Goal: Contribute content: Contribute content

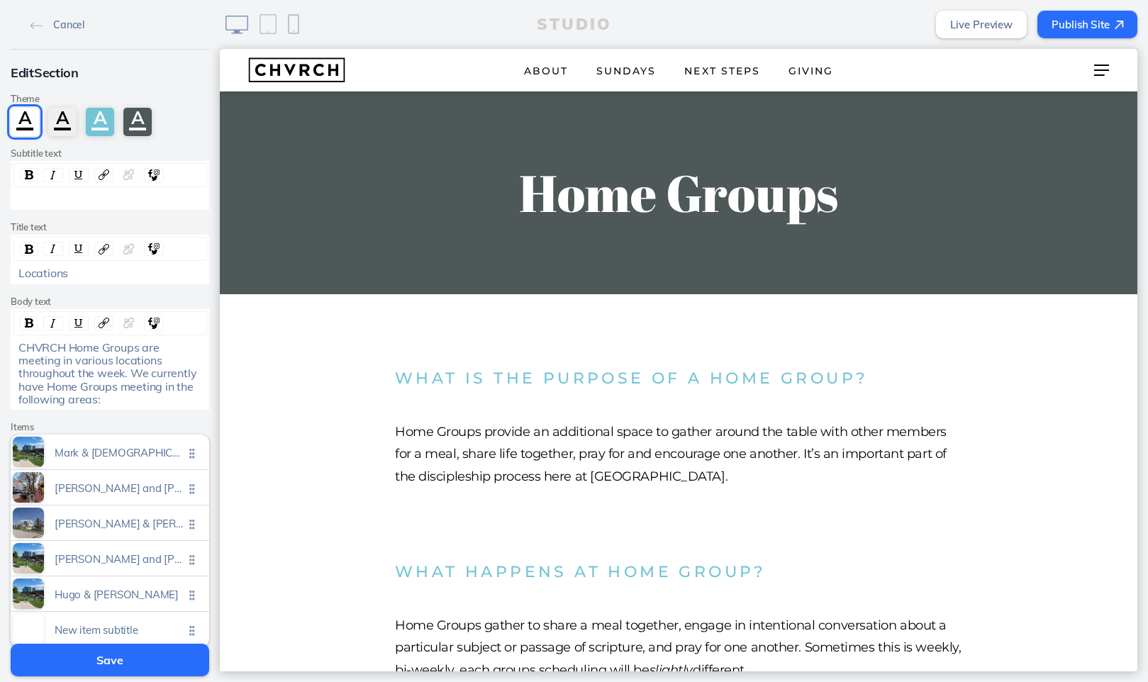
scroll to position [3039, 0]
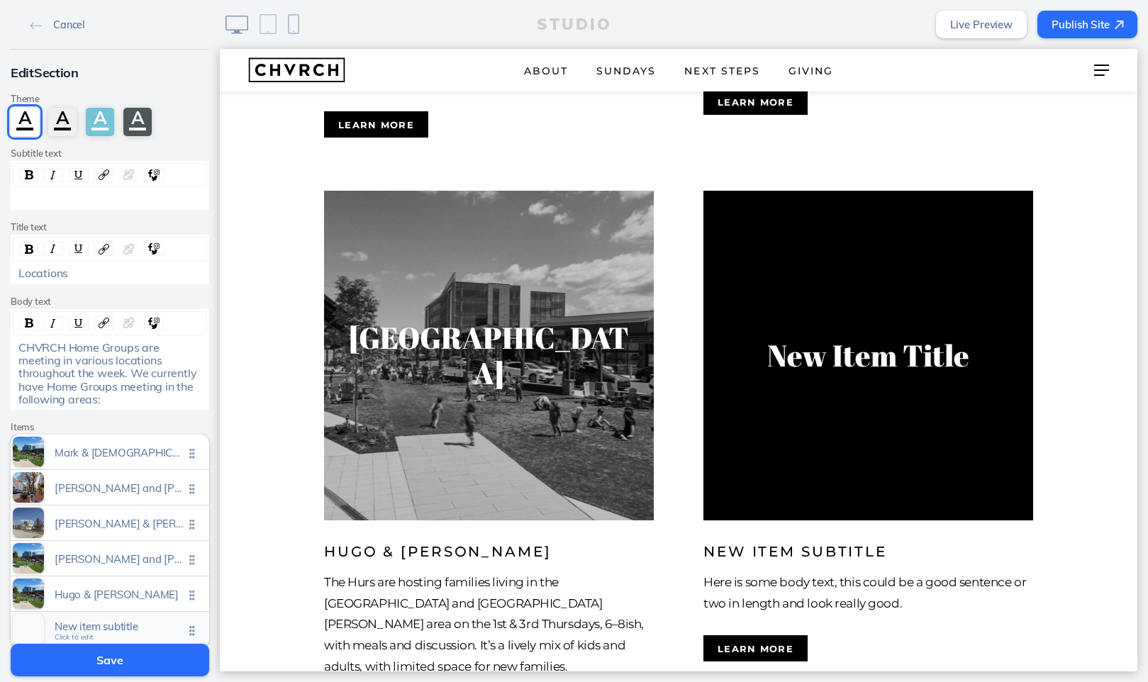
click at [123, 624] on span "New item subtitle" at bounding box center [119, 626] width 129 height 12
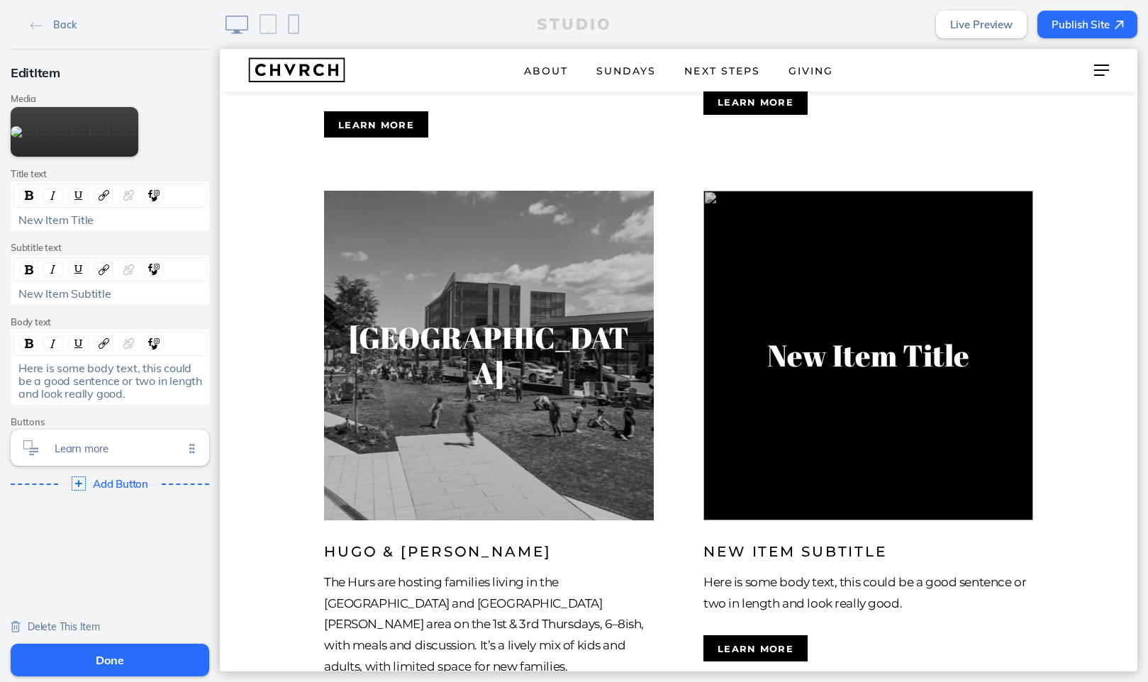
click at [72, 227] on span "New Item Title" at bounding box center [55, 220] width 75 height 14
click at [95, 301] on span "New Item Subtitle" at bounding box center [64, 293] width 93 height 14
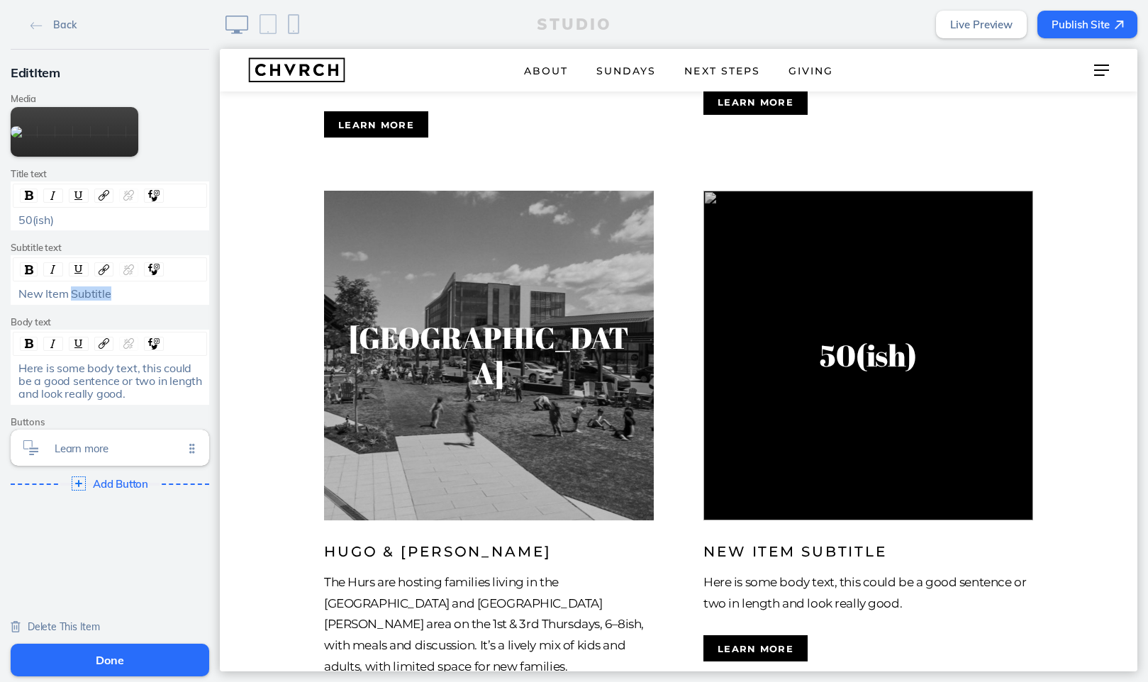
click at [95, 301] on span "New Item Subtitle" at bounding box center [64, 293] width 93 height 14
click at [103, 401] on span "Here is some body text, this could be a good sentence or two in length and look…" at bounding box center [111, 381] width 186 height 40
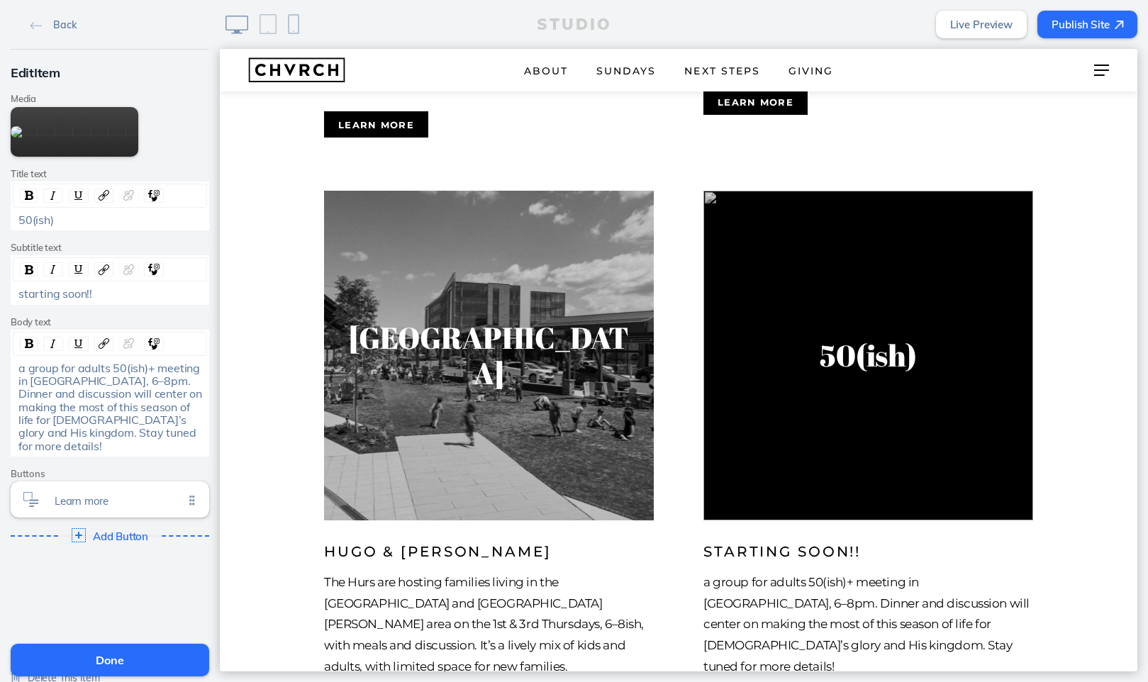
click at [29, 444] on span "a group for adults 50(ish)+ meeting in Newtown Square, 6–8pm. Dinner and discus…" at bounding box center [111, 407] width 186 height 92
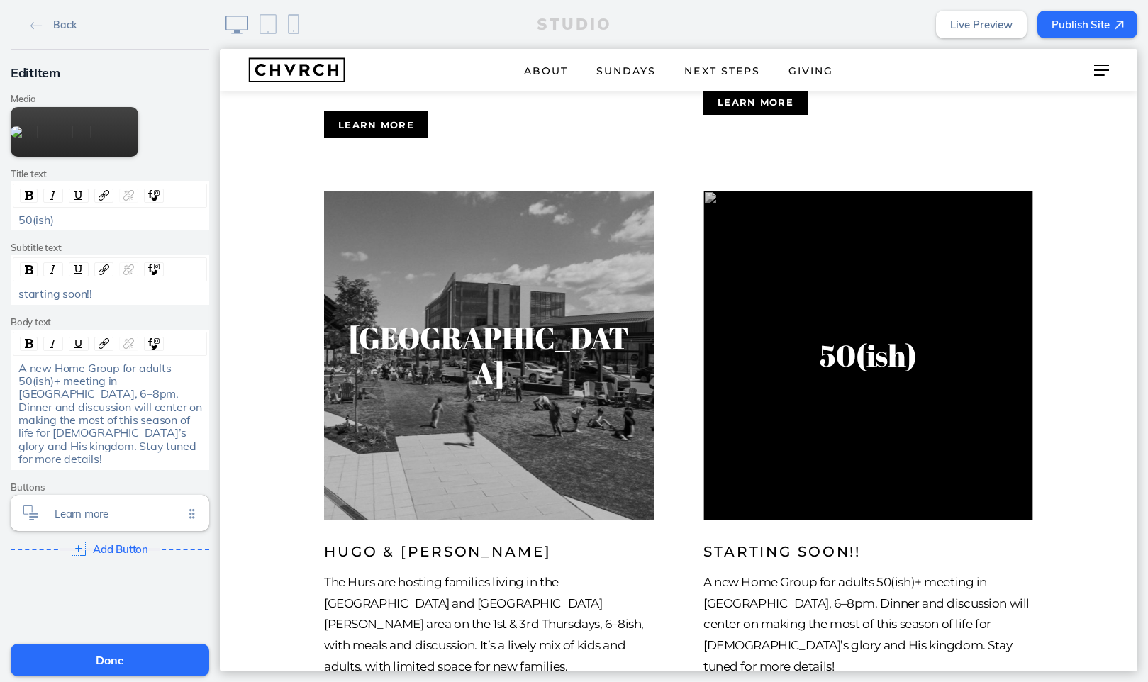
click at [63, 458] on span "A new Home Group for adults 50(ish)+ meeting in Newtown Square, 6–8pm. Dinner a…" at bounding box center [111, 414] width 186 height 106
click at [111, 466] on span "A new Home Group for adults 50(ish)+ will be meeting in Newtown Square, 6–8pm. …" at bounding box center [111, 414] width 186 height 106
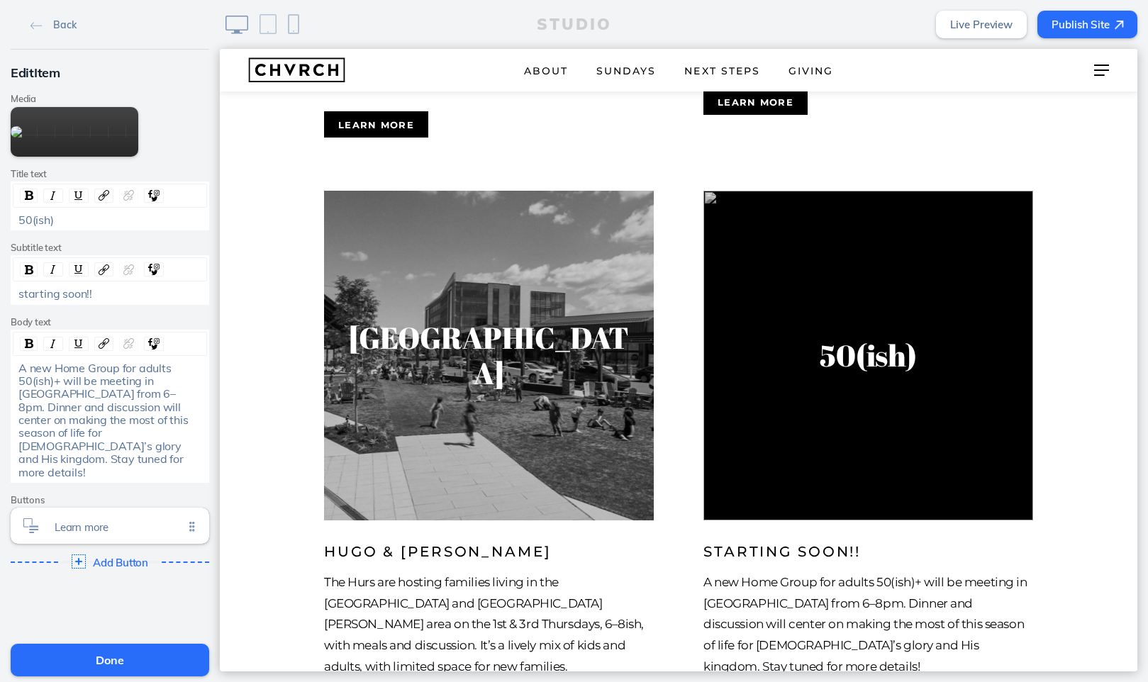
click at [109, 468] on span "A new Home Group for adults 50(ish)+ will be meeting in Newtown Square from 6–8…" at bounding box center [104, 420] width 172 height 118
drag, startPoint x: 89, startPoint y: 520, endPoint x: 107, endPoint y: 530, distance: 20.7
click at [107, 479] on div "A new Home Group for adults 50(ish)+ will be meeting in Newtown Square Thursday…" at bounding box center [110, 421] width 184 height 118
click at [90, 479] on span "Stay tuned for more details!" at bounding box center [101, 465] width 167 height 27
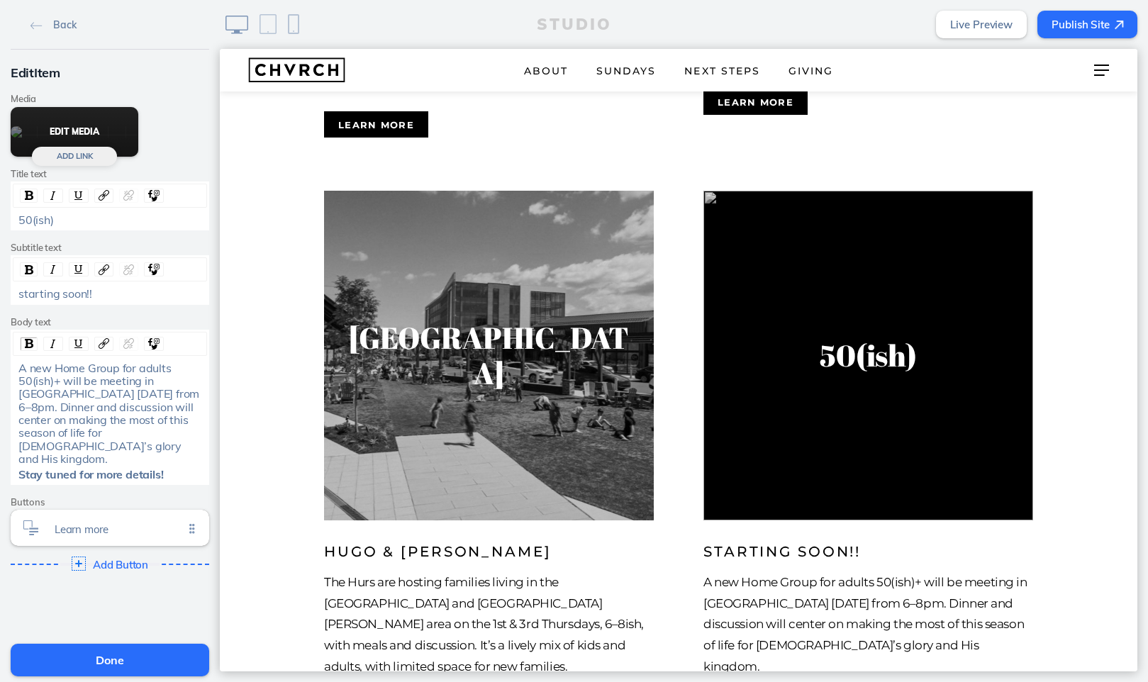
click at [96, 157] on button "Edit Media" at bounding box center [75, 132] width 128 height 50
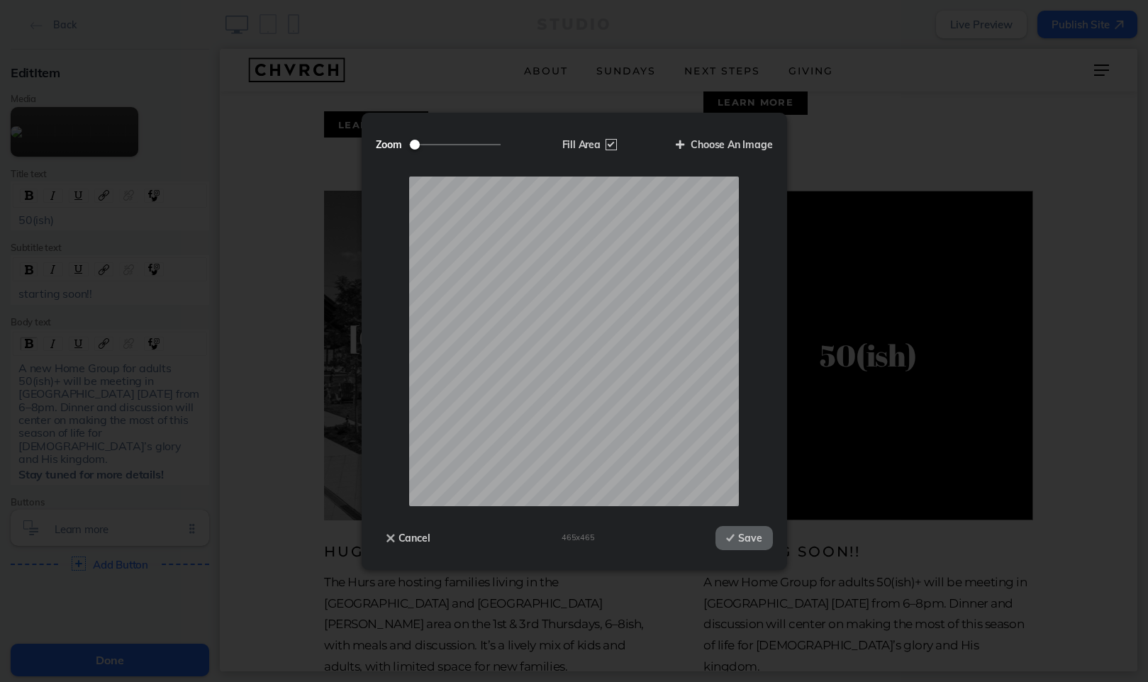
type input "1"
drag, startPoint x: 417, startPoint y: 143, endPoint x: 391, endPoint y: 154, distance: 28.6
click at [391, 154] on label "Zoom" at bounding box center [443, 145] width 135 height 24
click at [409, 145] on input "Zoom" at bounding box center [454, 144] width 91 height 1
click at [727, 535] on img at bounding box center [730, 538] width 9 height 8
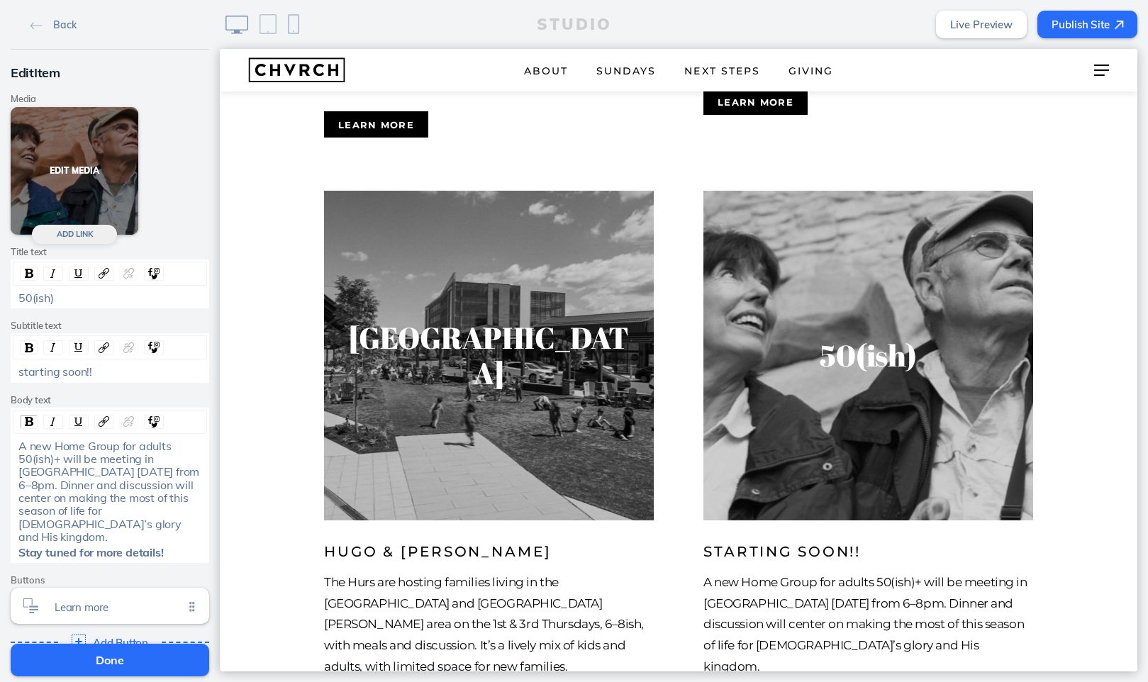
click at [79, 182] on button "Edit Media" at bounding box center [75, 171] width 128 height 128
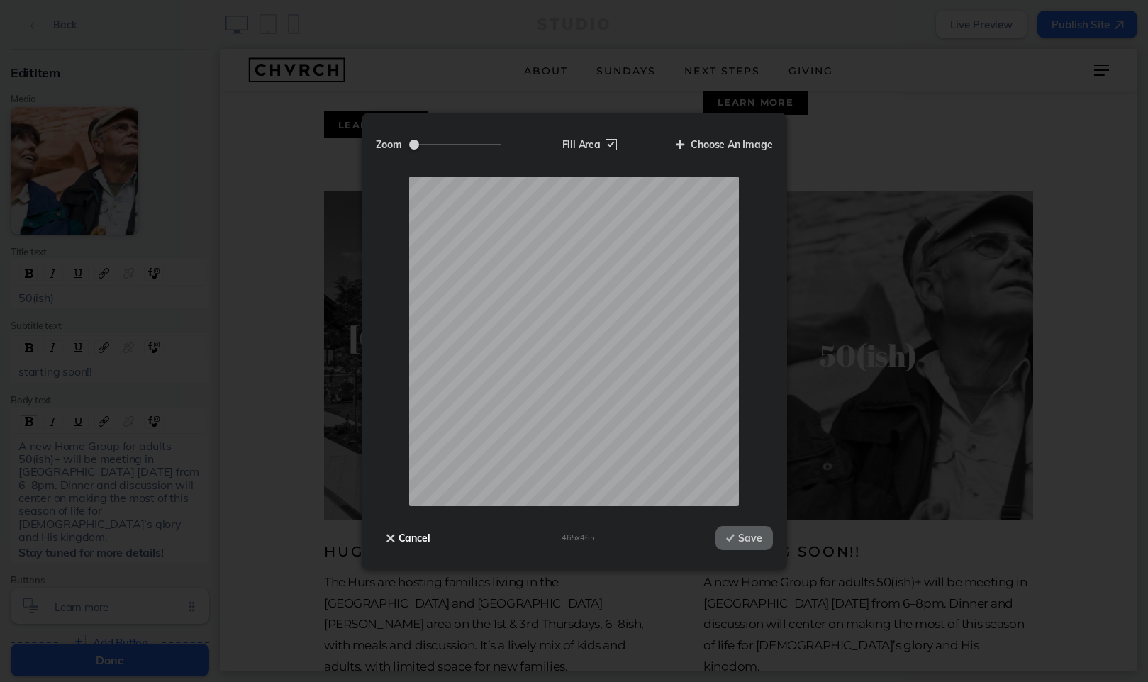
click at [390, 537] on img at bounding box center [390, 538] width 9 height 9
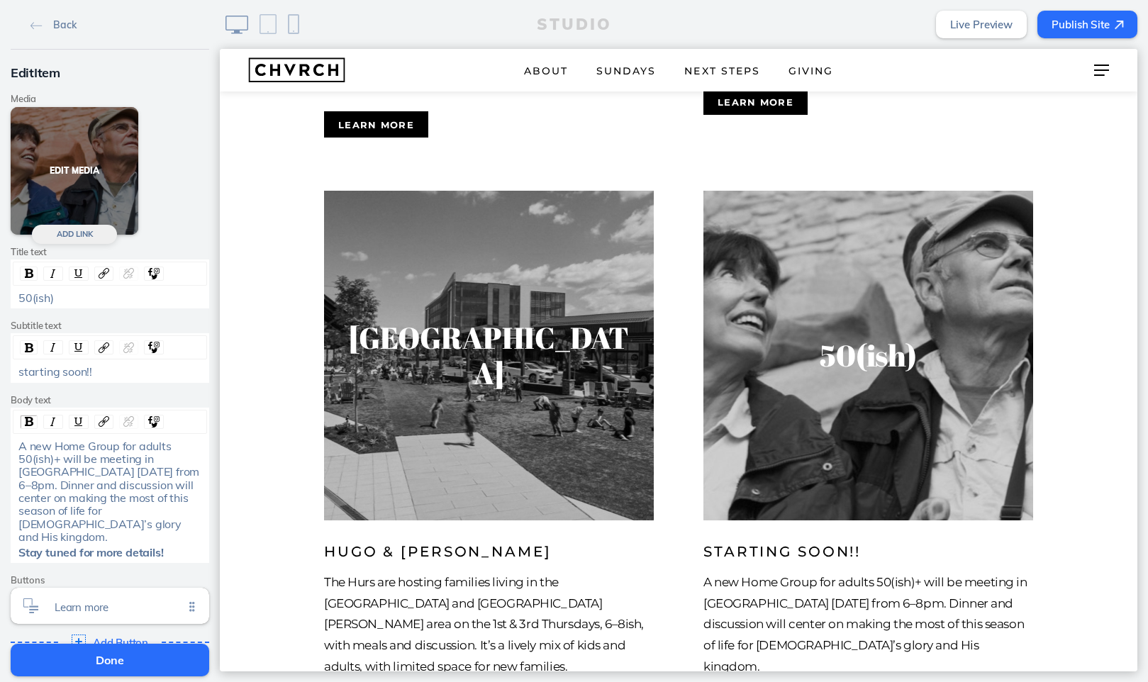
click at [89, 195] on button "Edit Media" at bounding box center [75, 171] width 128 height 128
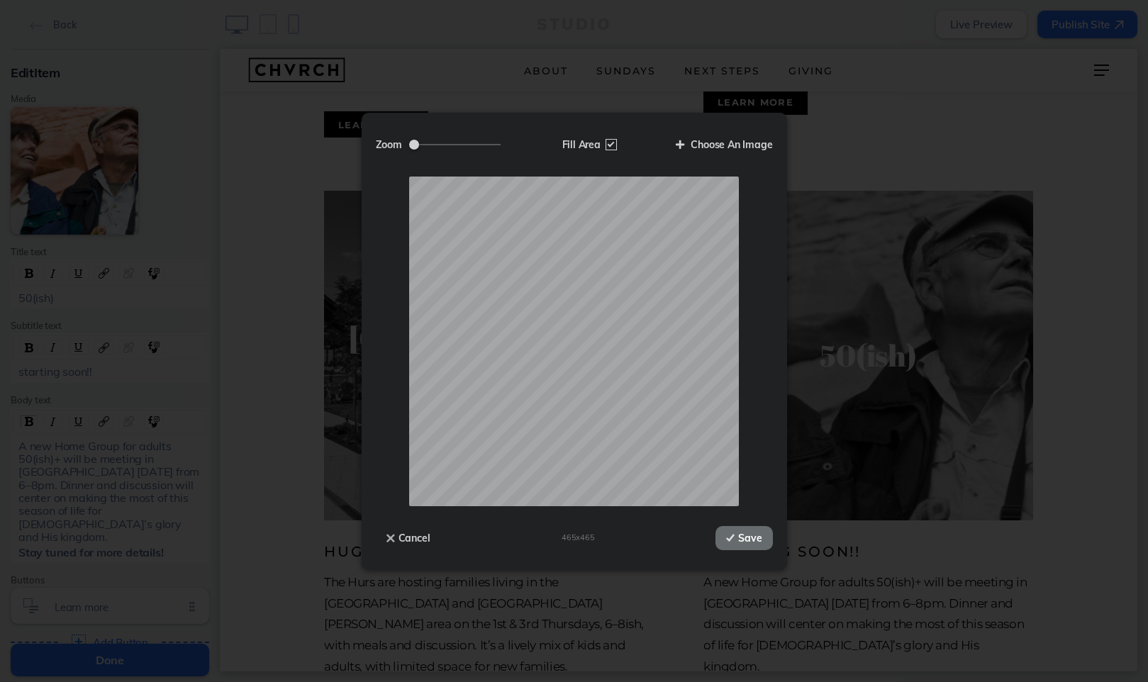
click at [754, 535] on button "Save" at bounding box center [743, 538] width 57 height 24
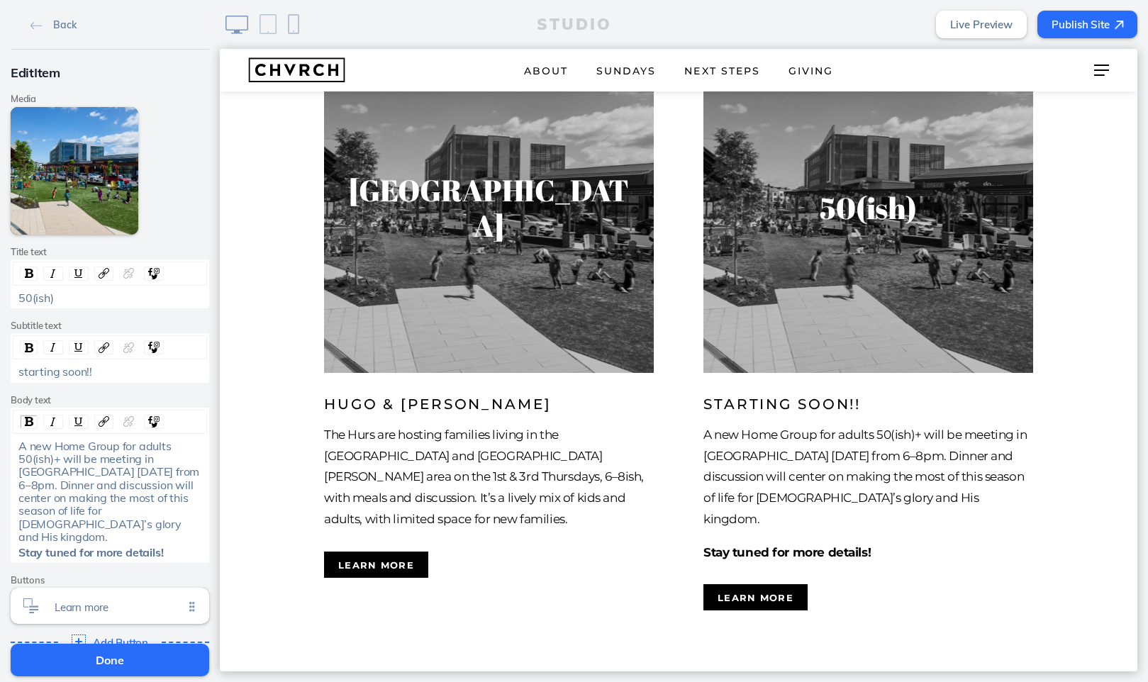
scroll to position [3188, 0]
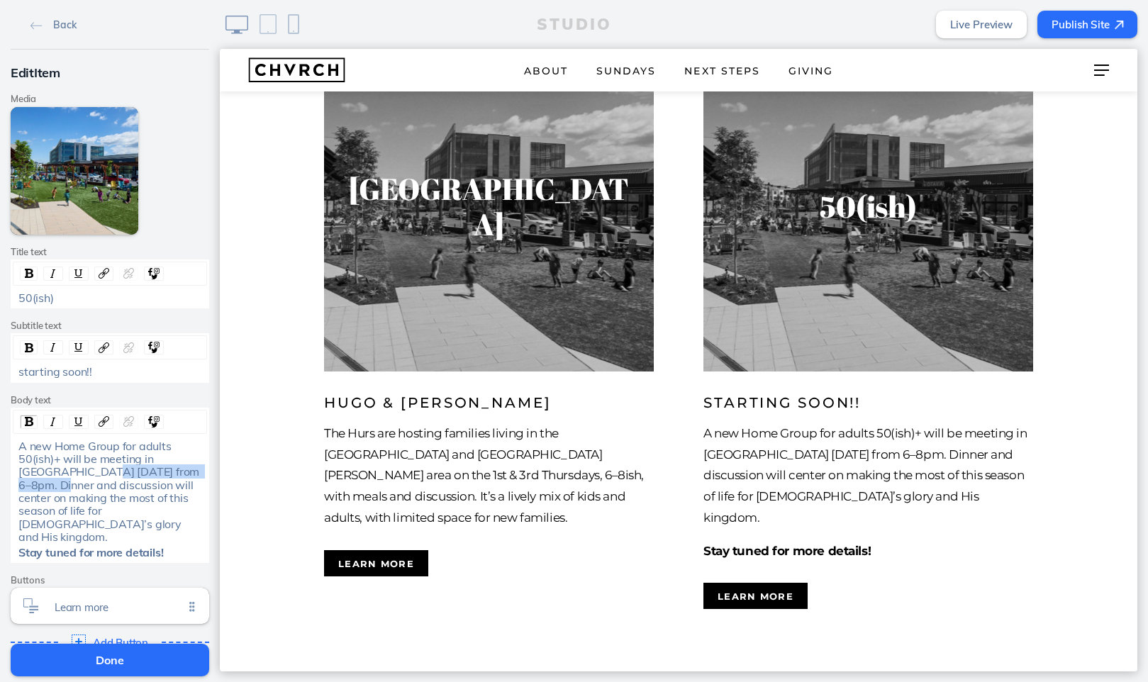
drag, startPoint x: 110, startPoint y: 468, endPoint x: 65, endPoint y: 478, distance: 46.4
click at [65, 478] on span "A new Home Group for adults 50(ish)+ will be meeting in Newtown Square Thursday…" at bounding box center [110, 492] width 184 height 106
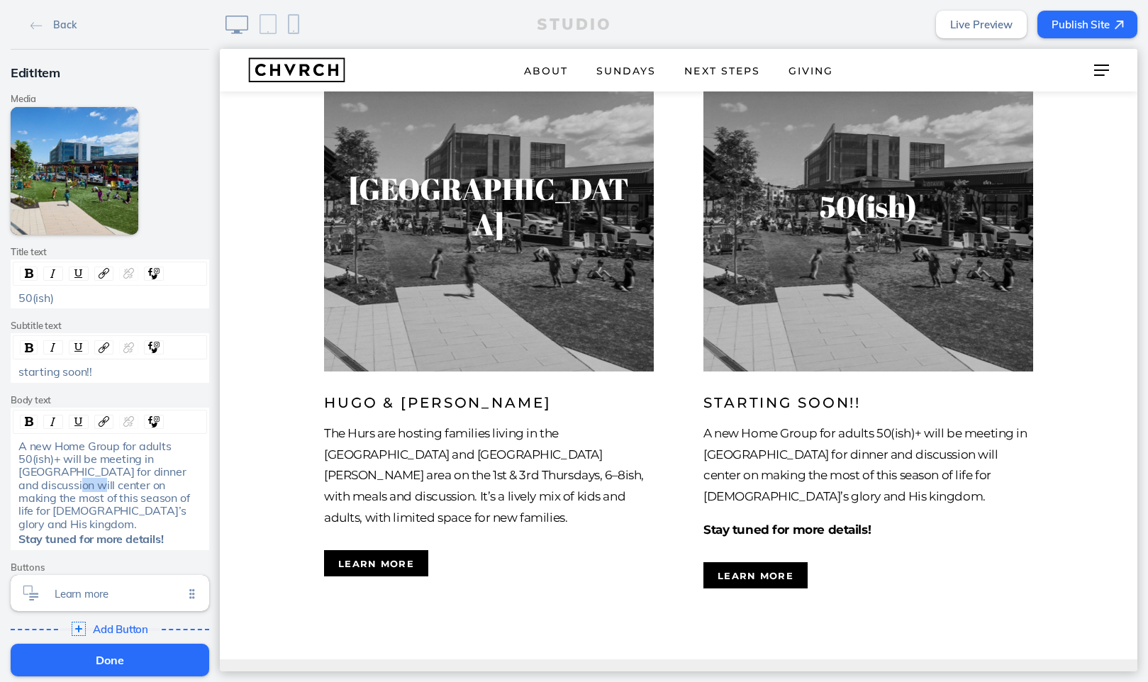
drag, startPoint x: 74, startPoint y: 479, endPoint x: 92, endPoint y: 481, distance: 17.9
click at [92, 481] on span "A new Home Group for adults 50(ish)+ will be meeting in Newtown Square for dinn…" at bounding box center [105, 485] width 174 height 92
click at [106, 482] on span "A new Home Group for adults 50(ish)+ will be meeting in Newtown Square for dinn…" at bounding box center [103, 485] width 170 height 92
click at [140, 482] on span "A new Home Group for adults 50(ish)+ will be meeting in Newtown Square for dinn…" at bounding box center [109, 485] width 183 height 92
drag, startPoint x: 137, startPoint y: 483, endPoint x: 57, endPoint y: 492, distance: 80.6
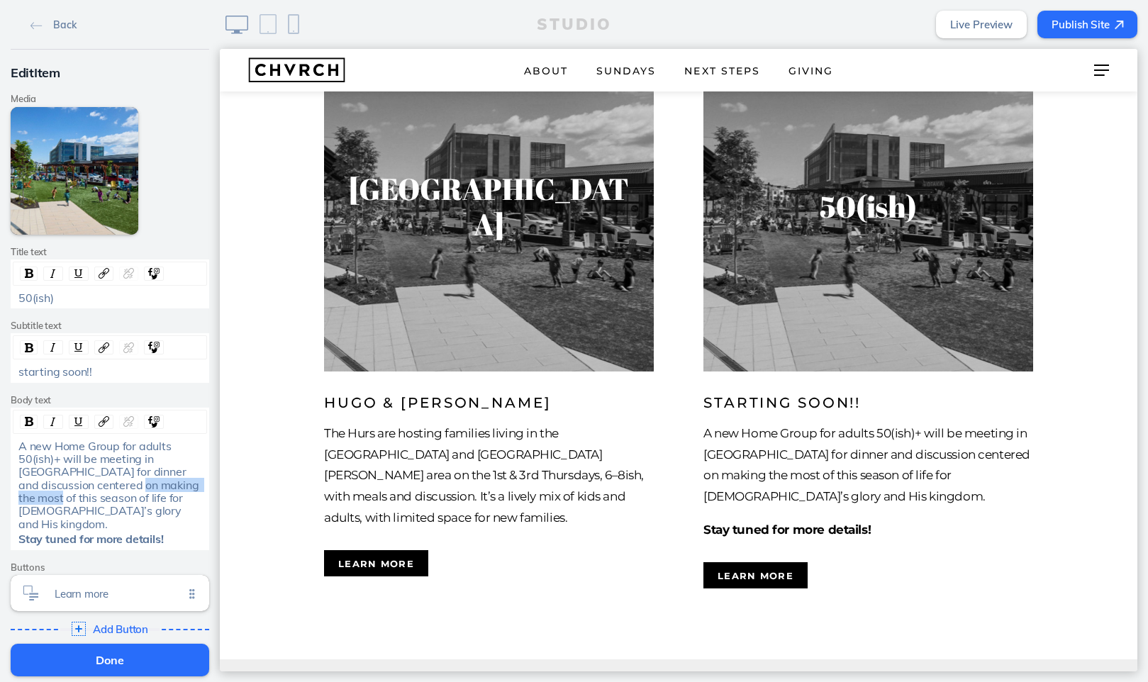
click at [57, 492] on span "A new Home Group for adults 50(ish)+ will be meeting in Newtown Square for dinn…" at bounding box center [109, 485] width 183 height 92
drag, startPoint x: 52, startPoint y: 501, endPoint x: 55, endPoint y: 492, distance: 9.9
click at [55, 492] on span "A new Home Group for adults 50(ish)+ will be meeting in Newtown Square for dinn…" at bounding box center [105, 485] width 174 height 92
click at [176, 482] on div "A new Home Group for adults 50(ish)+ will be meeting in Newtown Square for dinn…" at bounding box center [110, 485] width 184 height 91
click at [116, 493] on span "A new Home Group for adults 50(ish)+ will be meeting in Newtown Square for dinn…" at bounding box center [105, 485] width 174 height 92
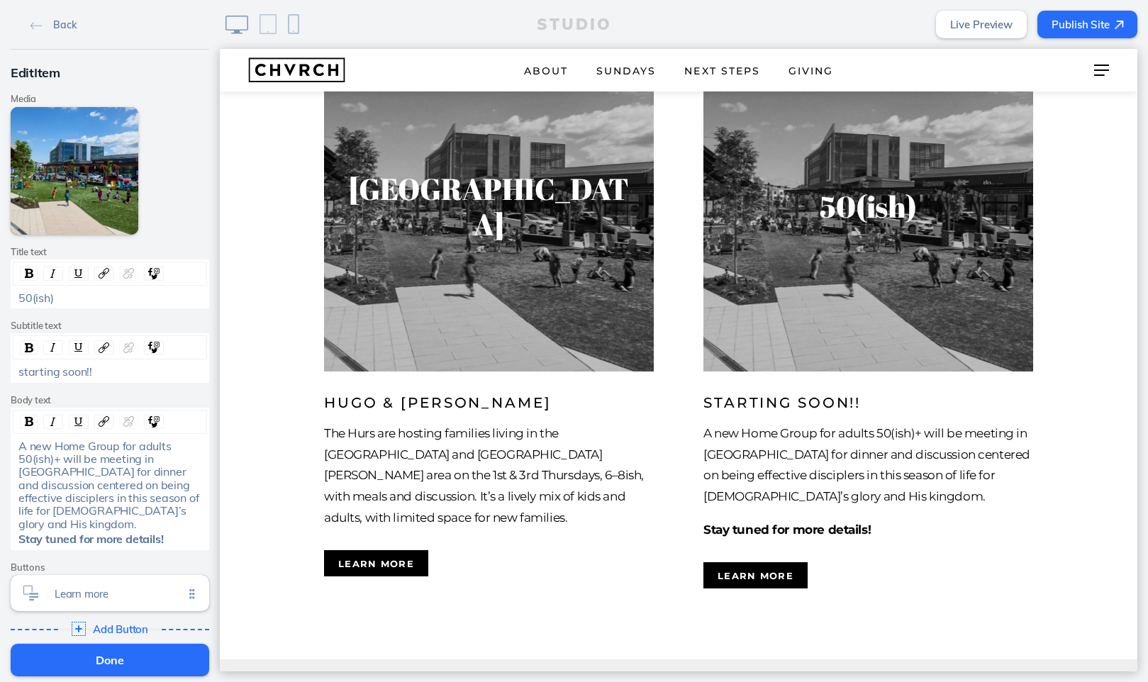
click at [93, 496] on span "A new Home Group for adults 50(ish)+ will be meeting in Newtown Square for dinn…" at bounding box center [109, 485] width 183 height 92
click at [87, 495] on span "A new Home Group for adults 50(ish)+ will be meeting in Newtown Square for dinn…" at bounding box center [109, 485] width 183 height 92
click at [147, 505] on span "A new Home Group for adults 50(ish)+ will be meeting in Newtown Square for dinn…" at bounding box center [109, 485] width 183 height 92
click at [157, 584] on span "Learn more" at bounding box center [119, 590] width 129 height 12
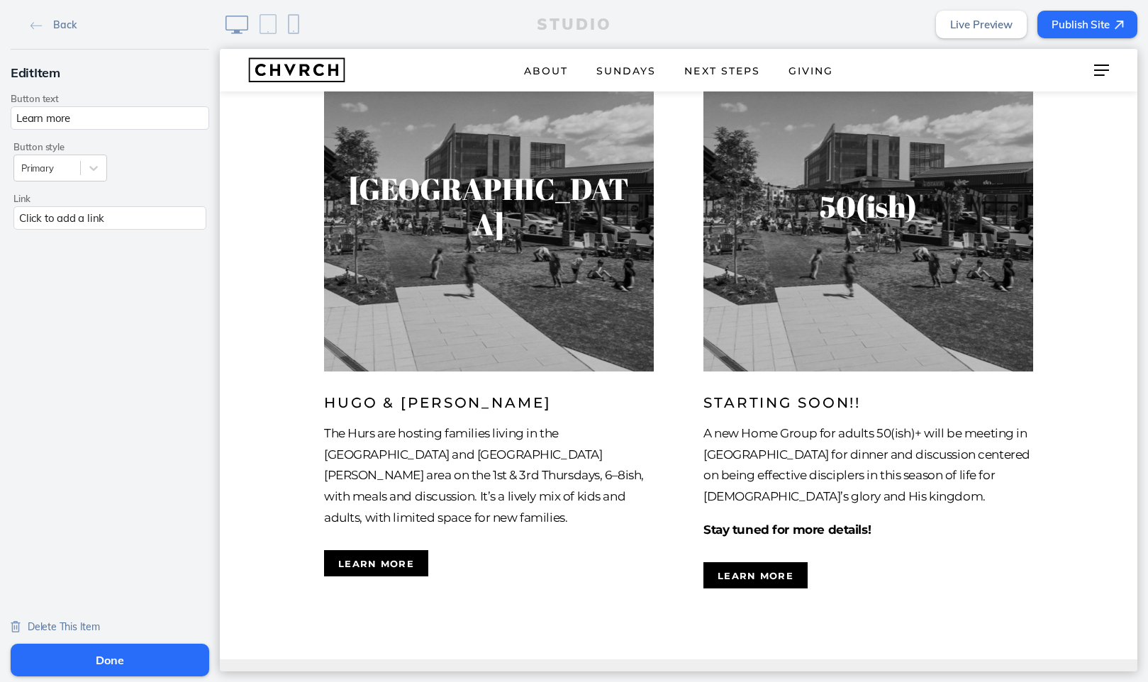
click at [102, 225] on div "Click to add a link" at bounding box center [109, 217] width 193 height 23
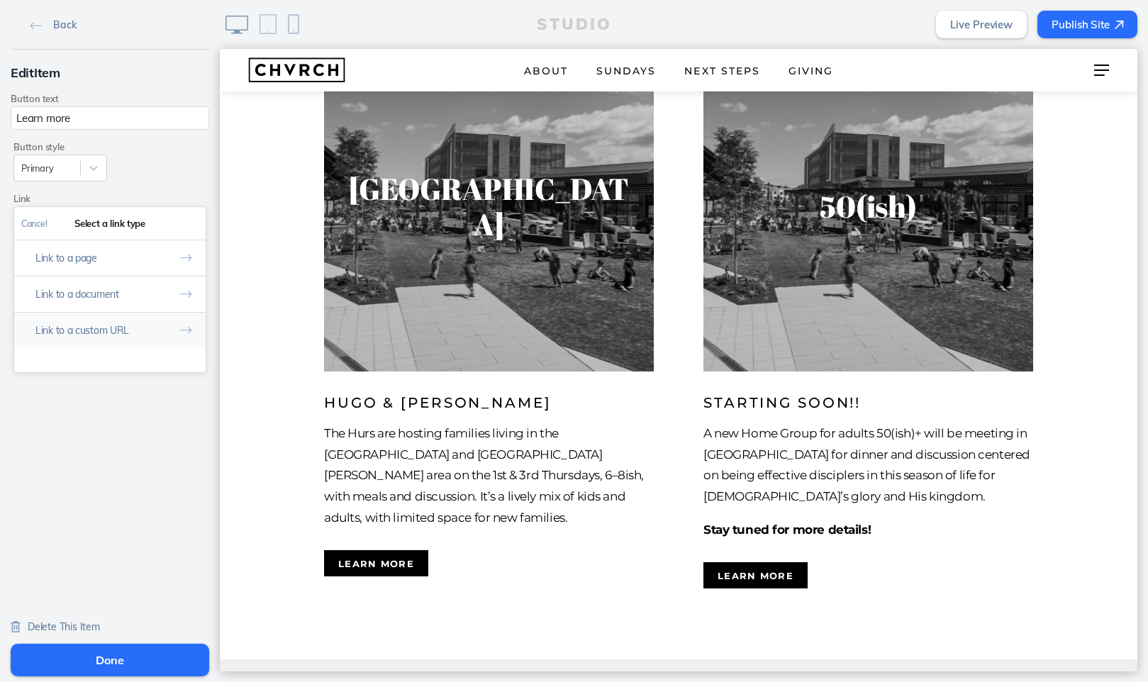
click at [114, 326] on button "Link to a custom URL" at bounding box center [109, 330] width 191 height 36
click at [164, 283] on input "text" at bounding box center [109, 283] width 177 height 23
paste input "mailto:connect@chvrchnsq.org?subject=I’m%20interested%20in%20learning%20about%2…"
type input "mailto:connect@chvrchnsq.org?subject=I’m%20interested%20in%20learning%20about%2…"
click at [189, 221] on button "Done" at bounding box center [188, 224] width 35 height 32
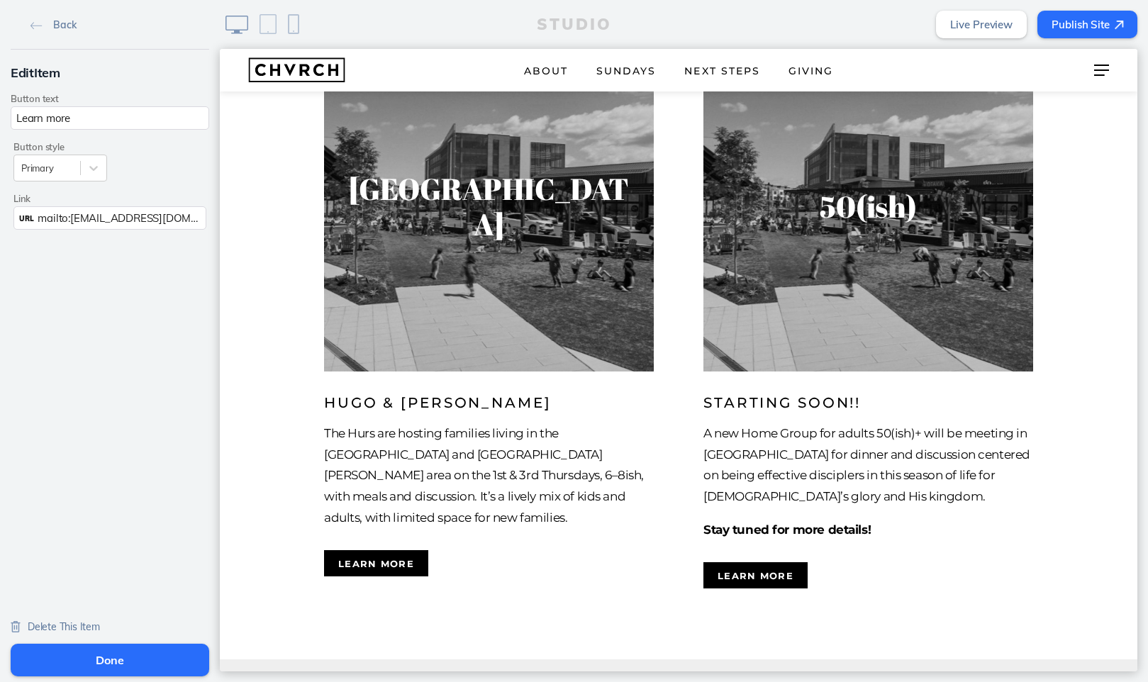
click at [111, 658] on button "Done" at bounding box center [110, 660] width 199 height 33
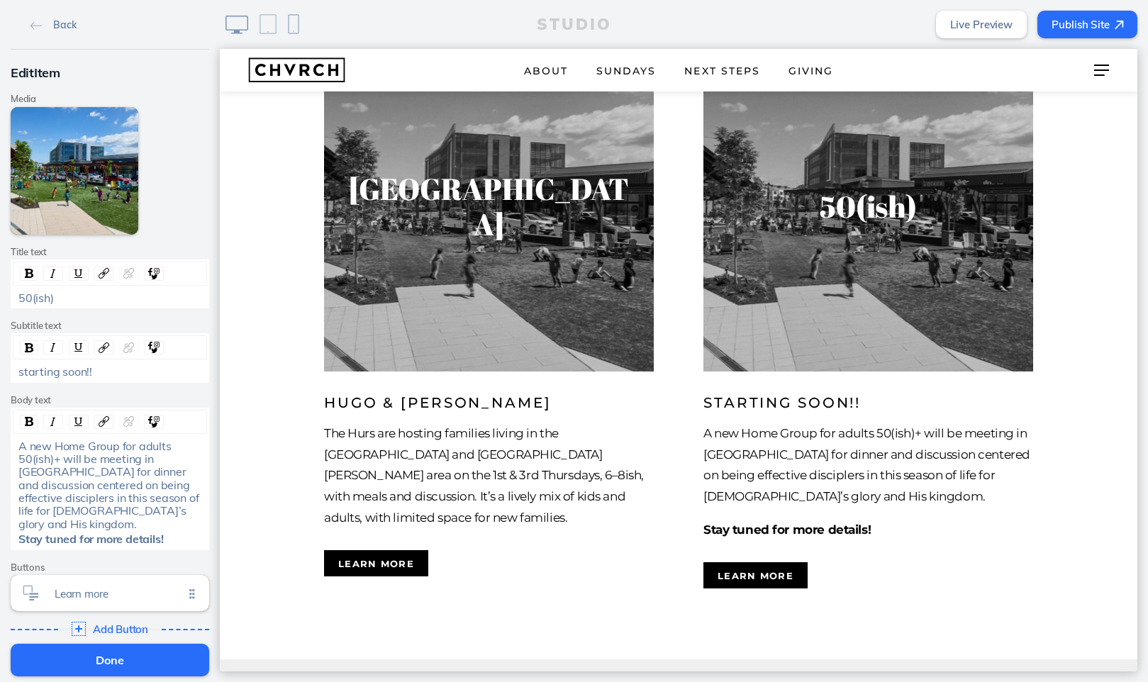
click at [112, 660] on button "Done" at bounding box center [110, 660] width 199 height 33
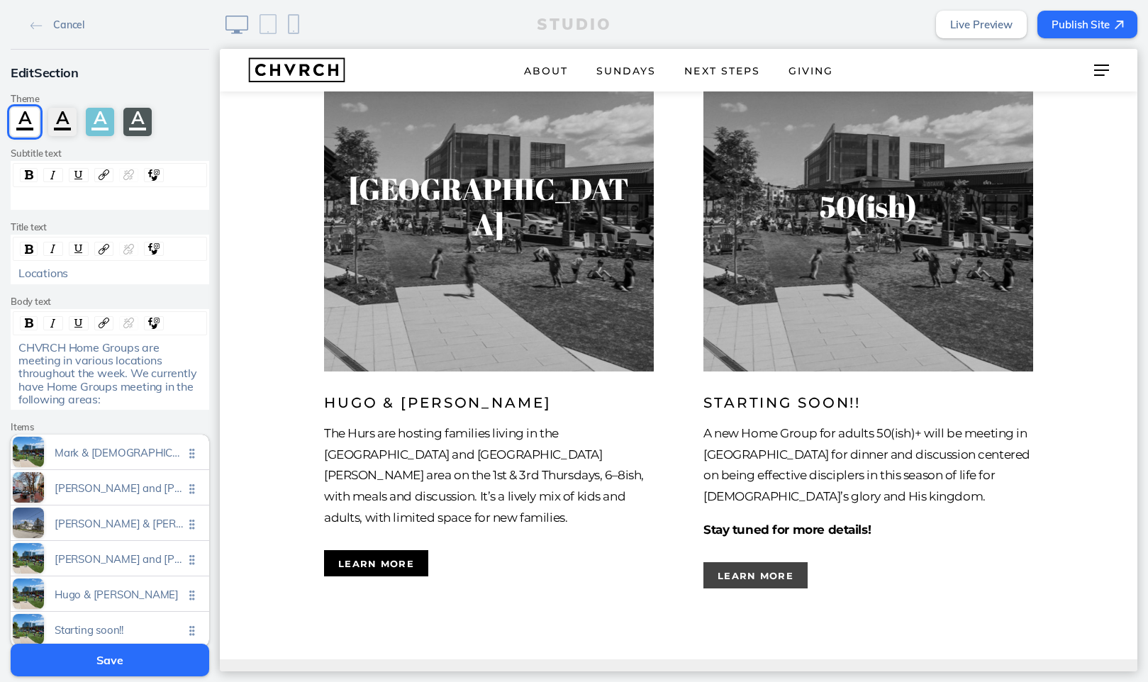
click at [745, 562] on button "Learn more" at bounding box center [755, 575] width 104 height 26
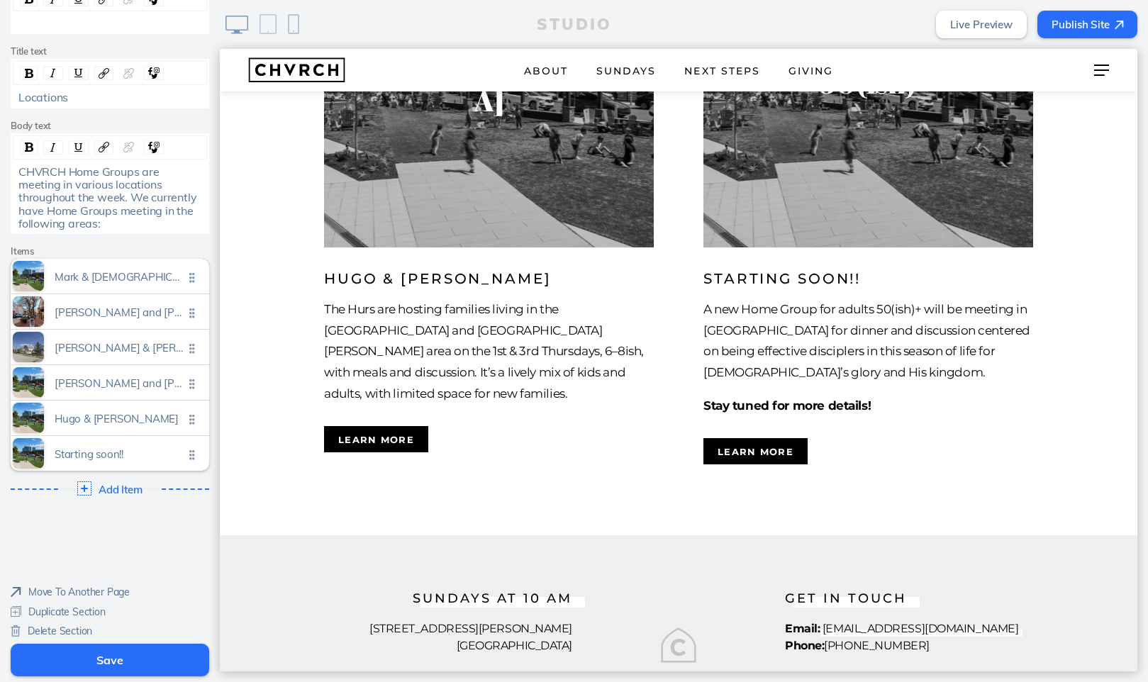
scroll to position [175, 0]
click at [121, 484] on span "Add Item" at bounding box center [121, 490] width 45 height 13
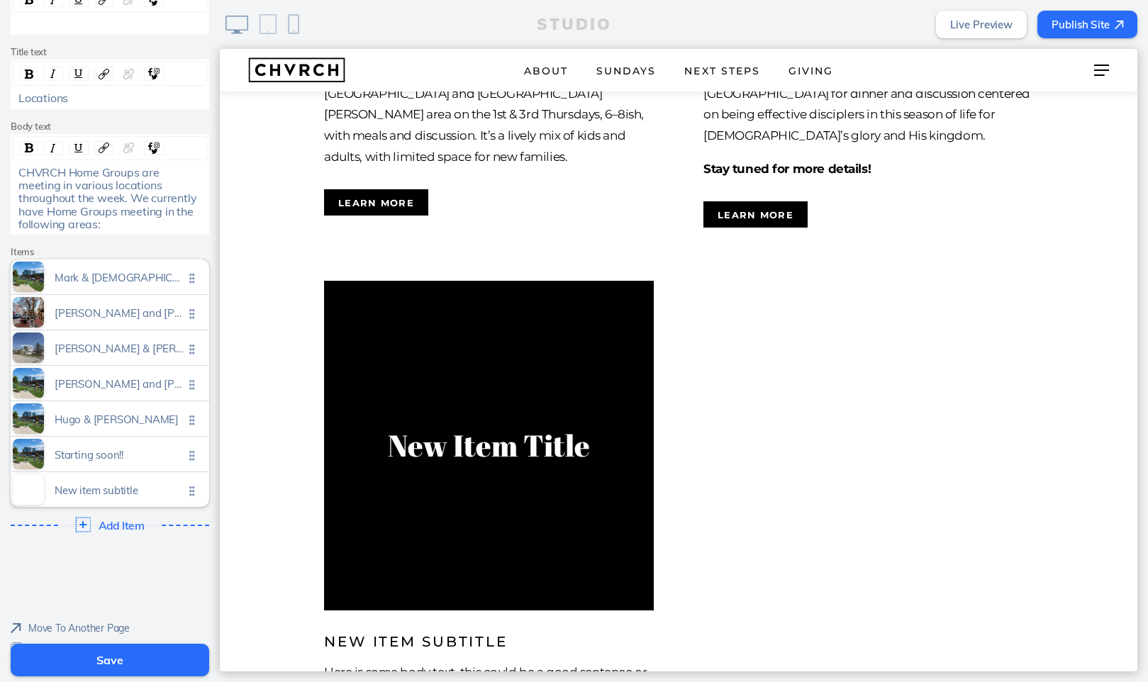
scroll to position [3594, 0]
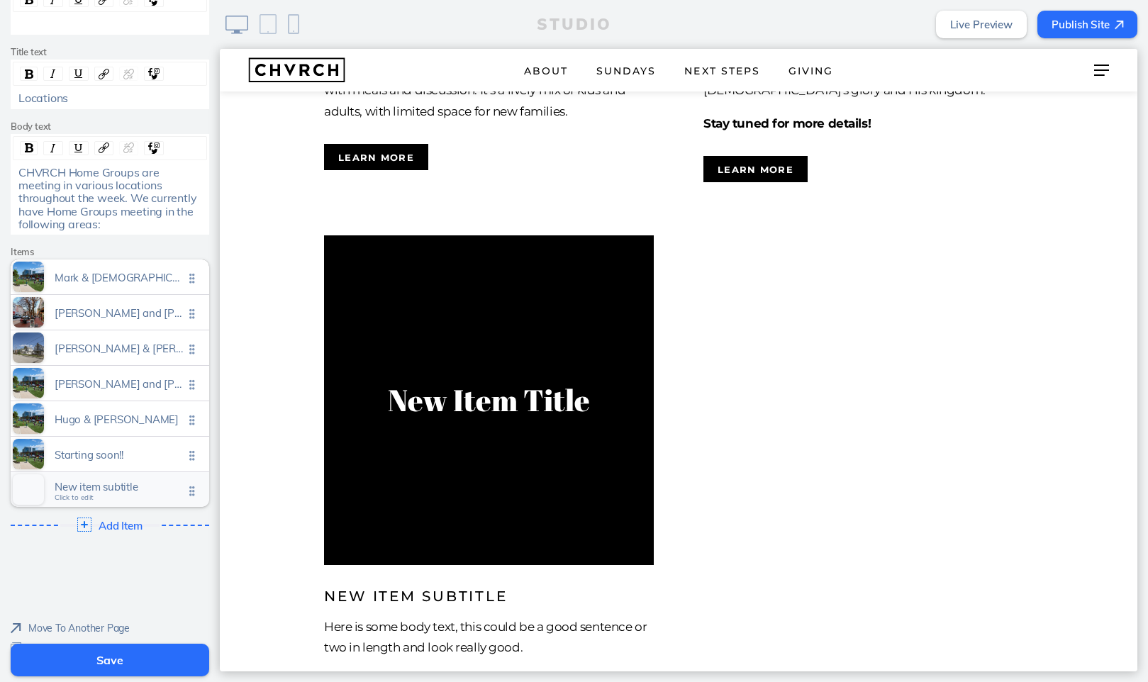
click at [101, 484] on span "New item subtitle" at bounding box center [119, 487] width 129 height 12
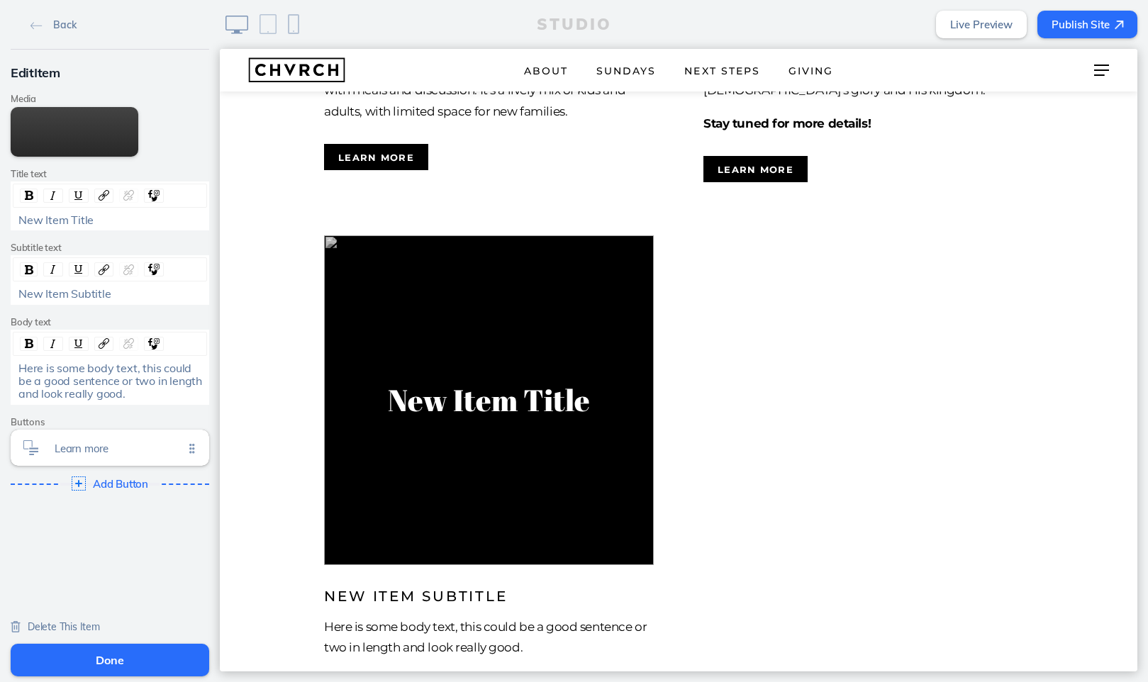
click at [76, 301] on span "New Item Subtitle" at bounding box center [64, 293] width 93 height 14
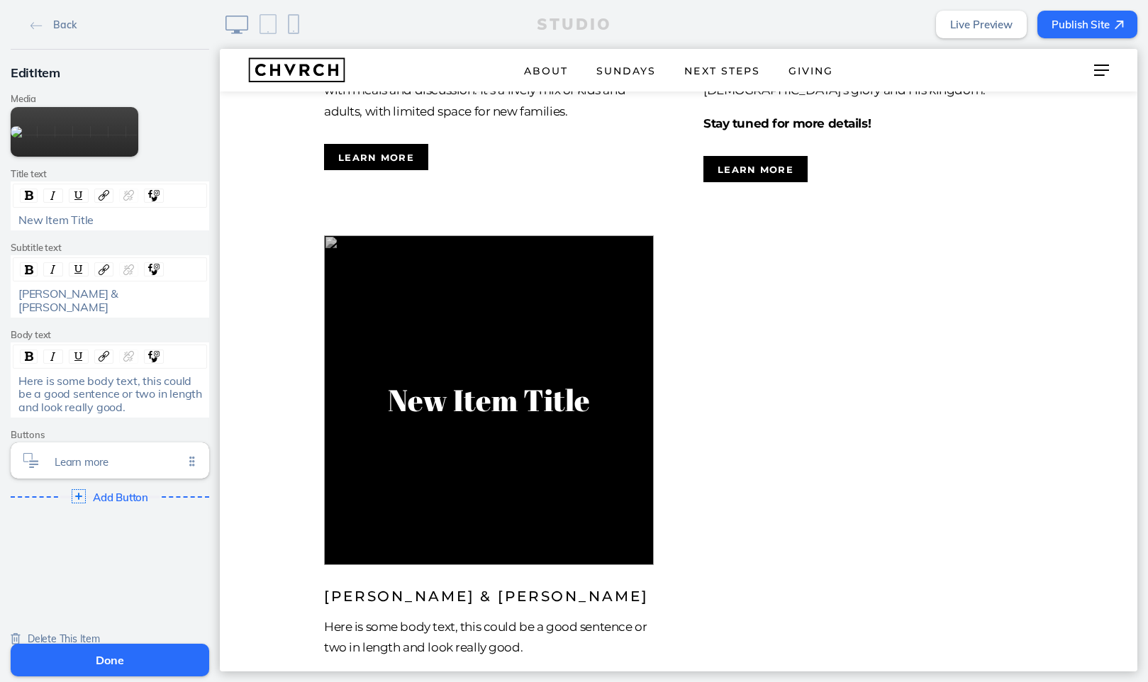
click at [74, 227] on span "New Item Title" at bounding box center [55, 220] width 75 height 14
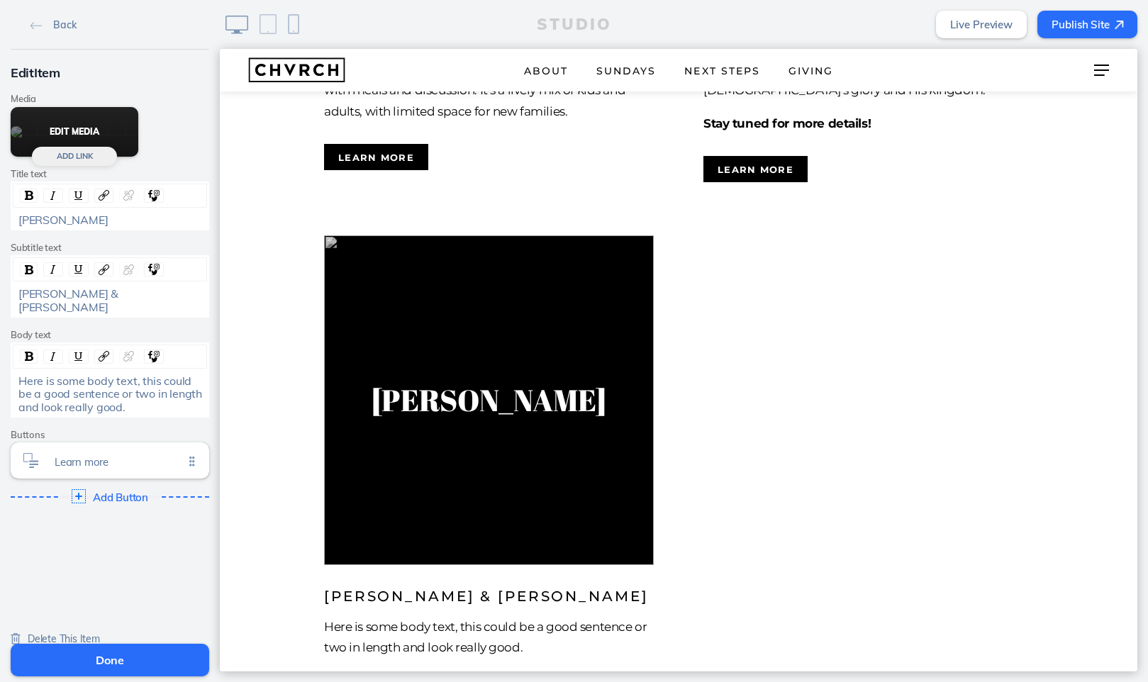
click at [106, 157] on button "Edit Media" at bounding box center [75, 132] width 128 height 50
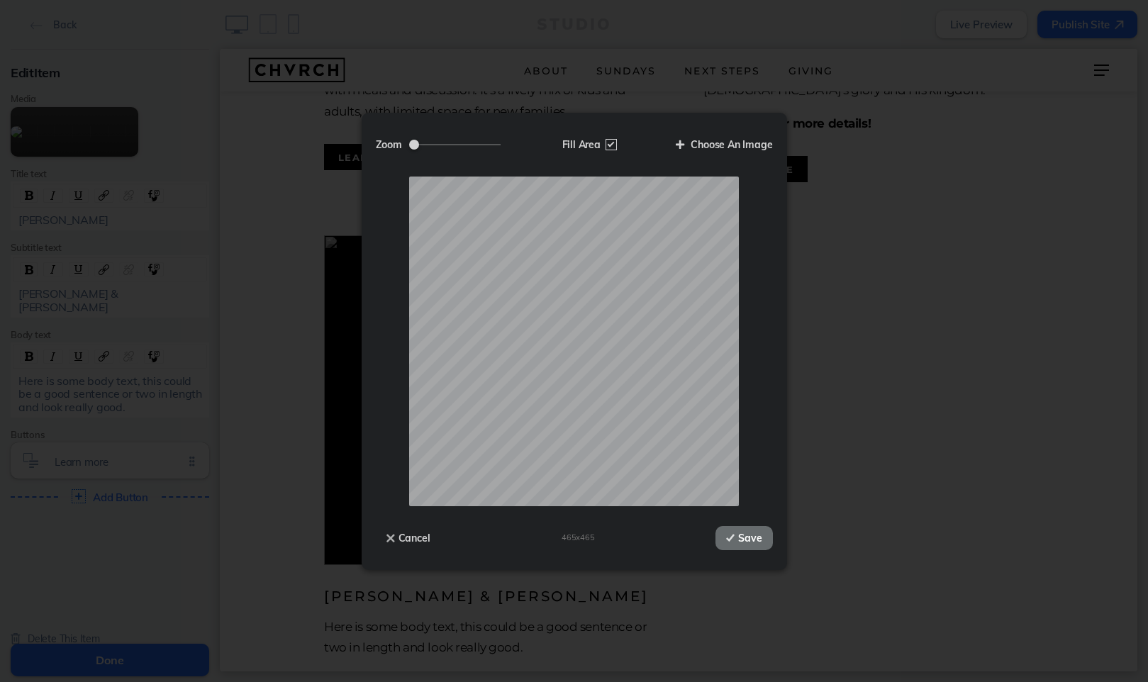
click at [754, 541] on button "Save" at bounding box center [743, 538] width 57 height 24
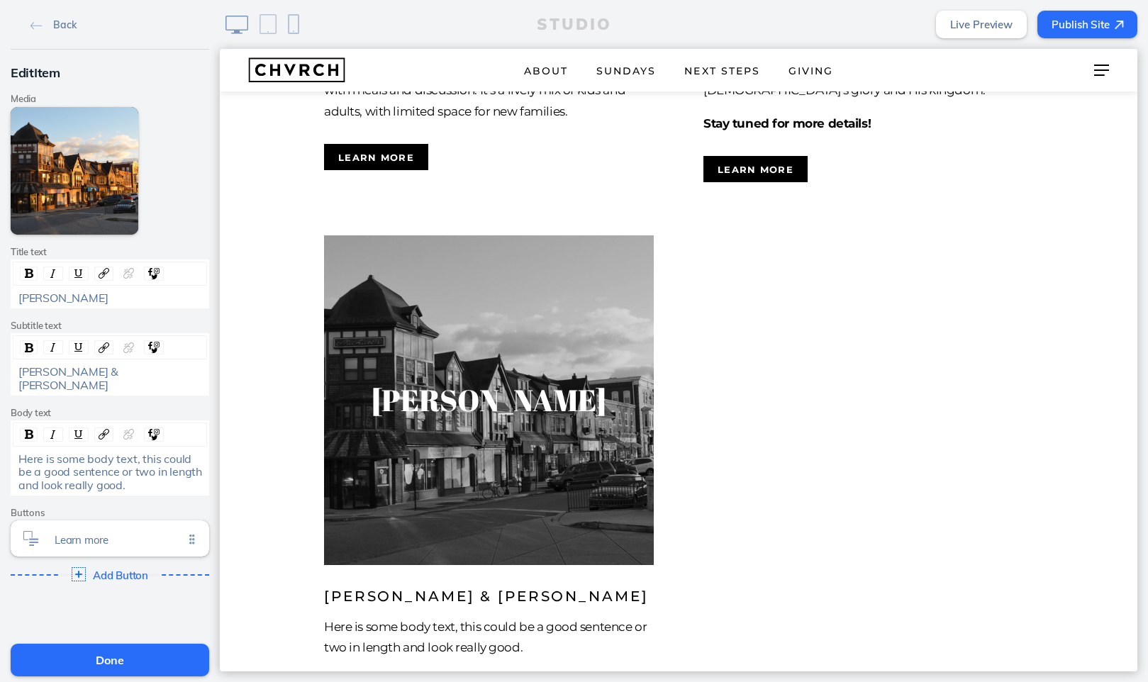
click at [132, 457] on span "Here is some body text, this could be a good sentence or two in length and look…" at bounding box center [111, 472] width 186 height 40
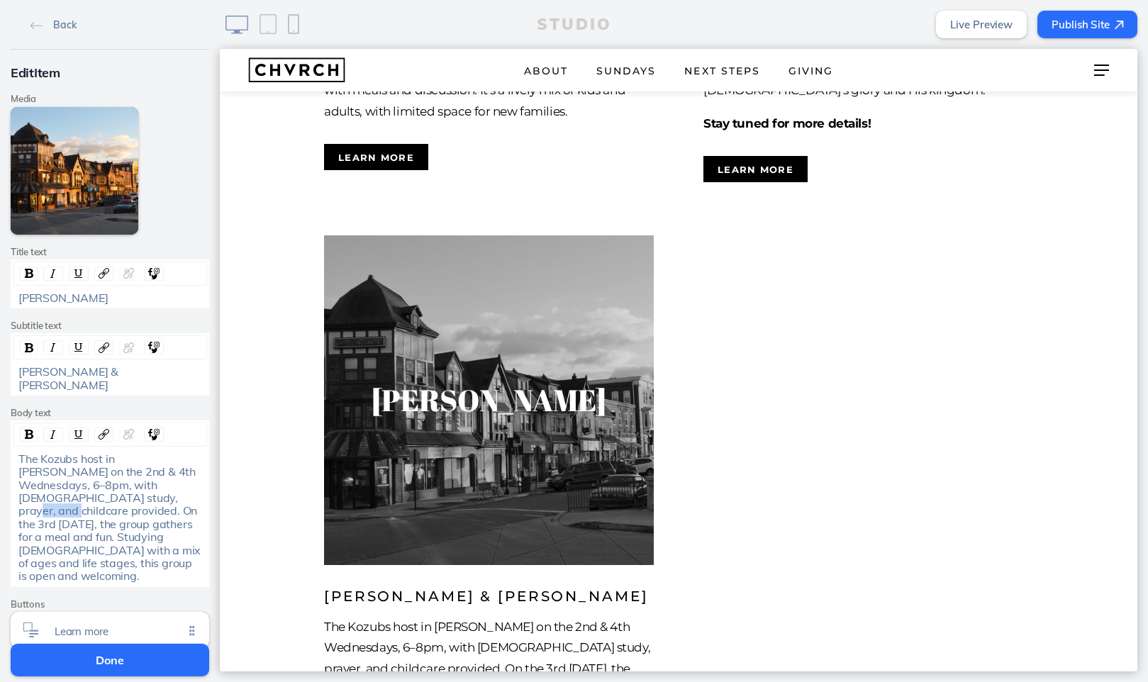
drag, startPoint x: 67, startPoint y: 481, endPoint x: 110, endPoint y: 481, distance: 42.5
click at [110, 481] on span "The Kozubs host in Rutledge on the 2nd & 4th Wednesdays, 6–8pm, with Bible stud…" at bounding box center [110, 518] width 185 height 132
drag, startPoint x: 71, startPoint y: 480, endPoint x: 157, endPoint y: 504, distance: 89.1
click at [157, 504] on span "The Kozubs host in Rutledge on the 2nd & 4th Wednesdays, 6–8pm, with Bible stud…" at bounding box center [110, 518] width 185 height 132
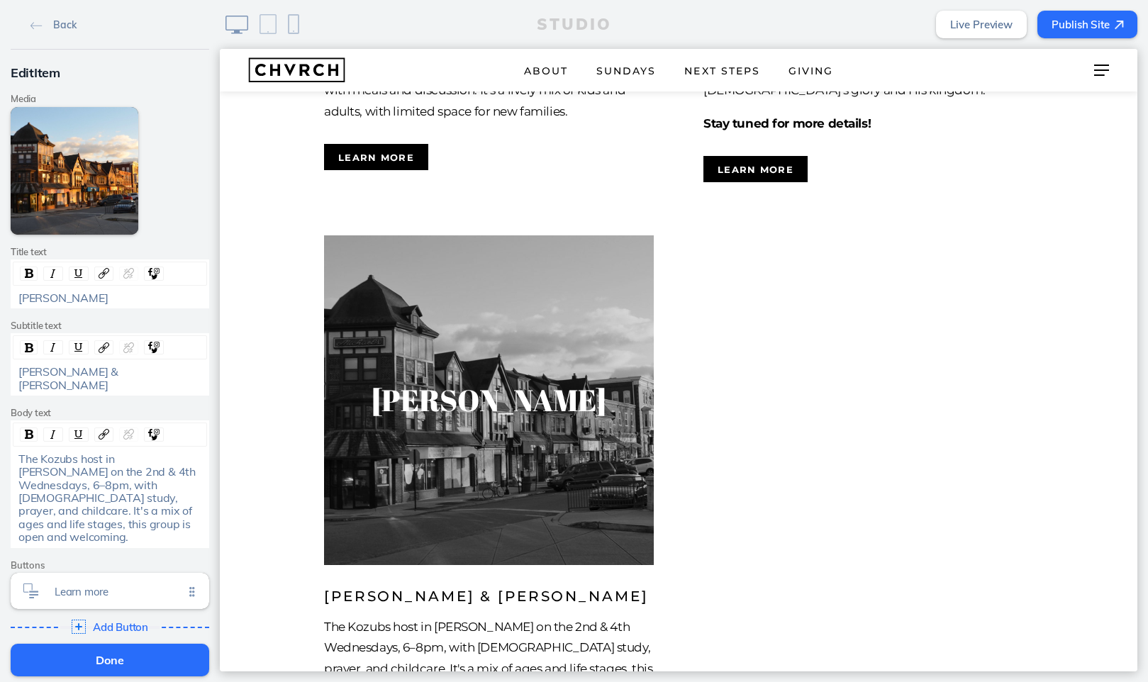
click at [58, 495] on span "The Kozubs host in Rutledge on the 2nd & 4th Wednesdays, 6–8pm, with Bible stud…" at bounding box center [108, 498] width 180 height 92
click at [130, 484] on span "The Kozubs host in Rutledge on the 2nd & 4th Wednesdays, 6–8pm, with Bible stud…" at bounding box center [108, 498] width 180 height 92
drag, startPoint x: 14, startPoint y: 508, endPoint x: 76, endPoint y: 510, distance: 61.7
click at [76, 510] on div "The Kozubs host in Rutledge on the 2nd & 4th Wednesdays, 6–8pm, with Bible stud…" at bounding box center [110, 497] width 194 height 91
click at [83, 452] on span "The Kozubs host in Rutledge on the 2nd & 4th Wednesdays, 6–8pm, with Bible stud…" at bounding box center [108, 498] width 180 height 92
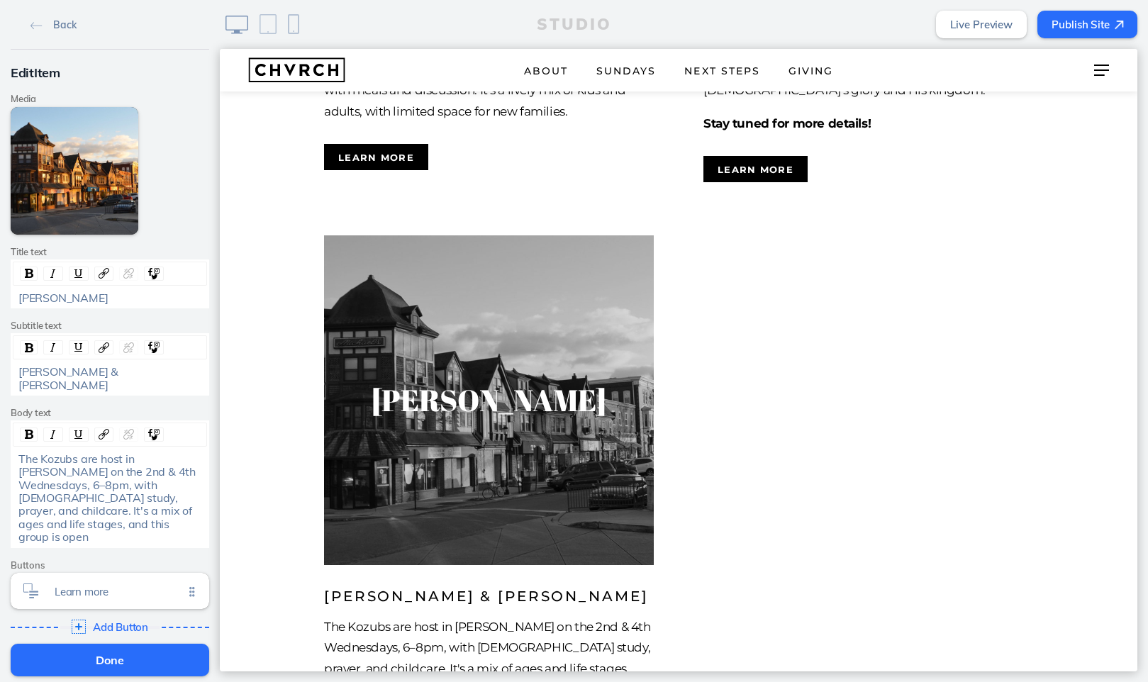
click at [121, 452] on span "The Kozubs are host in Rutledge on the 2nd & 4th Wednesdays, 6–8pm, with Bible …" at bounding box center [108, 498] width 180 height 92
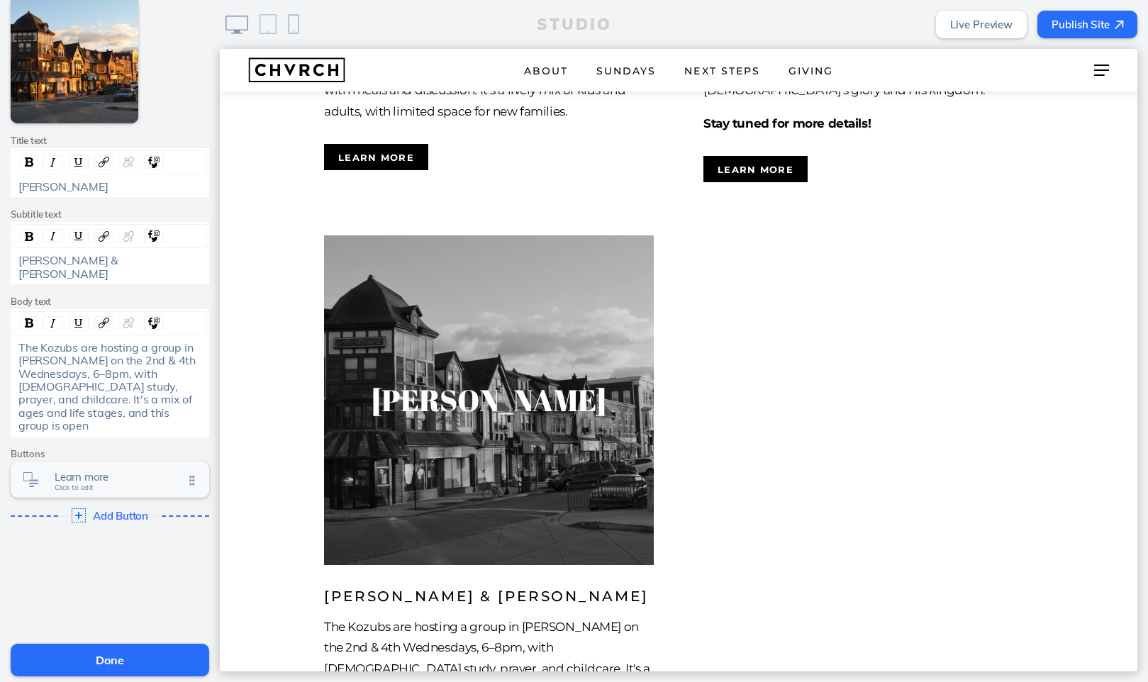
scroll to position [111, 0]
click at [104, 471] on span "Learn more" at bounding box center [119, 477] width 129 height 12
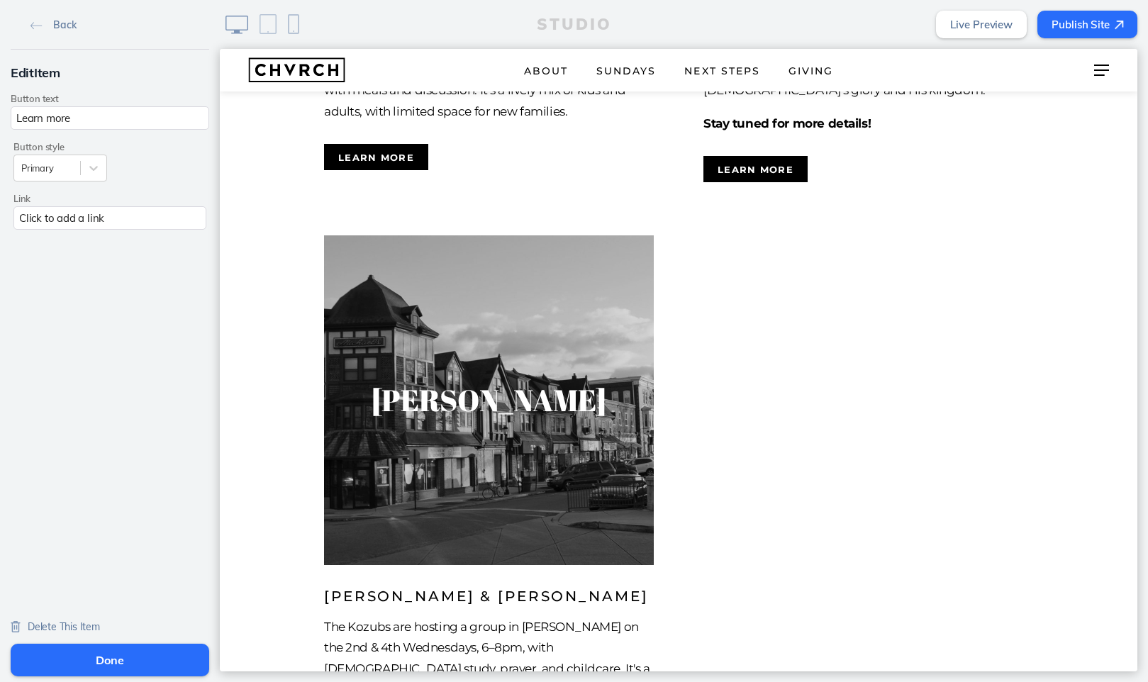
click at [121, 218] on div "Click to add a link" at bounding box center [109, 217] width 193 height 23
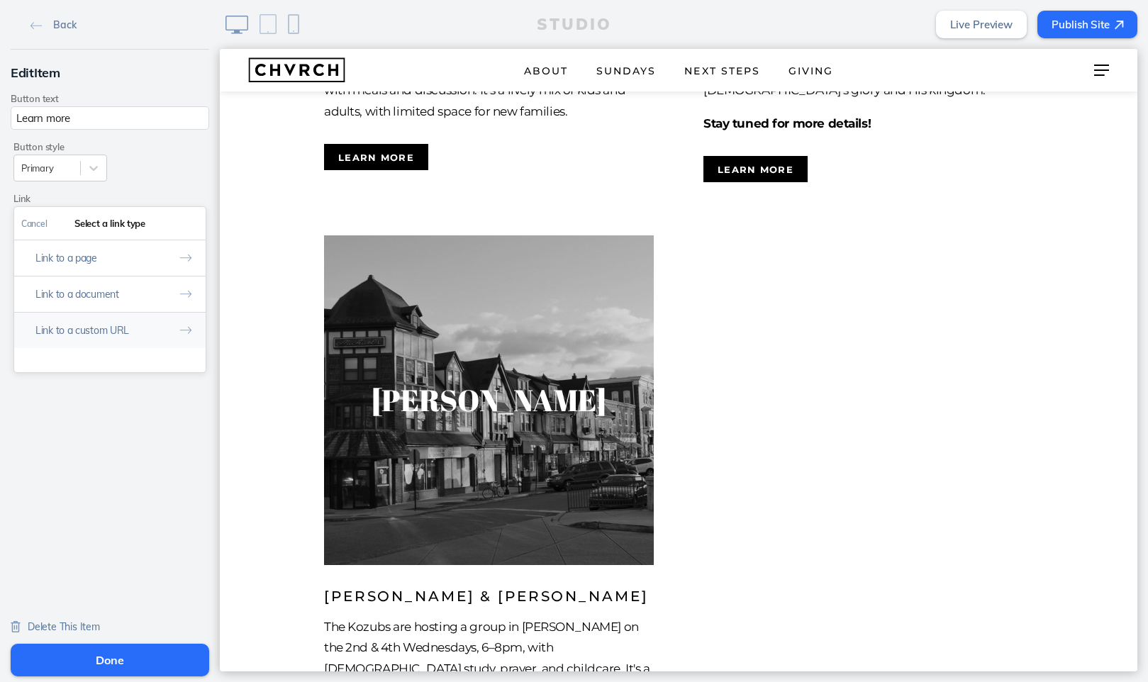
click at [116, 325] on button "Link to a custom URL" at bounding box center [109, 330] width 191 height 36
click at [114, 282] on input "text" at bounding box center [109, 283] width 177 height 23
paste input "mailto:connect@chvrchnsq.org?subject=I’m%20interested%20in%20learning%20about%2…"
type input "mailto:connect@chvrchnsq.org?subject=I’m%20interested%20in%20learning%20about%2…"
click at [194, 220] on button "Done" at bounding box center [188, 224] width 35 height 32
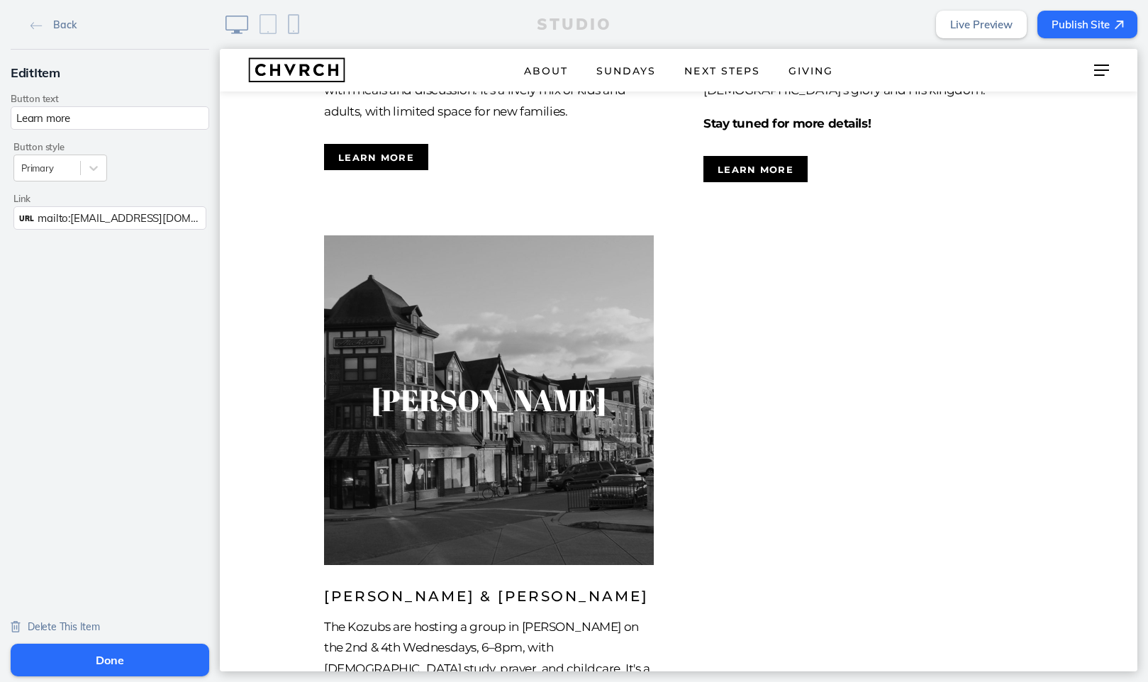
click at [153, 655] on button "Done" at bounding box center [110, 660] width 199 height 33
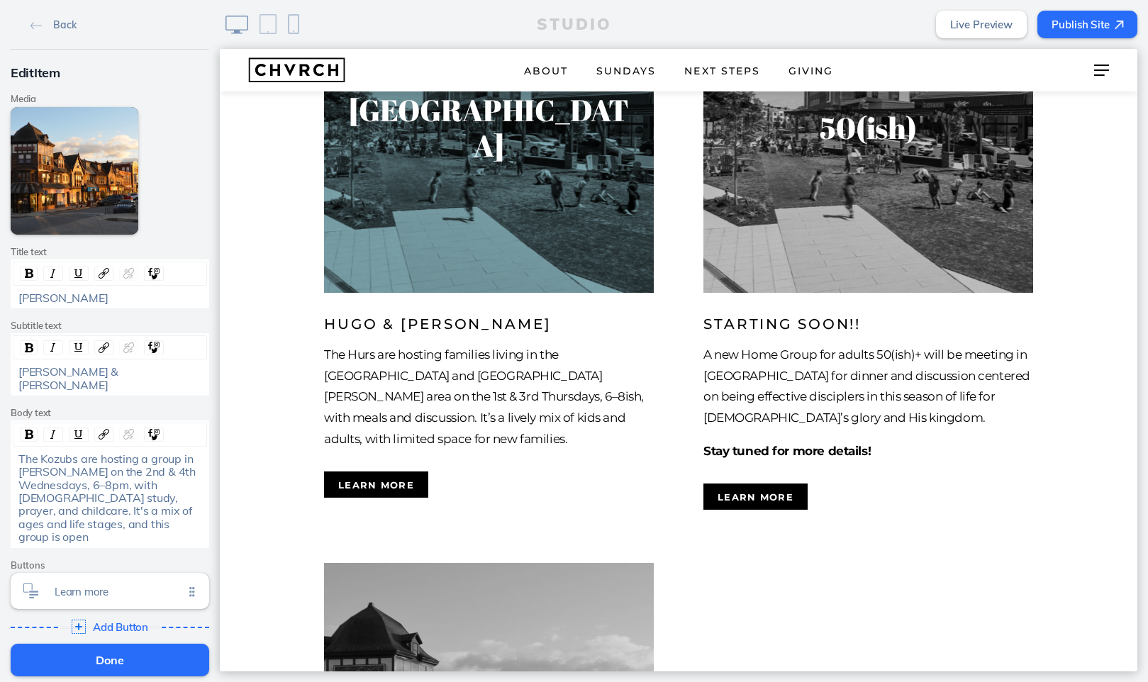
scroll to position [3314, 0]
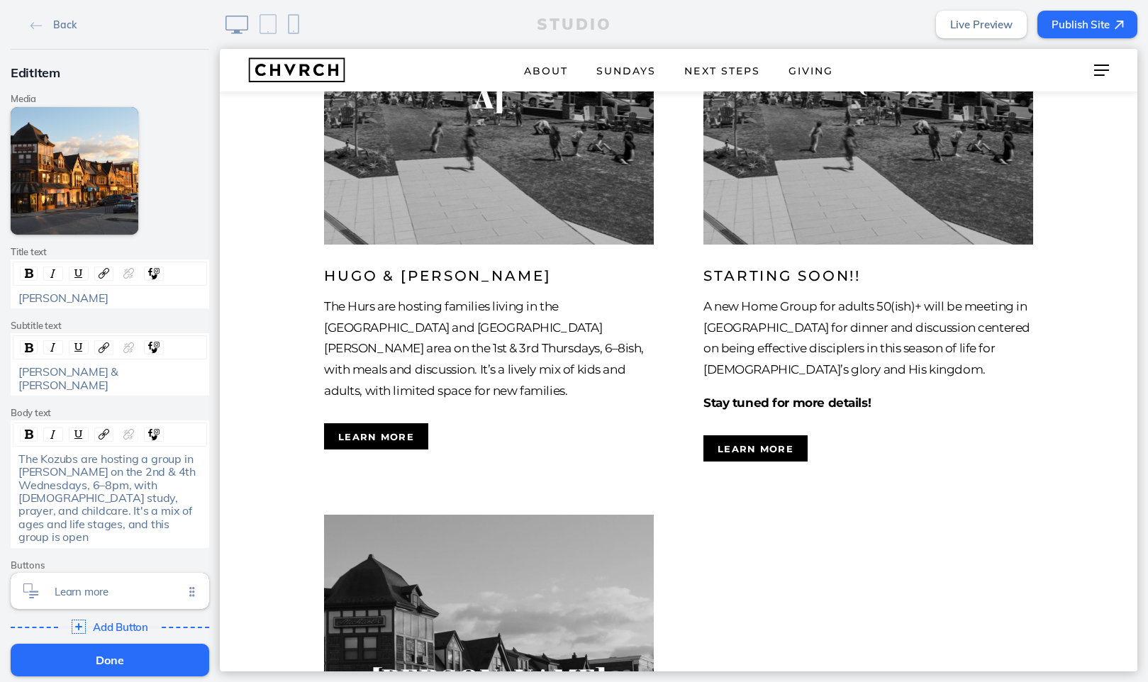
click at [111, 657] on button "Done" at bounding box center [110, 660] width 199 height 33
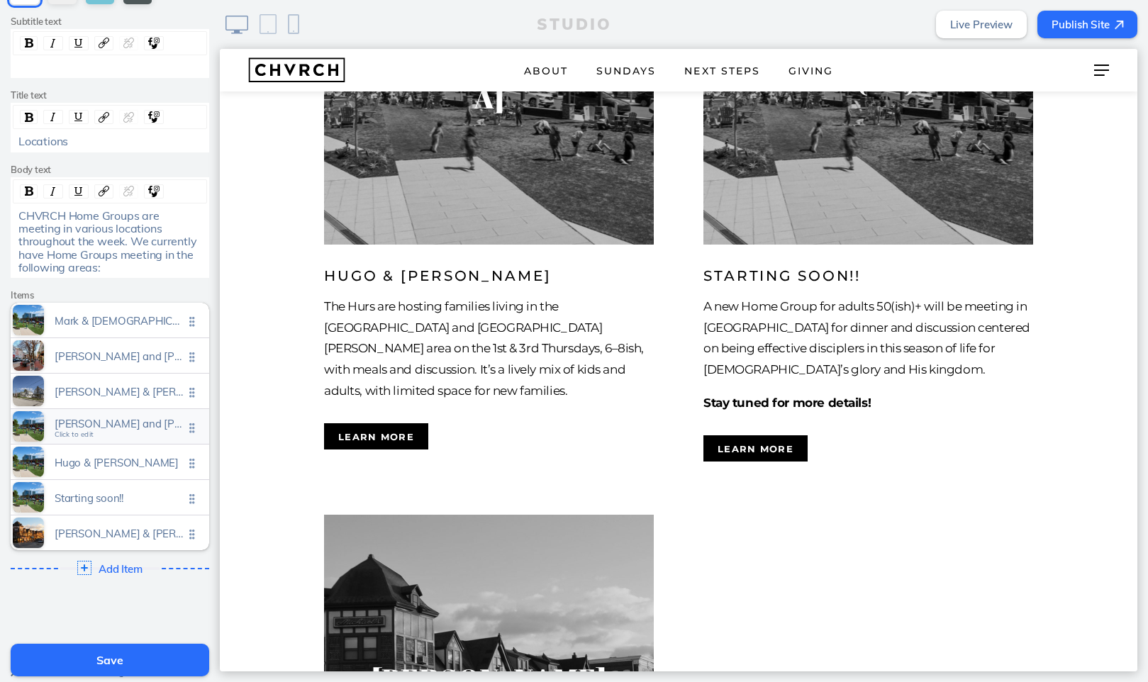
scroll to position [135, 0]
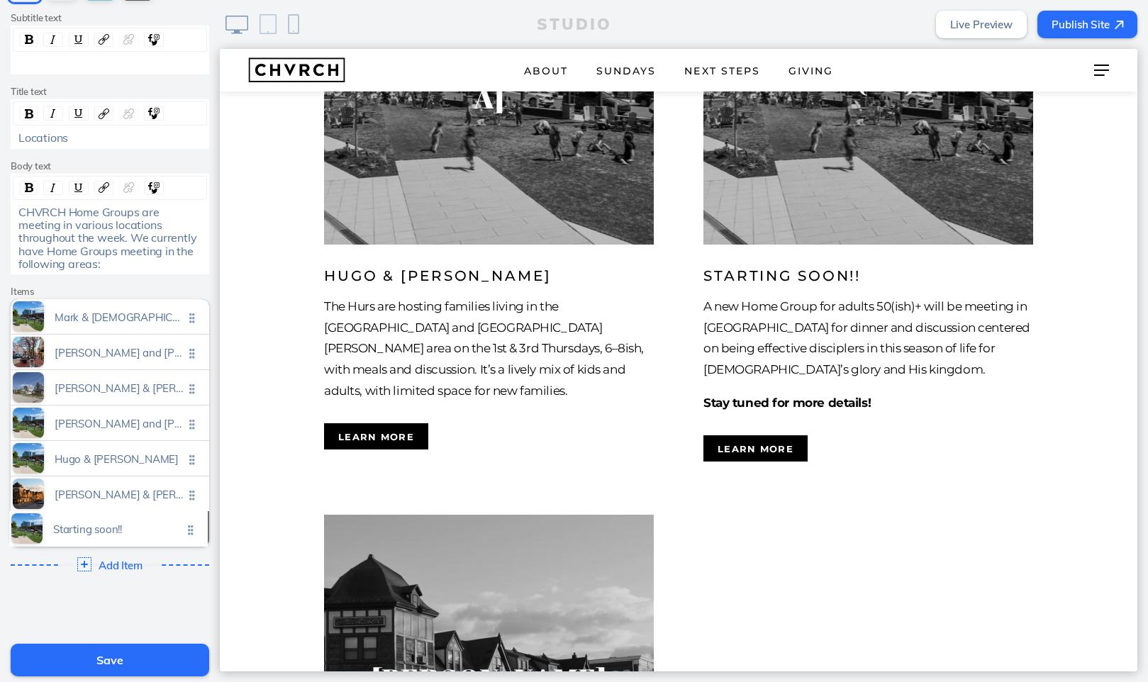
drag, startPoint x: 190, startPoint y: 492, endPoint x: 189, endPoint y: 531, distance: 39.0
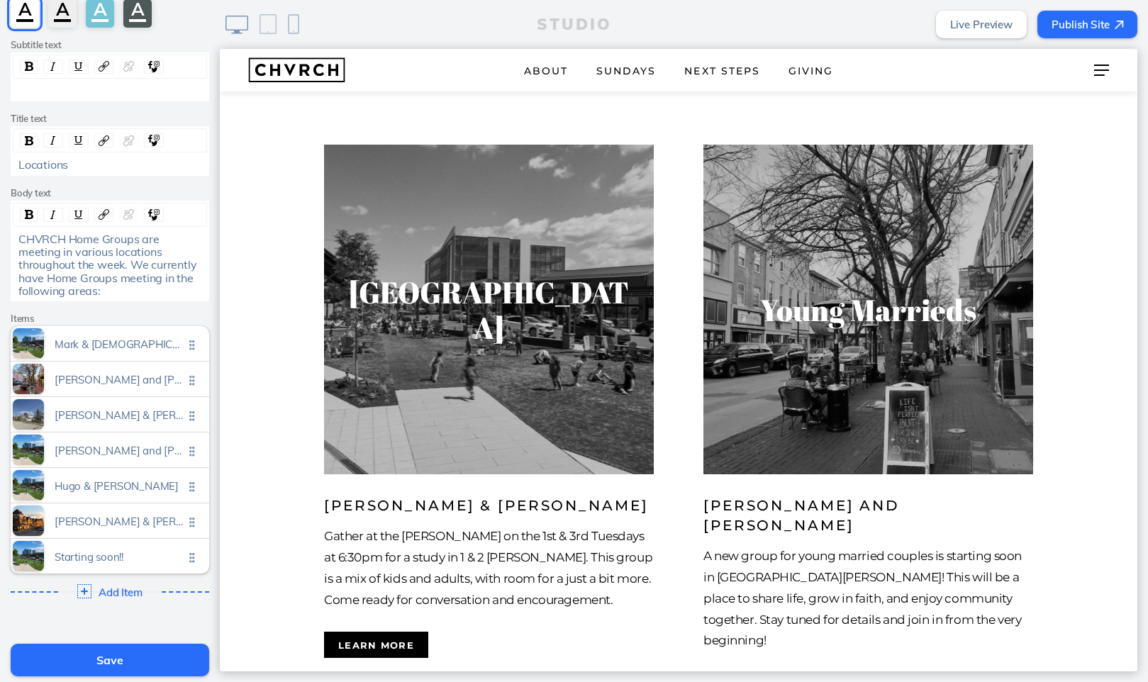
scroll to position [109, 0]
drag, startPoint x: 189, startPoint y: 408, endPoint x: 193, endPoint y: 376, distance: 31.4
click at [193, 376] on ul "Mark & kristen taber Click to edit Isaac and chyenne rothermeal Click to edit M…" at bounding box center [110, 448] width 199 height 247
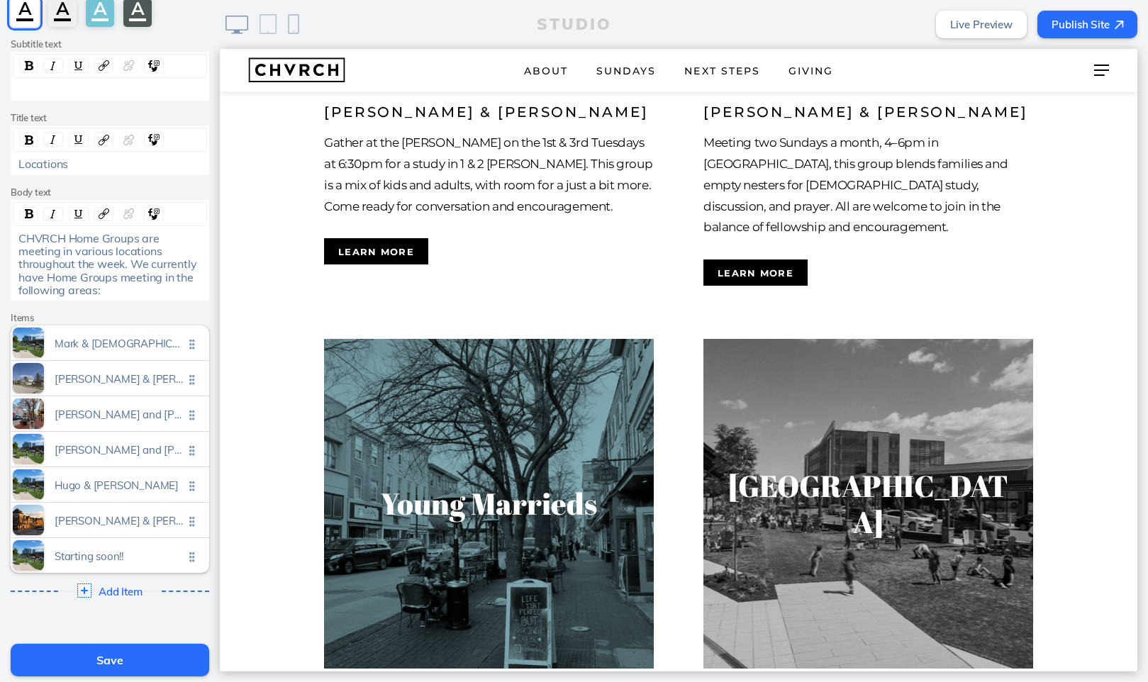
scroll to position [2284, 0]
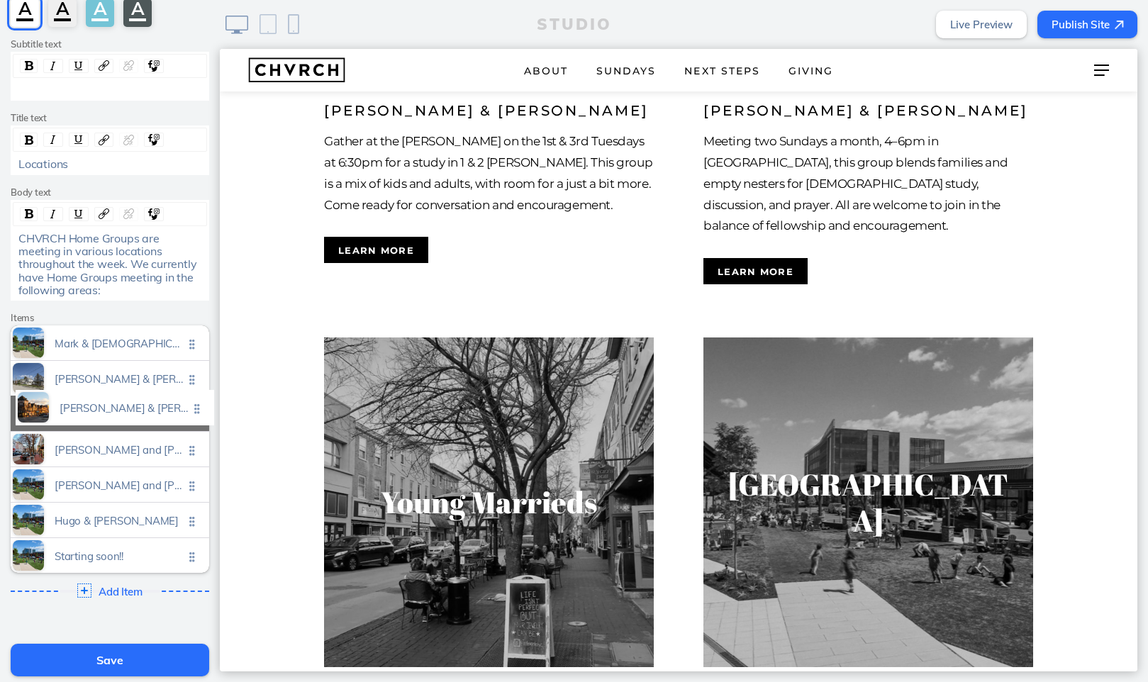
drag, startPoint x: 191, startPoint y: 515, endPoint x: 196, endPoint y: 408, distance: 107.2
click at [196, 408] on ul "Mark & kristen taber Click to edit Mitch & kara peiffer Click to edit Isaac and…" at bounding box center [110, 448] width 199 height 247
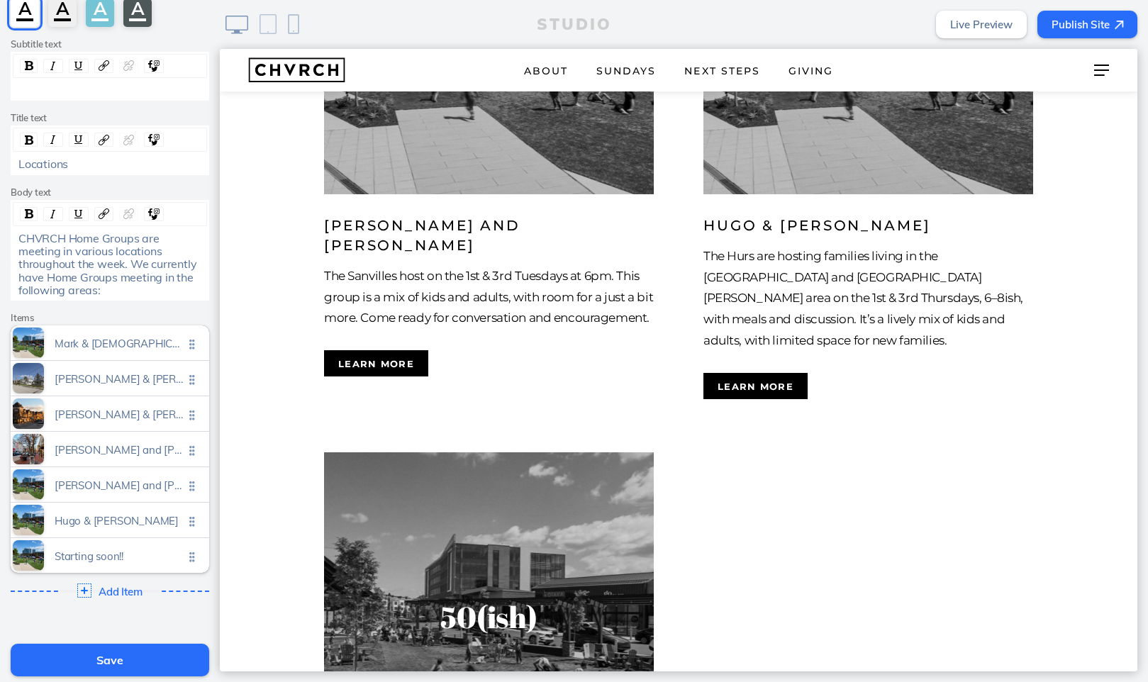
scroll to position [3382, 0]
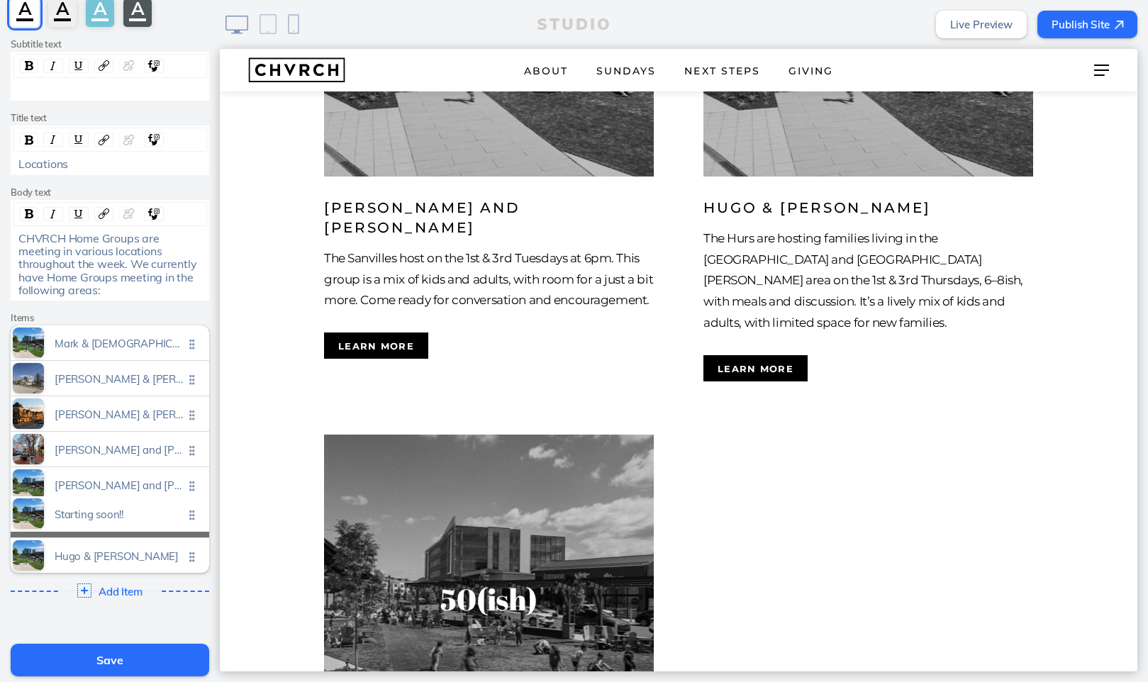
drag, startPoint x: 194, startPoint y: 549, endPoint x: 194, endPoint y: 513, distance: 36.2
click at [194, 513] on ul "Mark & kristen taber Click to edit Mitch & kara peiffer Click to edit Greg & ca…" at bounding box center [110, 448] width 199 height 247
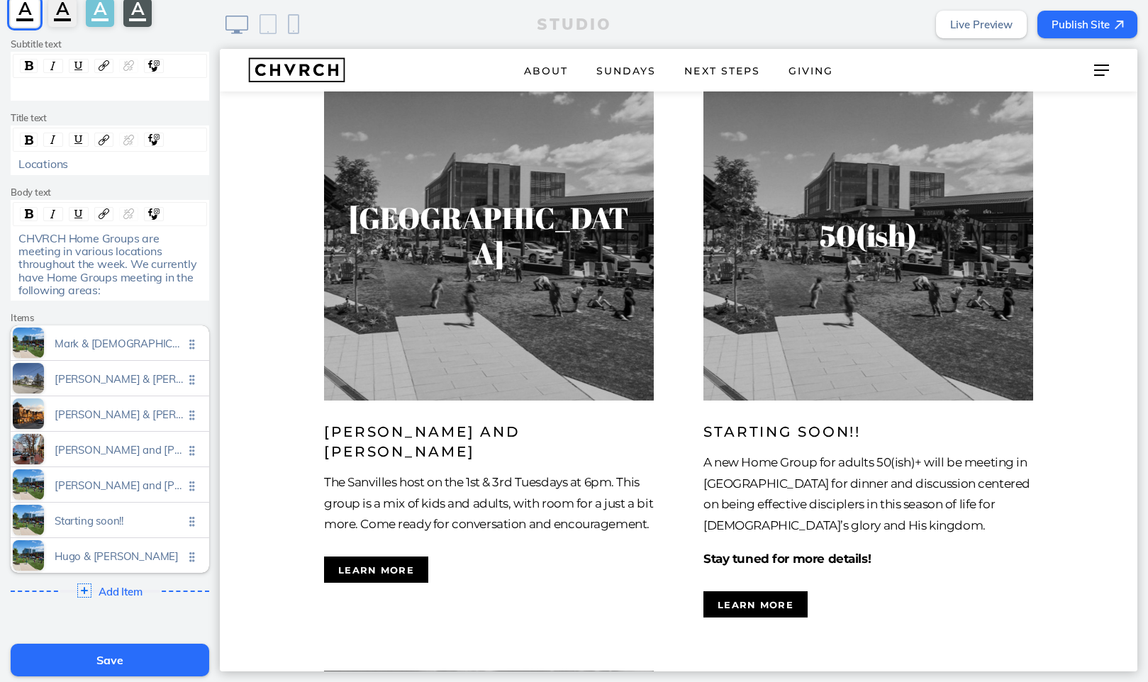
scroll to position [3163, 0]
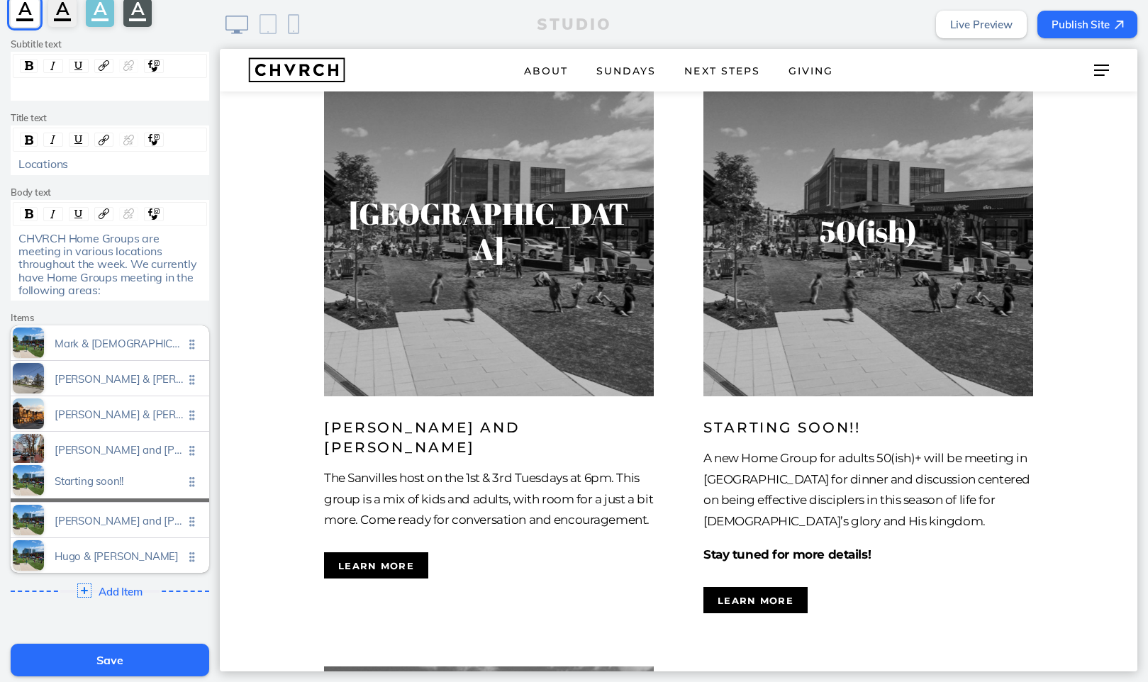
drag, startPoint x: 194, startPoint y: 517, endPoint x: 194, endPoint y: 483, distance: 34.0
click at [194, 483] on ul "Mark & kristen taber Click to edit Mitch & kara peiffer Click to edit Greg & ca…" at bounding box center [110, 448] width 199 height 247
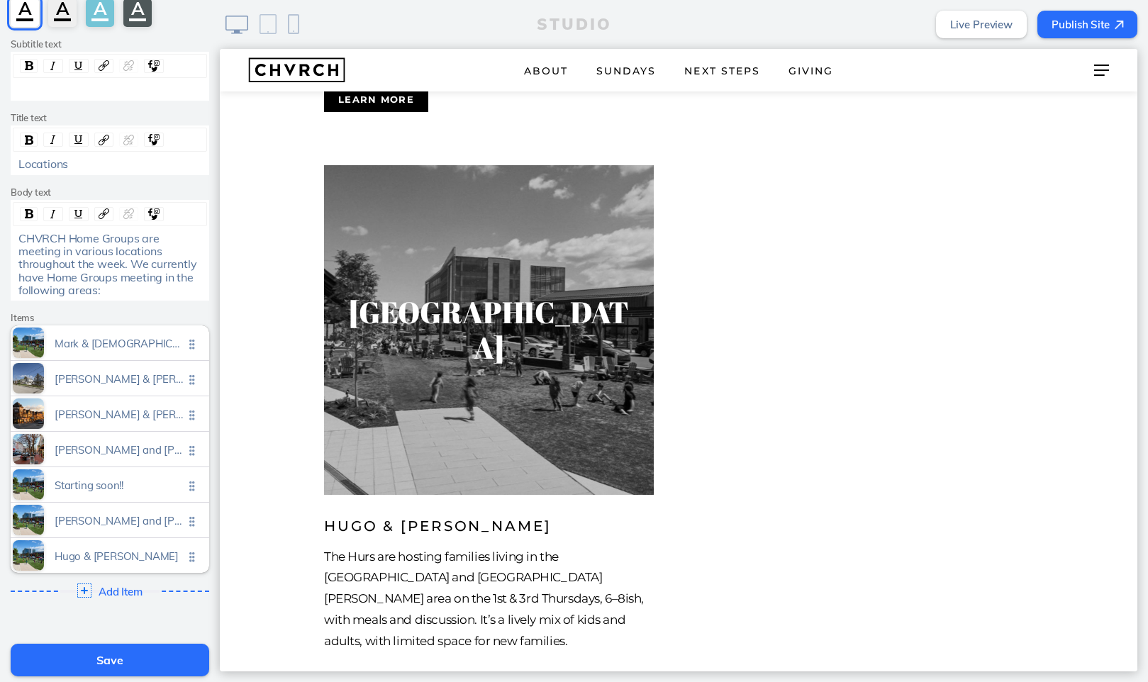
scroll to position [3669, 0]
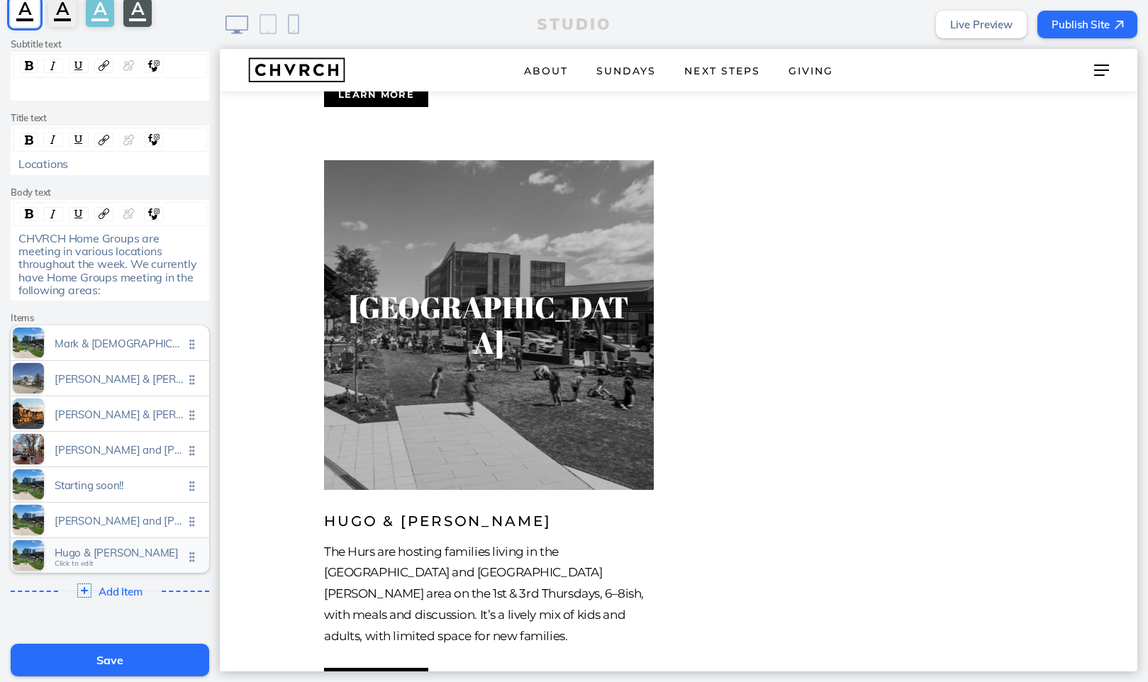
click at [127, 547] on span "Hugo & janipher hur" at bounding box center [119, 553] width 129 height 12
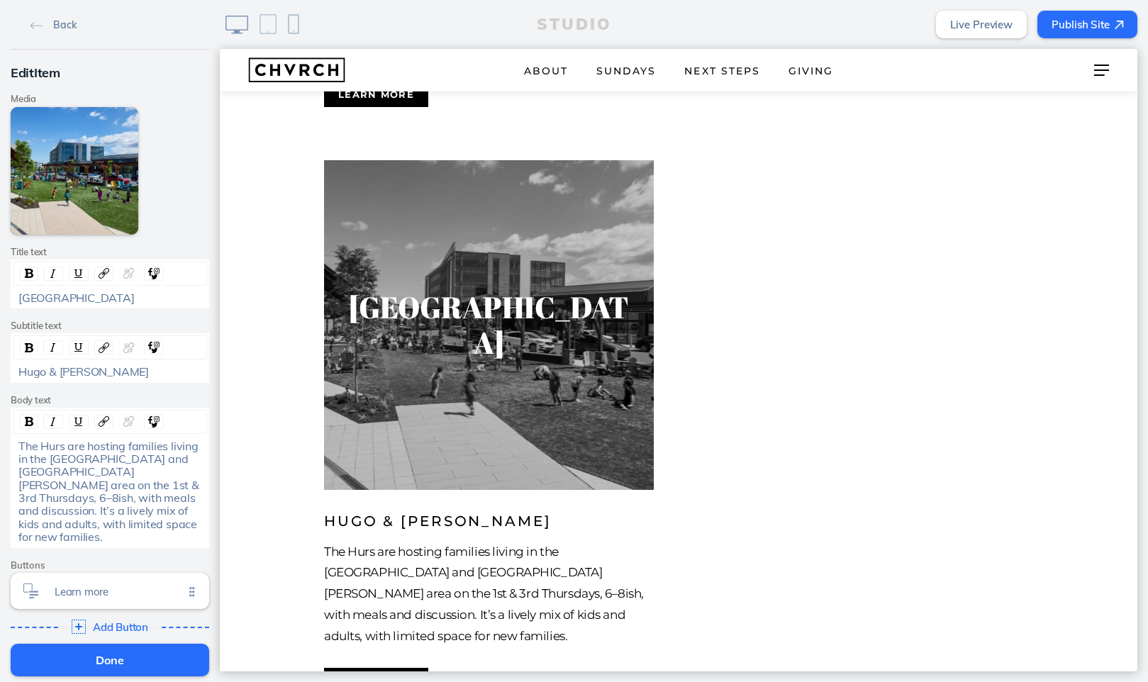
click at [46, 296] on span "Newtown Square" at bounding box center [76, 298] width 116 height 14
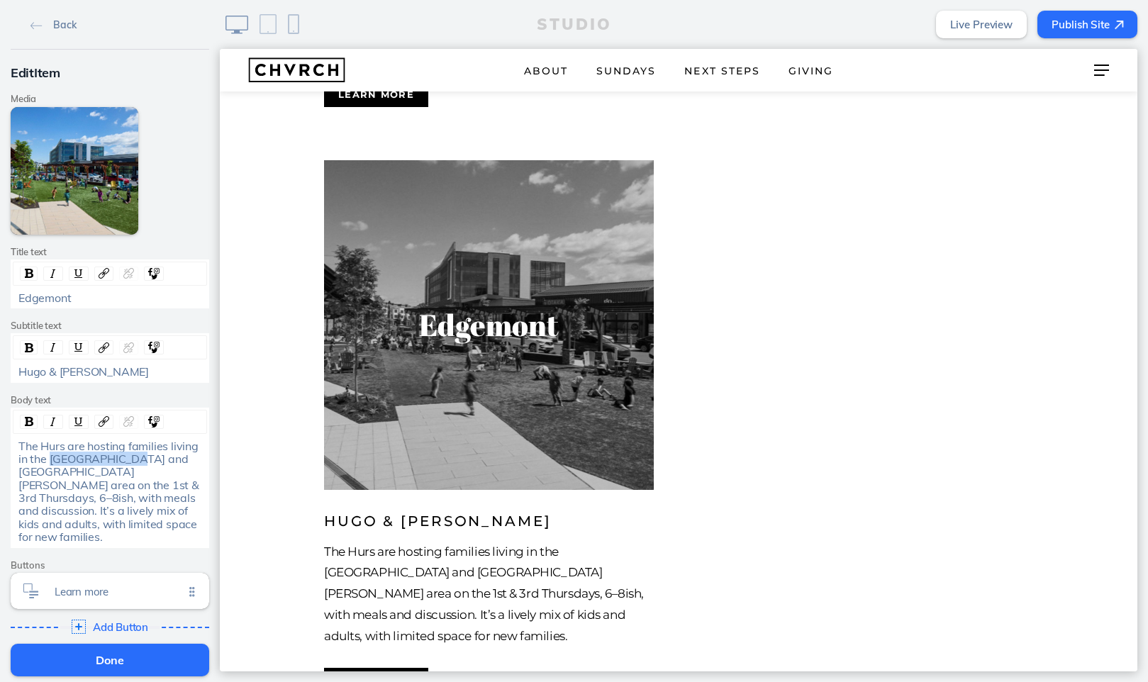
drag, startPoint x: 50, startPoint y: 454, endPoint x: 136, endPoint y: 450, distance: 85.9
click at [136, 450] on span "The Hurs are hosting families living in the Newtown Square and West Chester are…" at bounding box center [110, 492] width 184 height 106
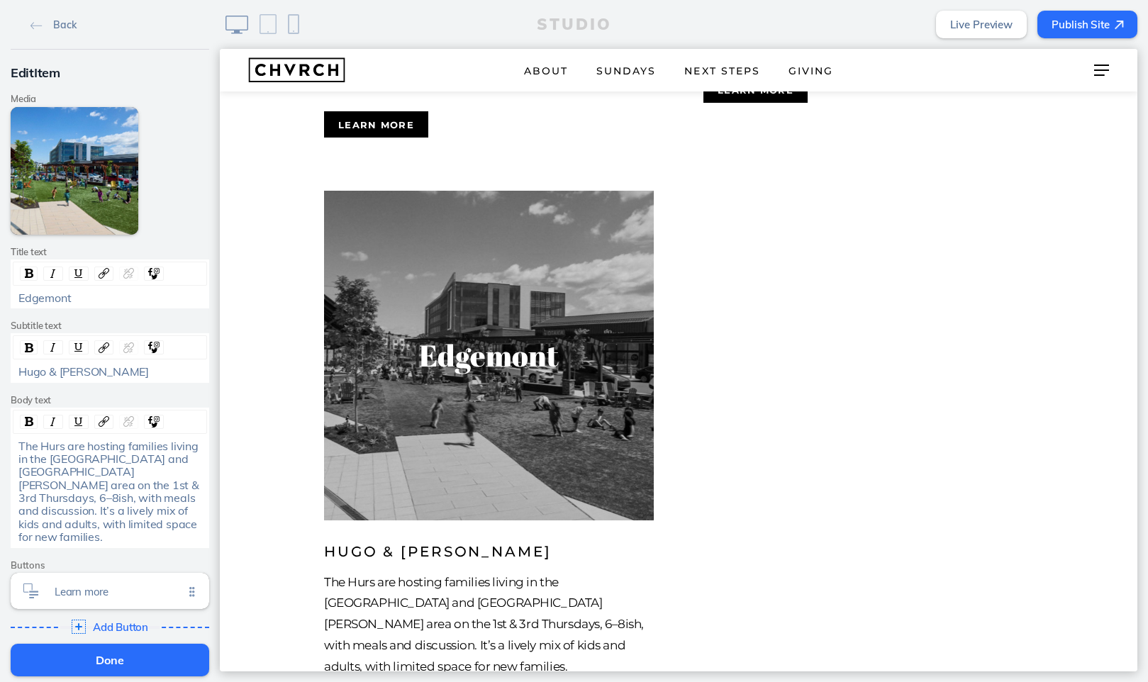
scroll to position [0, 0]
drag, startPoint x: 52, startPoint y: 456, endPoint x: 101, endPoint y: 451, distance: 49.2
click at [101, 451] on span "The Hurs are hosting families living in the Edgemont and West Chester area on t…" at bounding box center [110, 492] width 184 height 106
click at [138, 651] on button "Done" at bounding box center [110, 660] width 199 height 33
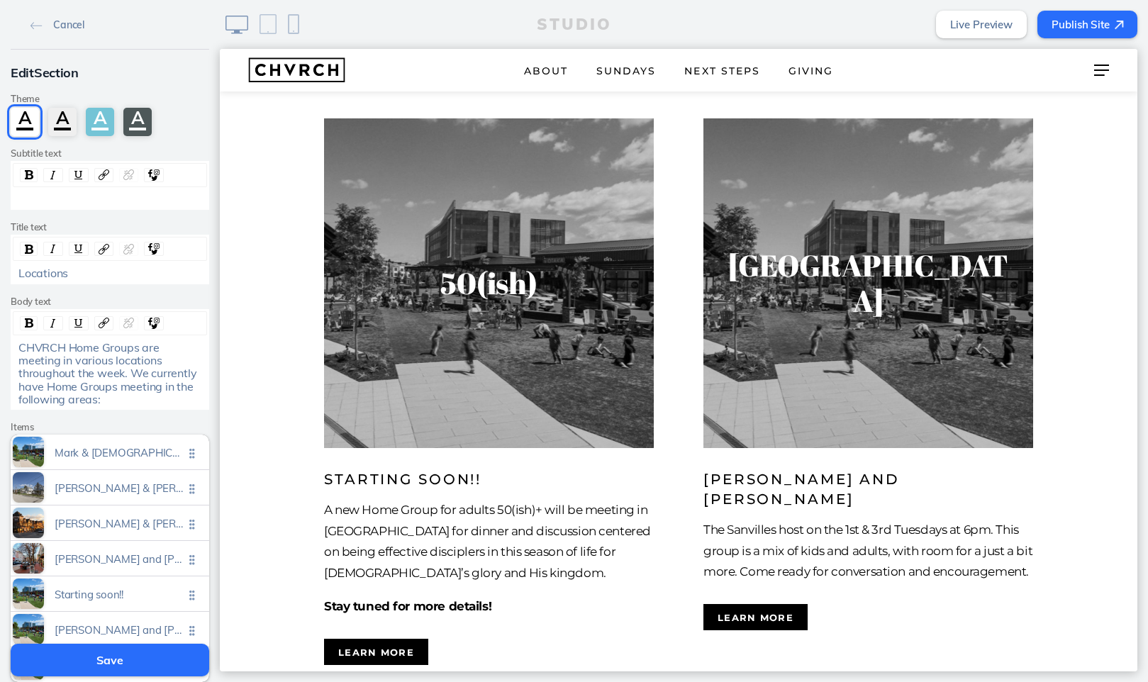
scroll to position [3095, 0]
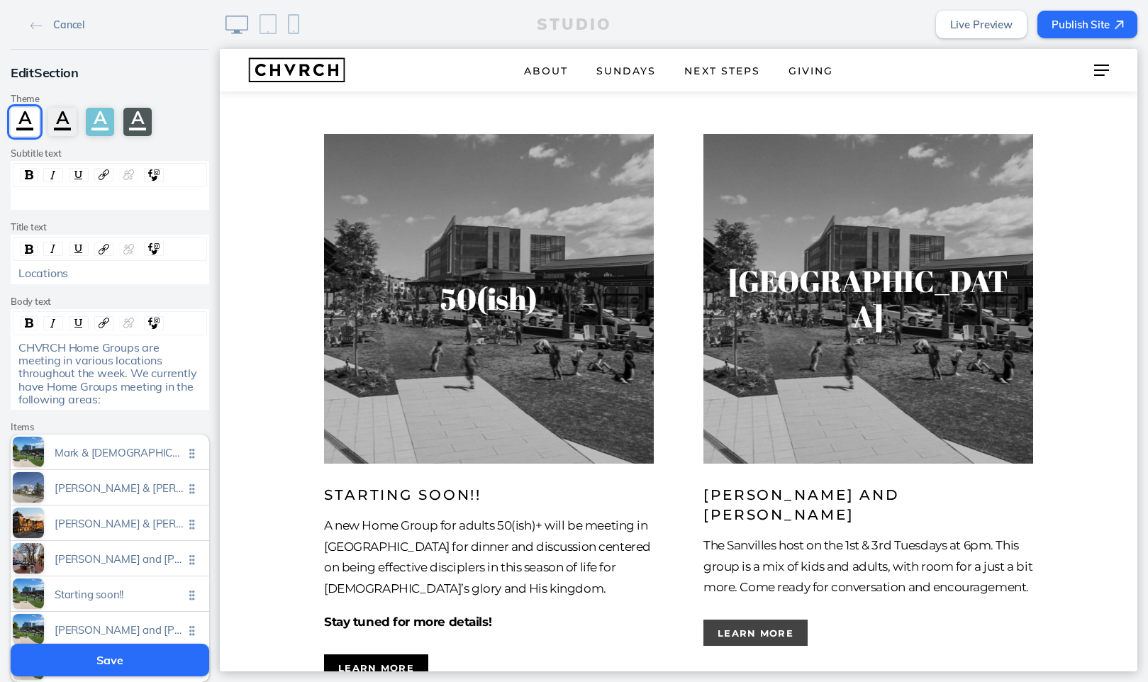
click at [776, 620] on button "Learn more" at bounding box center [755, 633] width 104 height 26
click at [766, 620] on button "Learn more" at bounding box center [755, 633] width 104 height 26
click at [77, 622] on span "Tim and brooke sanville" at bounding box center [119, 626] width 129 height 12
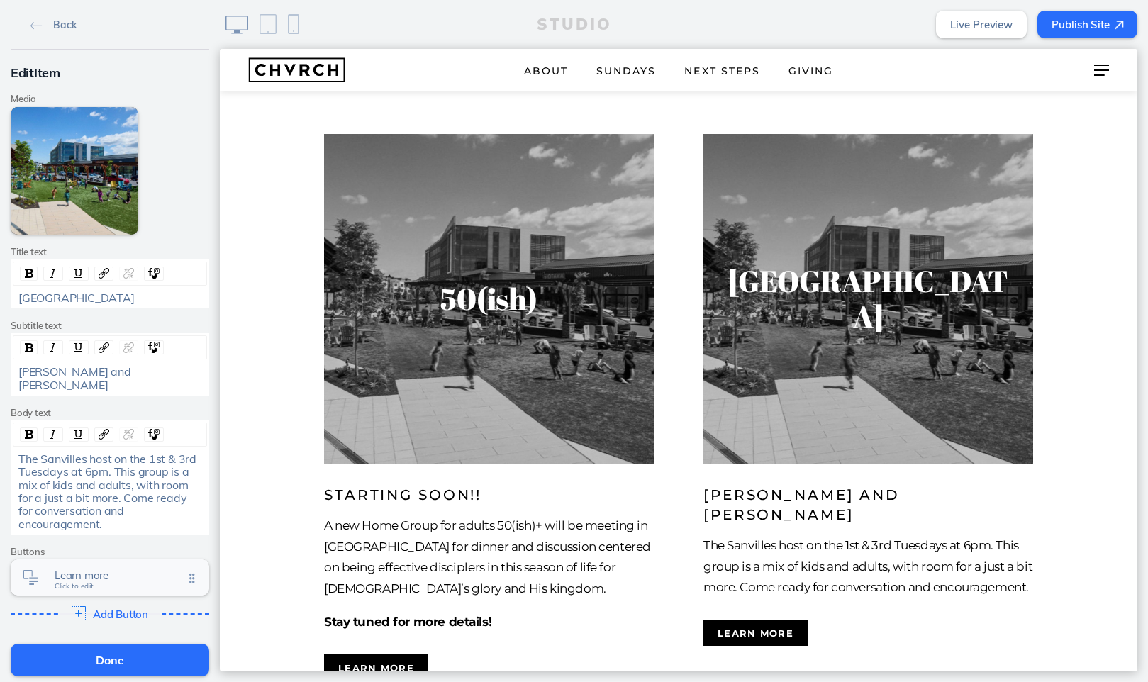
click at [89, 569] on span "Learn more" at bounding box center [119, 575] width 129 height 12
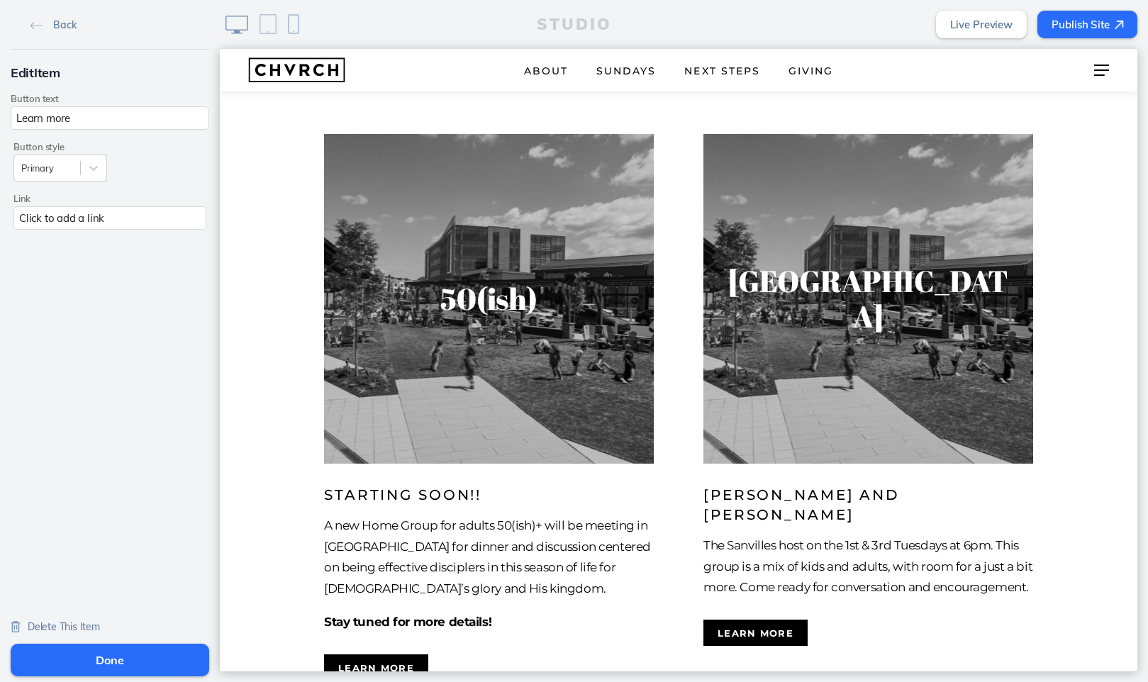
click at [104, 220] on div "Click to add a link" at bounding box center [109, 217] width 193 height 23
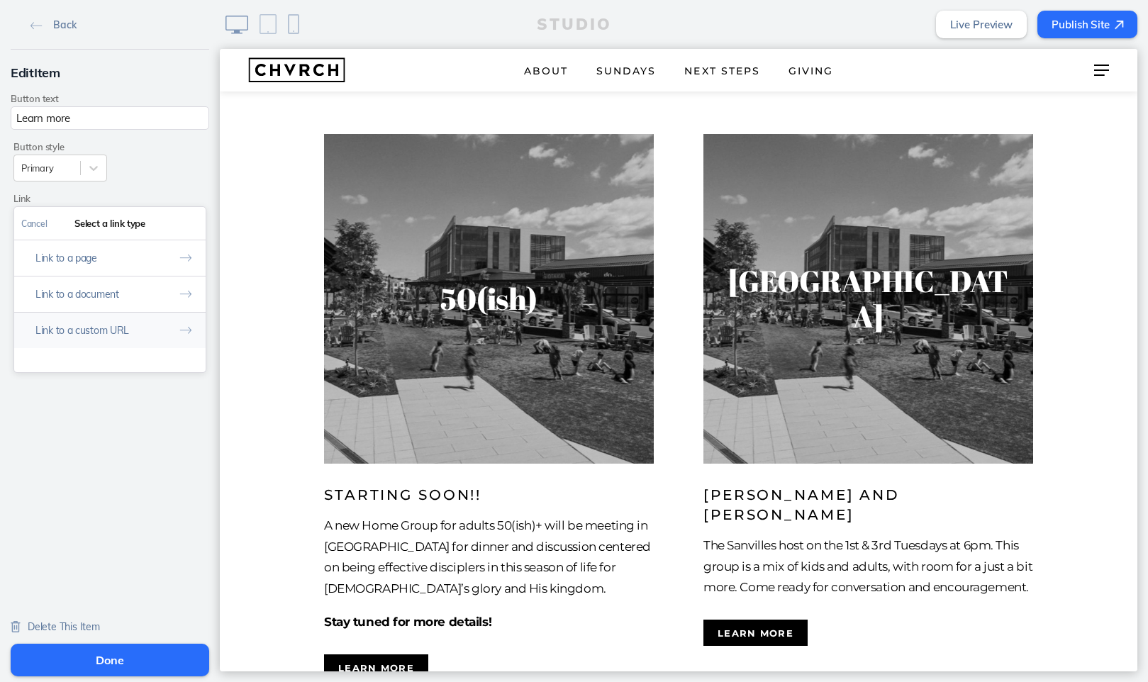
click at [105, 327] on button "Link to a custom URL" at bounding box center [109, 330] width 191 height 36
click at [148, 284] on input "text" at bounding box center [109, 283] width 177 height 23
click at [146, 284] on input "text" at bounding box center [109, 283] width 177 height 23
paste input "mailto:connect@chvrchnsq.org?subject=I’m%20interested%20in%20learning%20about%2…"
type input "mailto:connect@chvrchnsq.org?subject=I’m%20interested%20in%20learning%20about%2…"
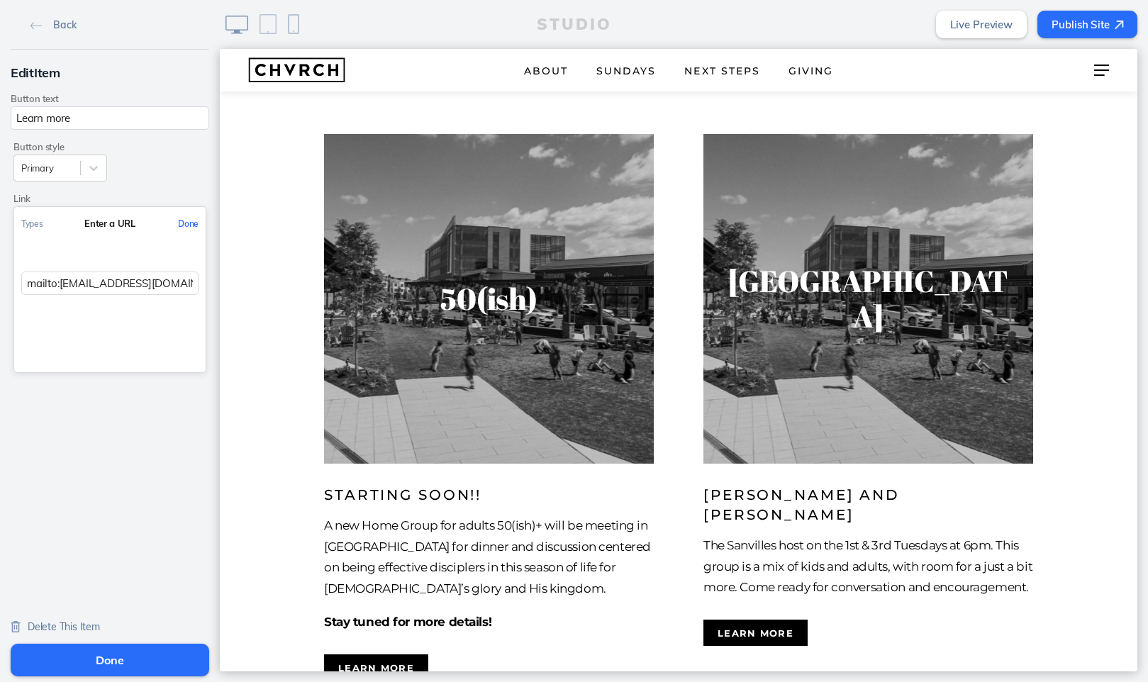
click at [194, 223] on button "Done" at bounding box center [188, 224] width 35 height 32
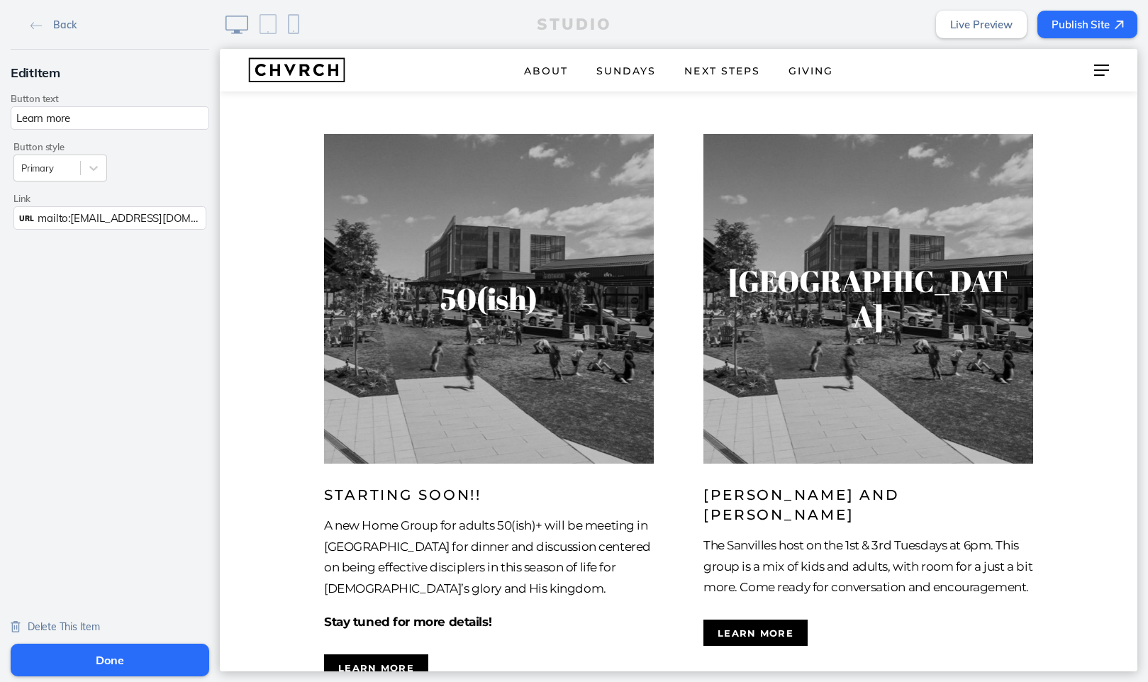
click at [125, 653] on button "Done" at bounding box center [110, 660] width 199 height 33
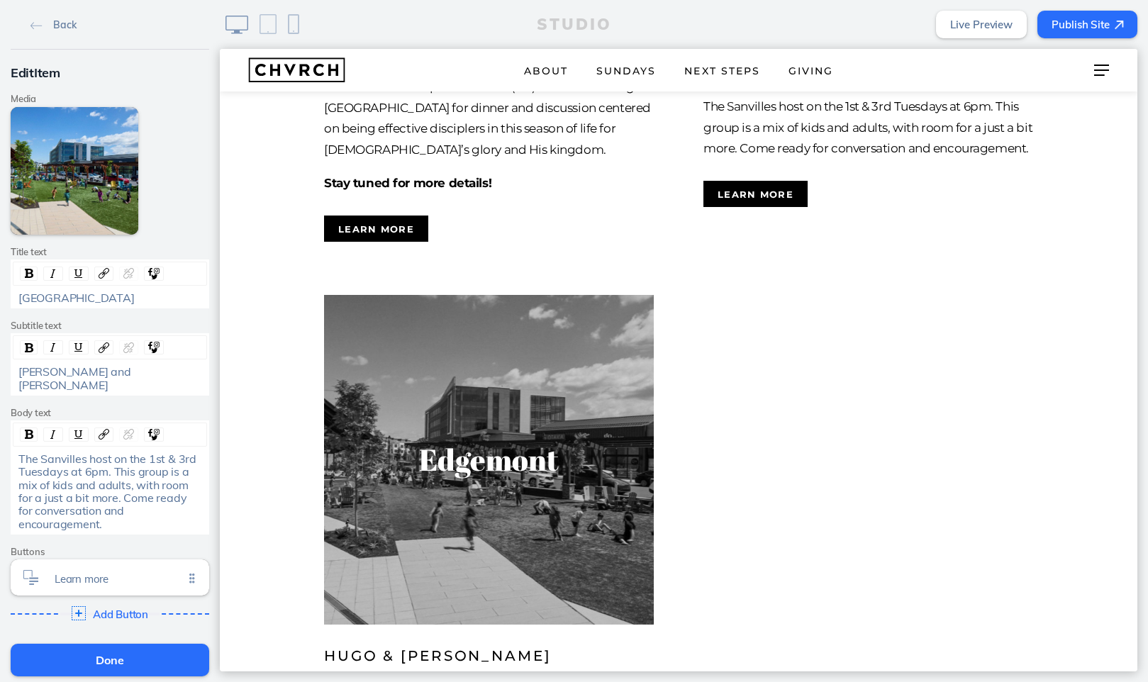
scroll to position [3613, 0]
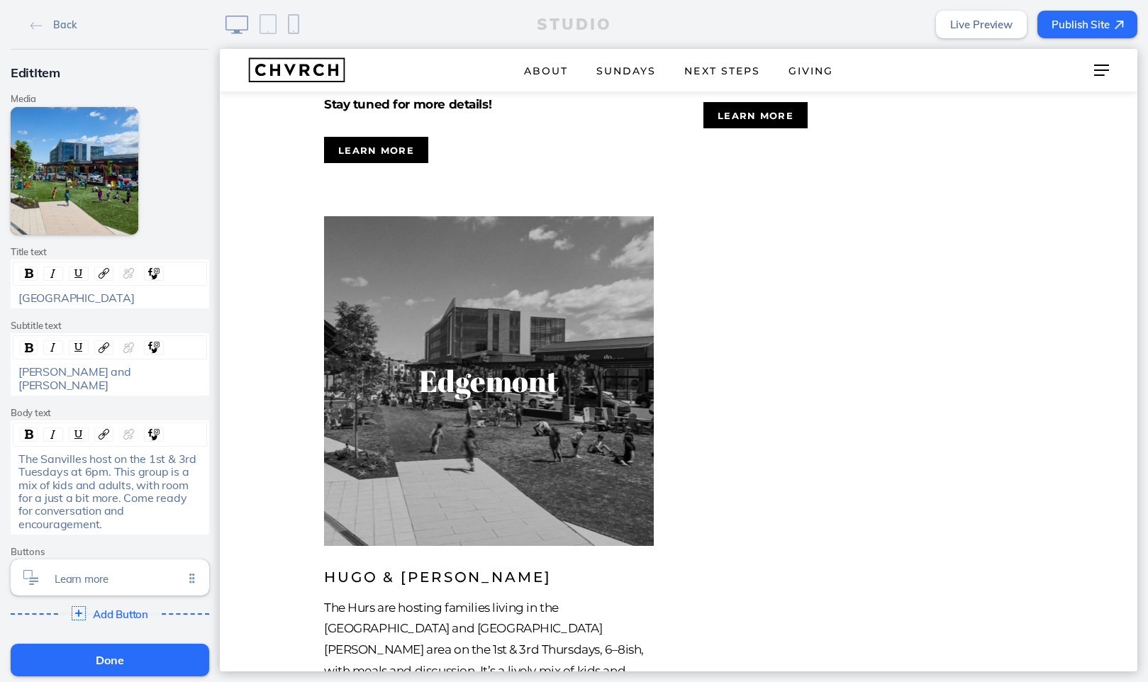
click at [169, 663] on button "Done" at bounding box center [110, 660] width 199 height 33
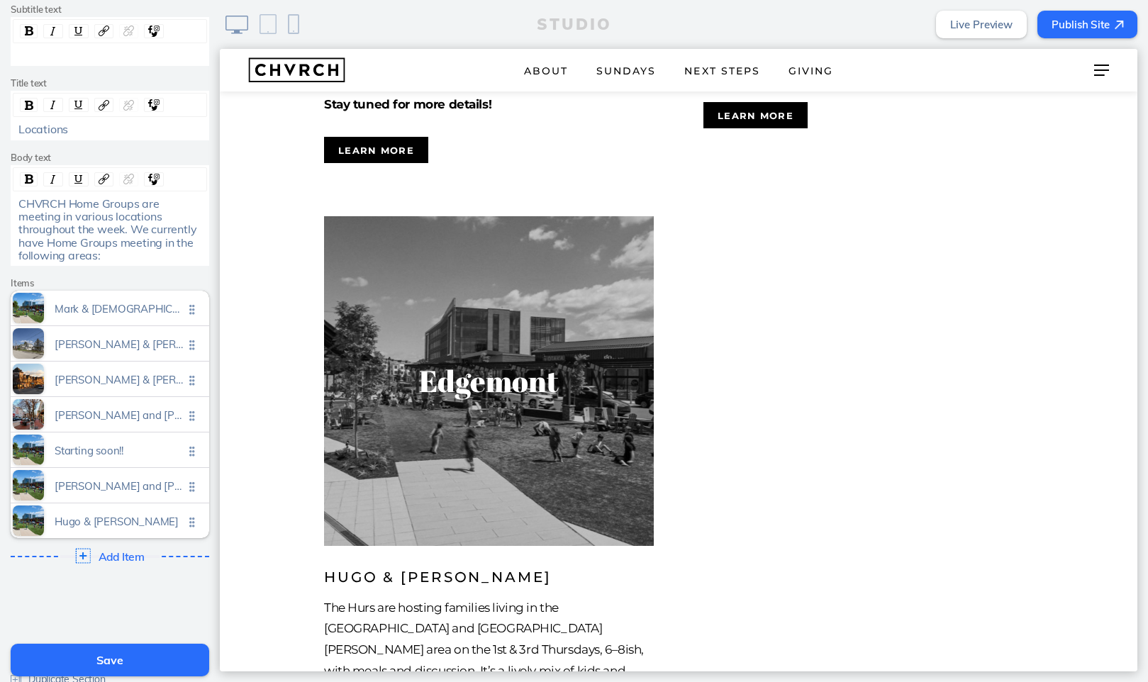
scroll to position [147, 0]
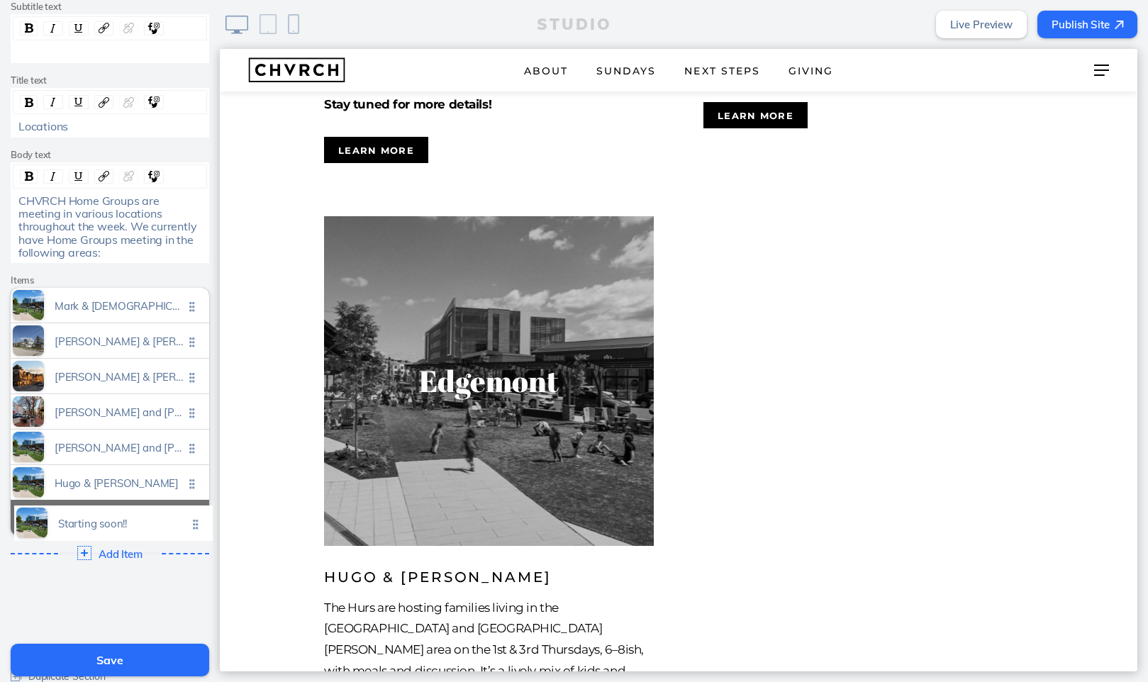
drag, startPoint x: 190, startPoint y: 444, endPoint x: 194, endPoint y: 525, distance: 81.6
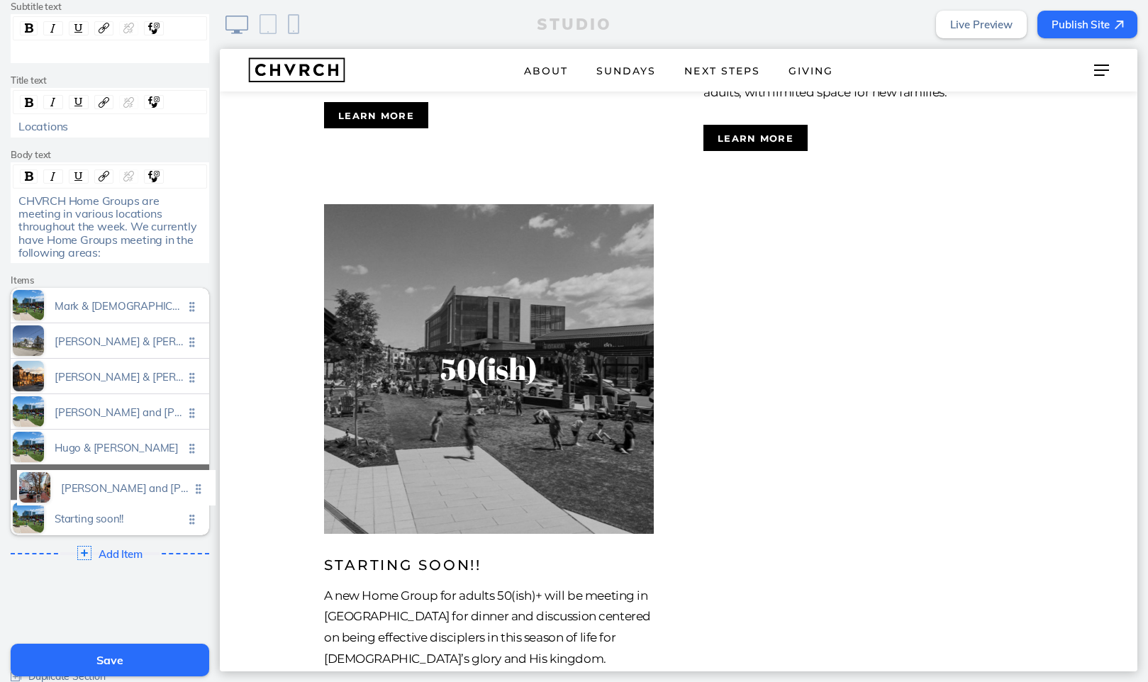
drag, startPoint x: 192, startPoint y: 402, endPoint x: 198, endPoint y: 484, distance: 81.7
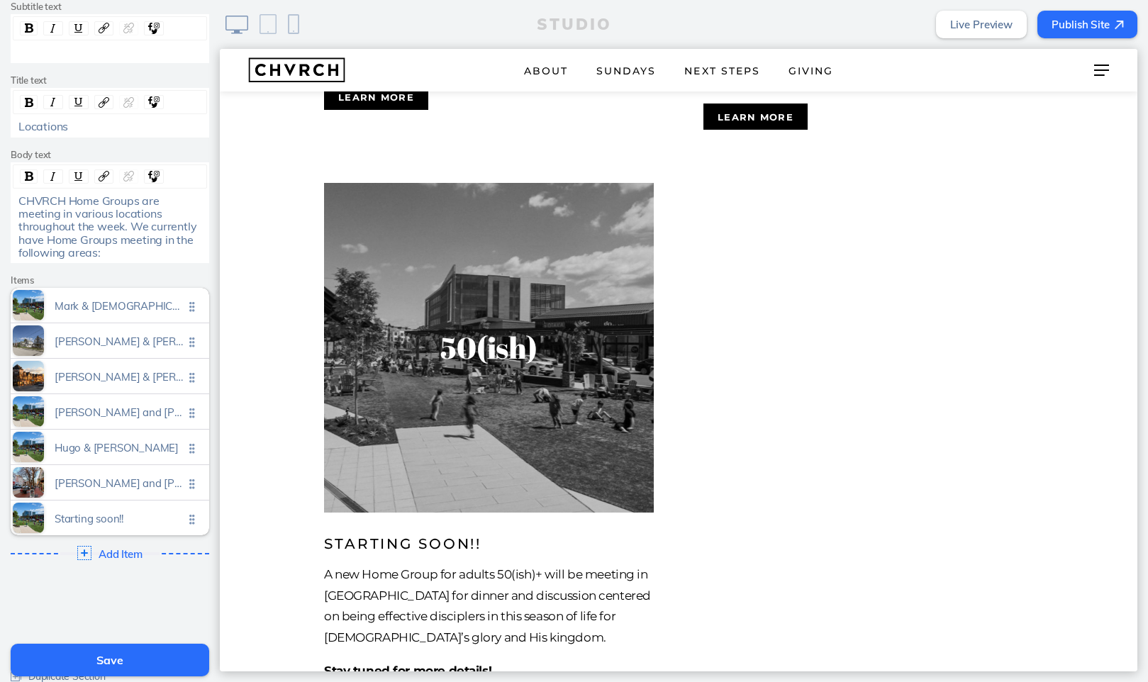
click at [125, 661] on button "Save" at bounding box center [110, 660] width 199 height 33
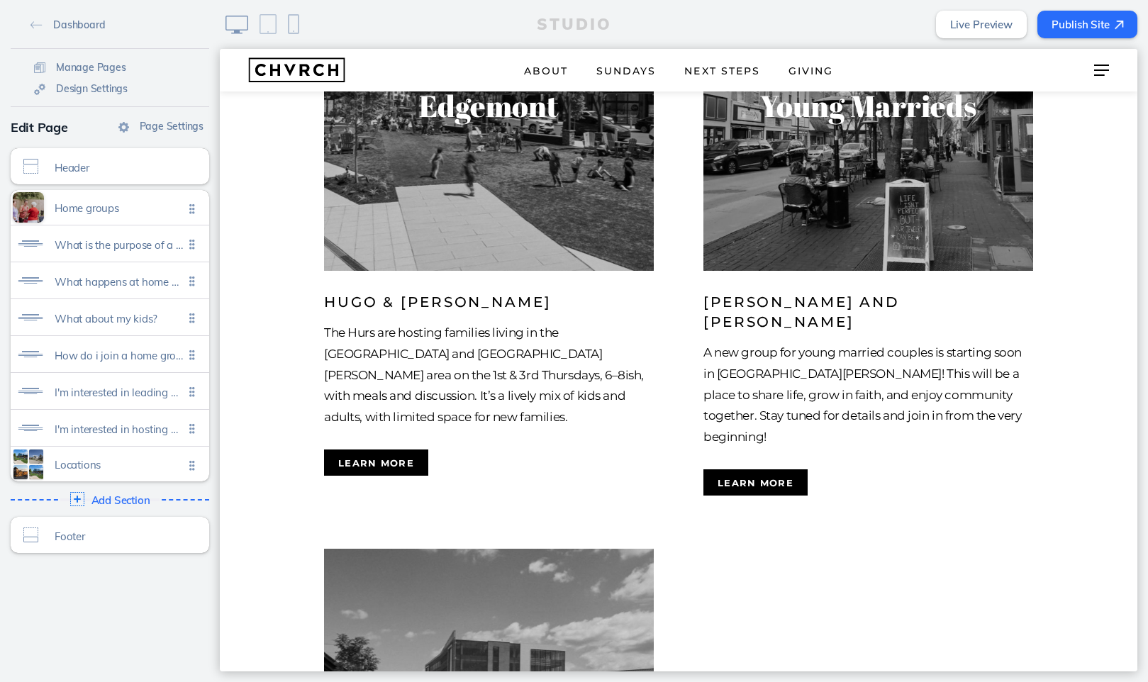
scroll to position [3251, 0]
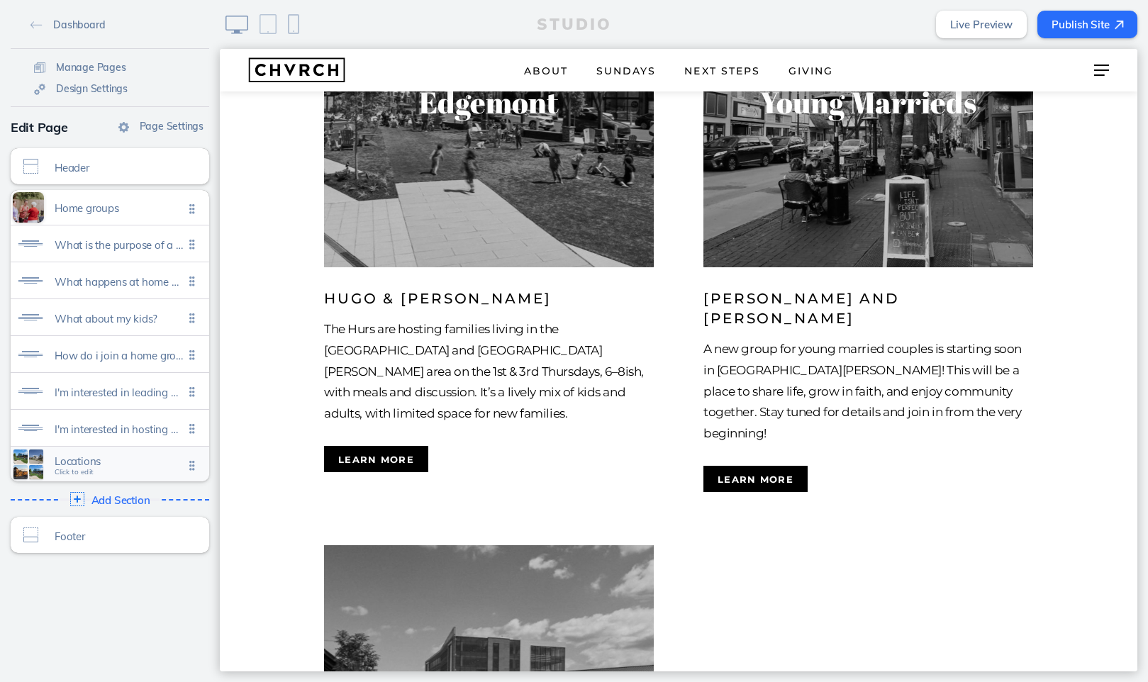
click at [112, 463] on span "Locations" at bounding box center [119, 461] width 129 height 12
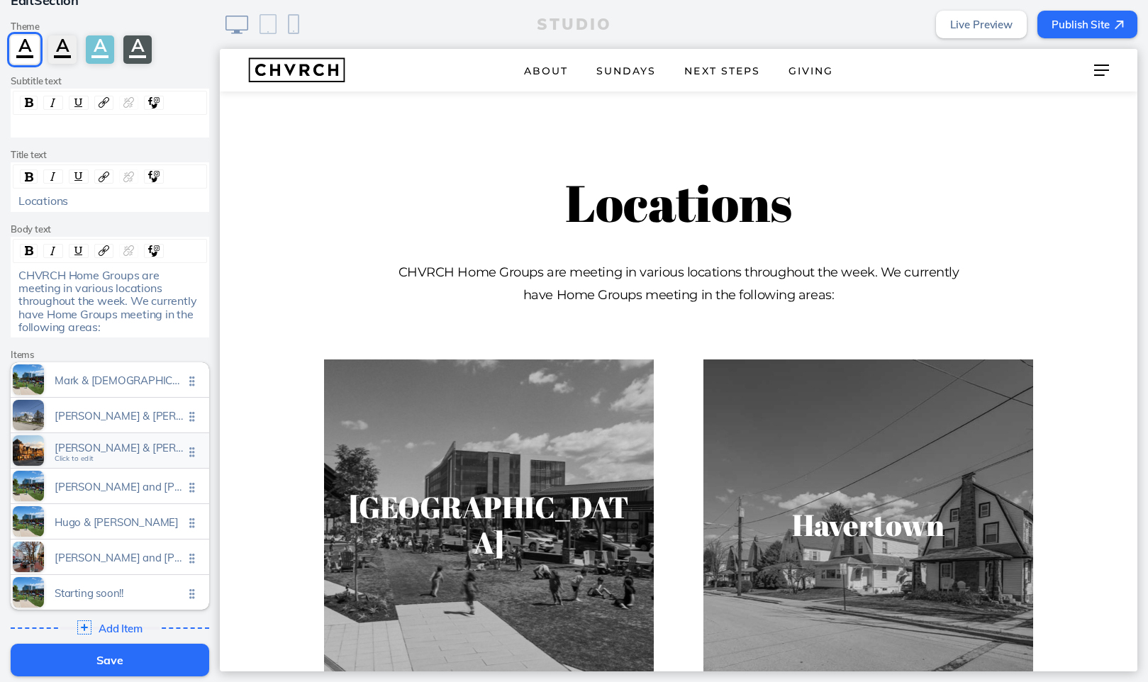
scroll to position [118, 0]
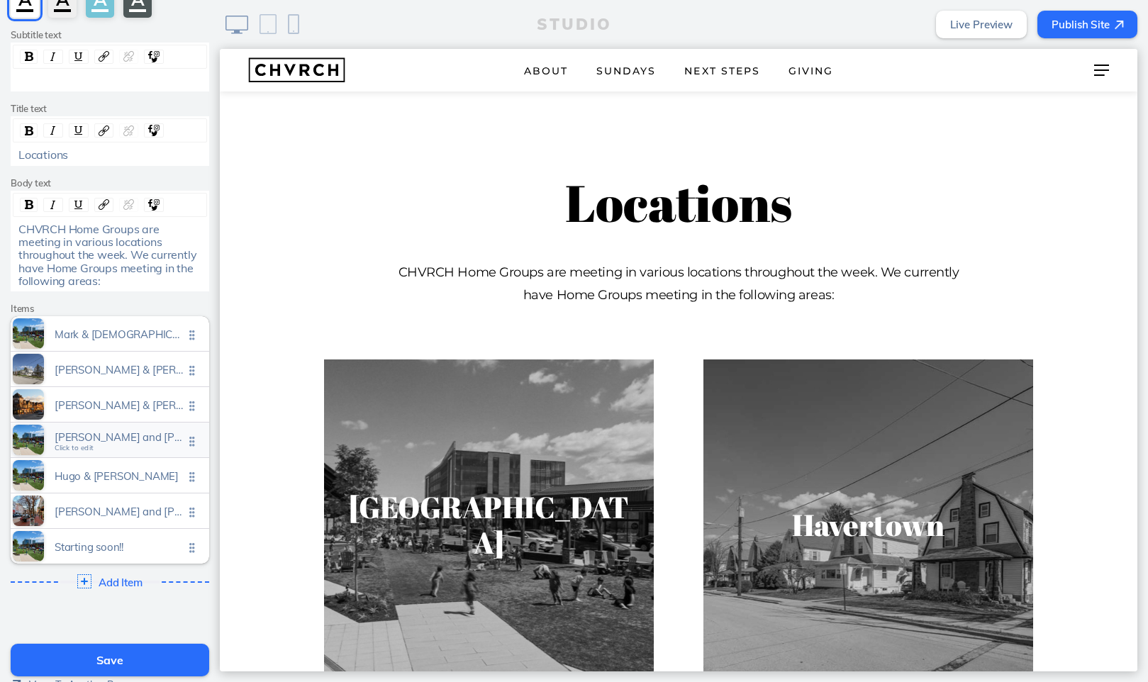
click at [108, 438] on span "Tim and brooke sanville Click to edit" at bounding box center [119, 441] width 129 height 12
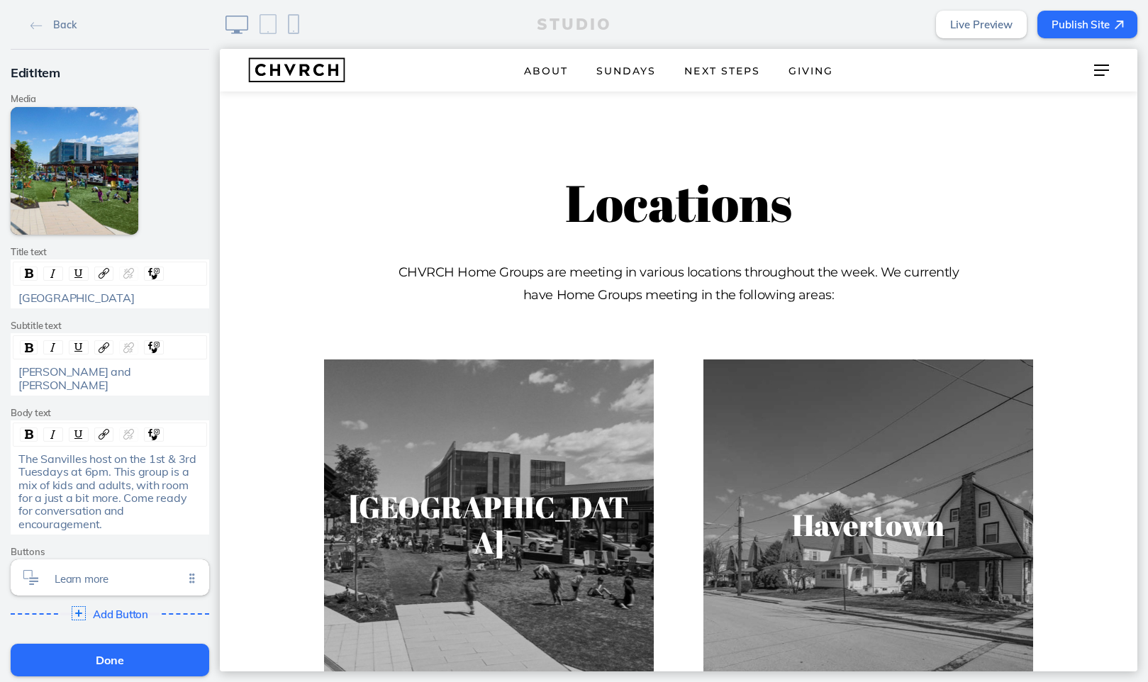
click at [50, 367] on span "Tim and Brooke Sanville" at bounding box center [75, 377] width 115 height 27
click at [121, 662] on button "Done" at bounding box center [110, 660] width 199 height 33
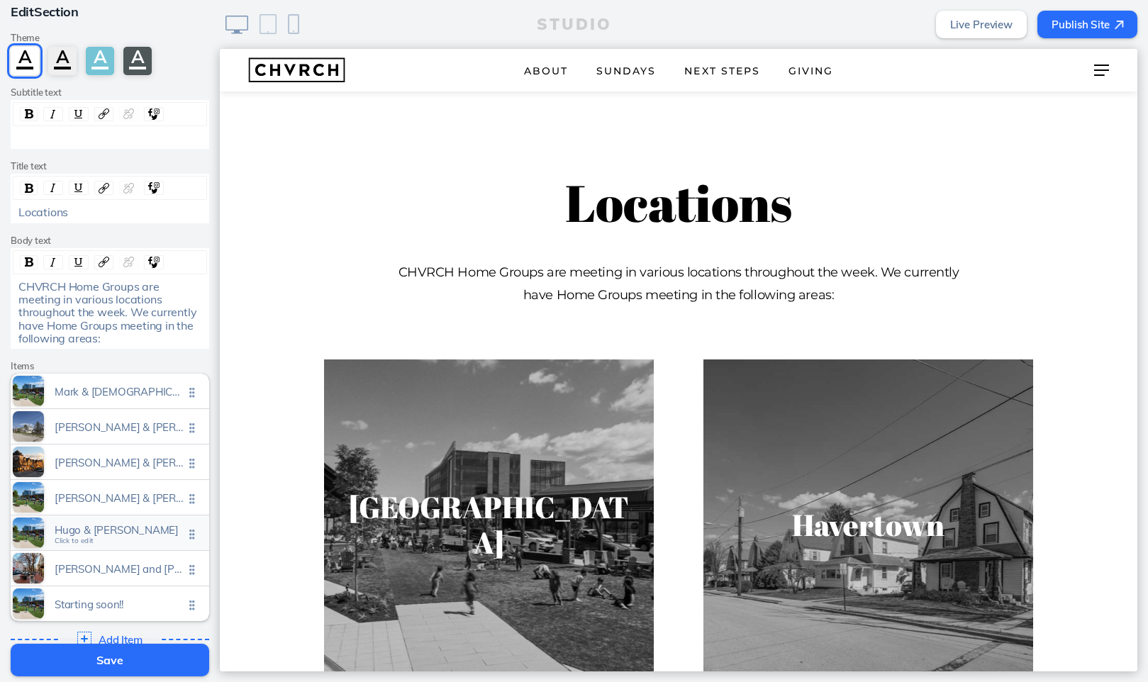
scroll to position [64, 0]
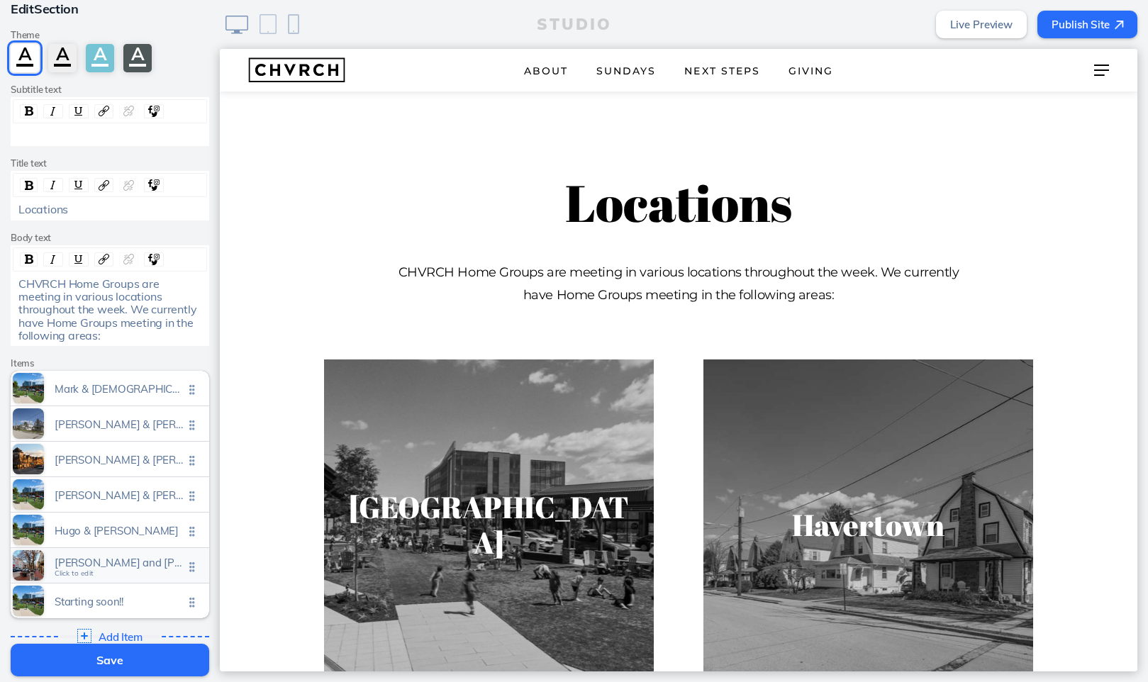
click at [102, 562] on span "Isaac and chyenne rothermeal" at bounding box center [119, 563] width 129 height 12
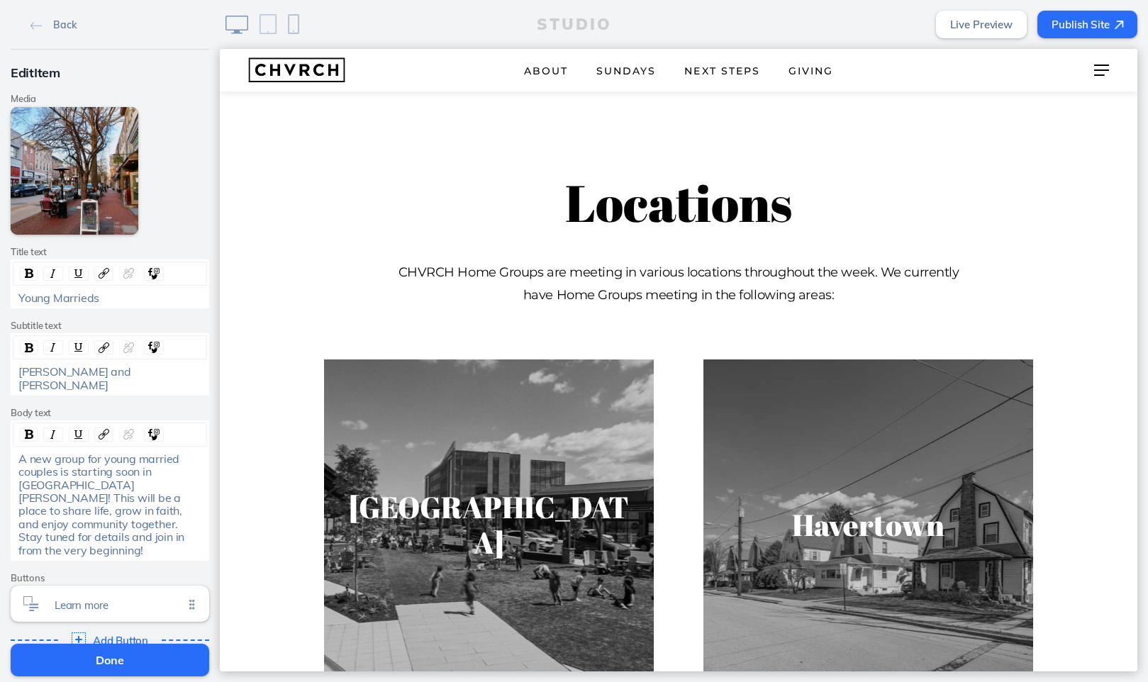
click at [86, 371] on span "Isaac and CHyenne Rothermeal" at bounding box center [75, 377] width 115 height 27
click at [62, 369] on span "Isaac and Chyenne Rothermeal" at bounding box center [75, 377] width 115 height 27
click at [123, 657] on button "Done" at bounding box center [110, 660] width 199 height 33
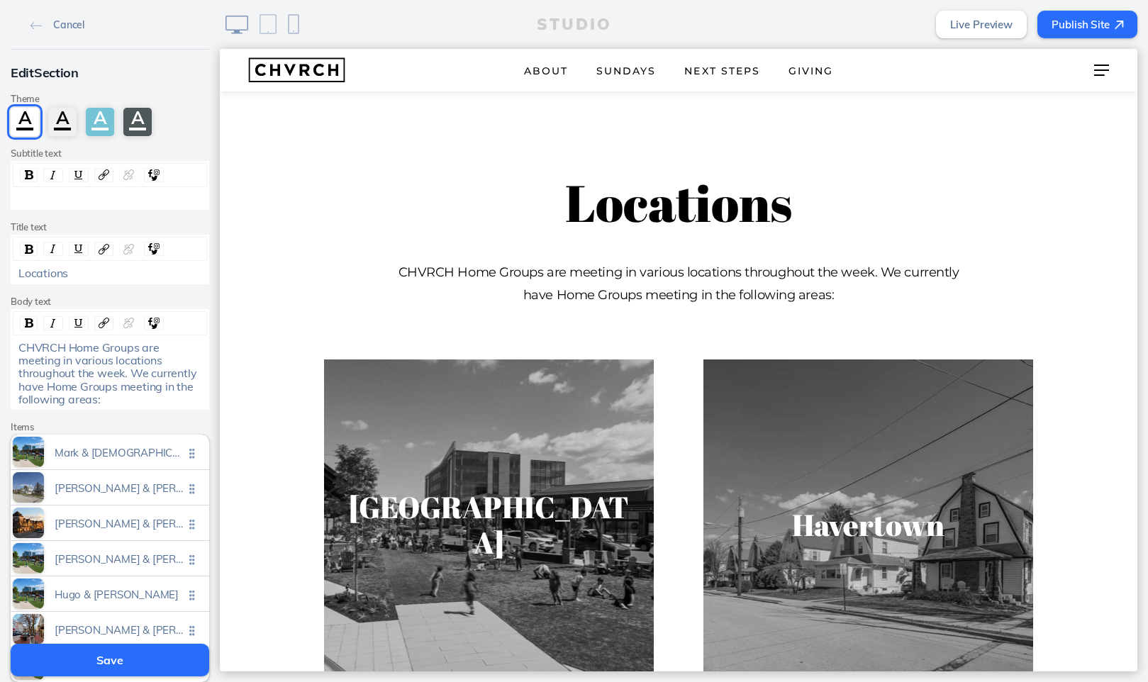
click at [129, 657] on button "Save" at bounding box center [110, 660] width 199 height 33
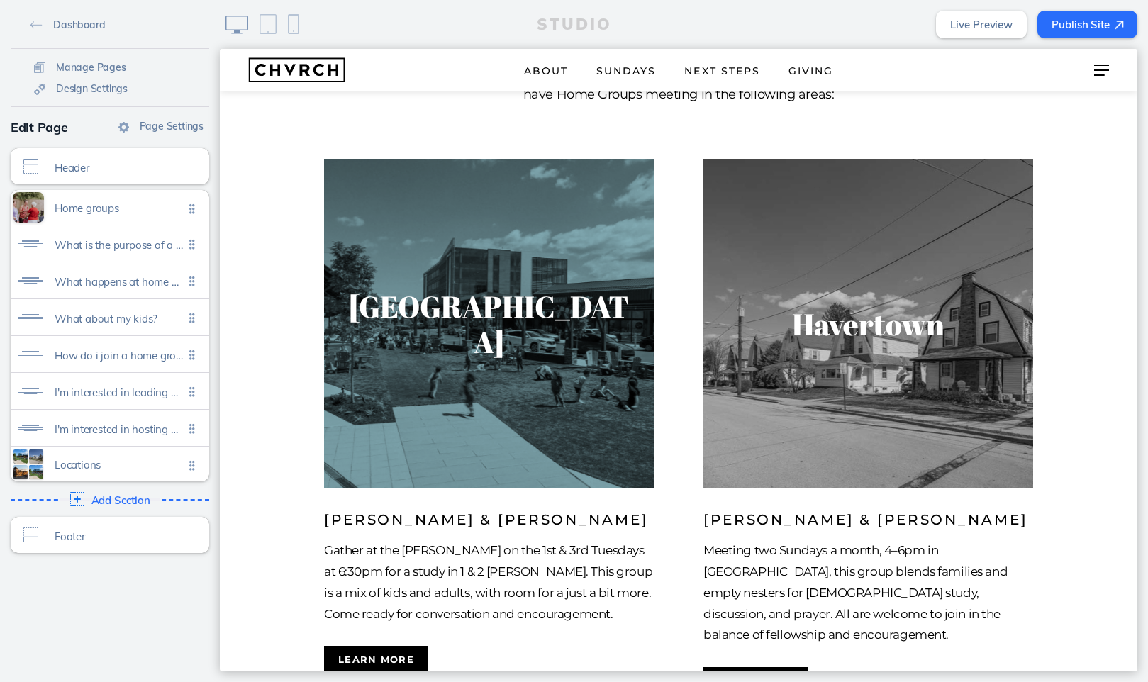
scroll to position [1873, 0]
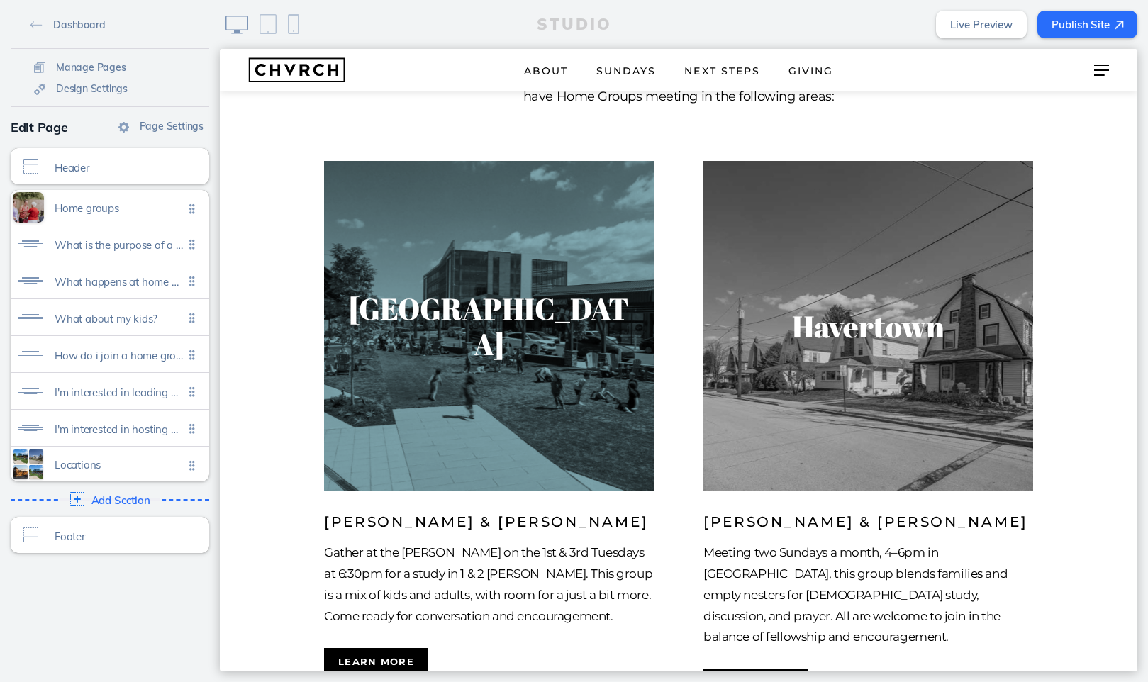
click at [459, 292] on img at bounding box center [489, 327] width 340 height 340
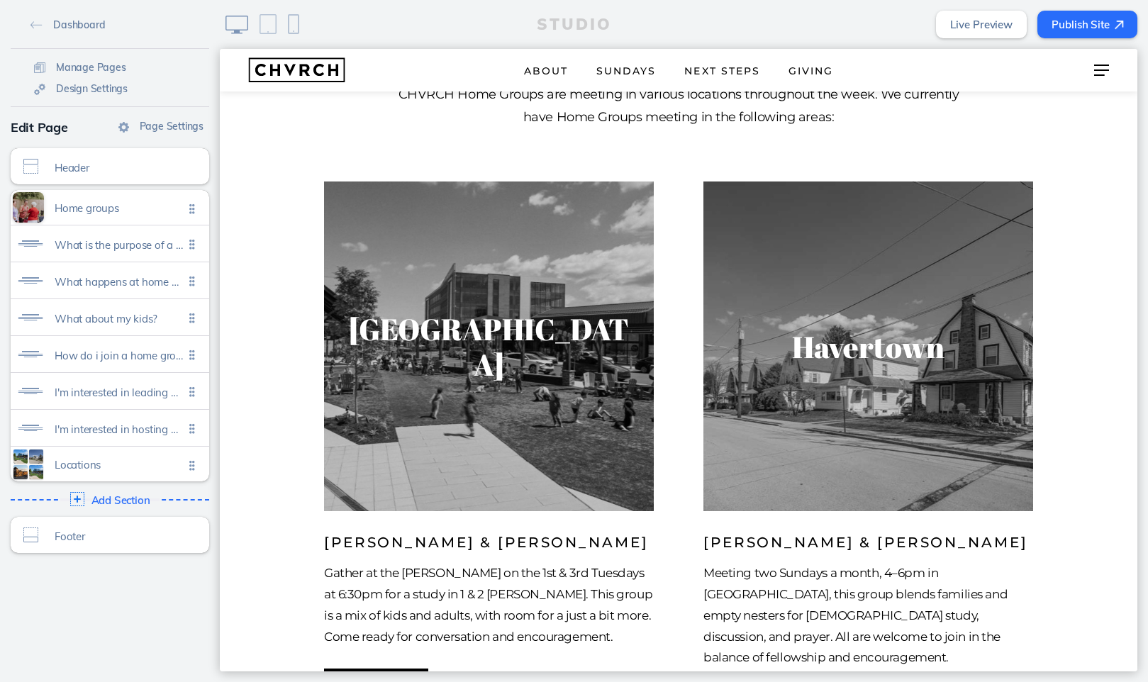
scroll to position [1778, 0]
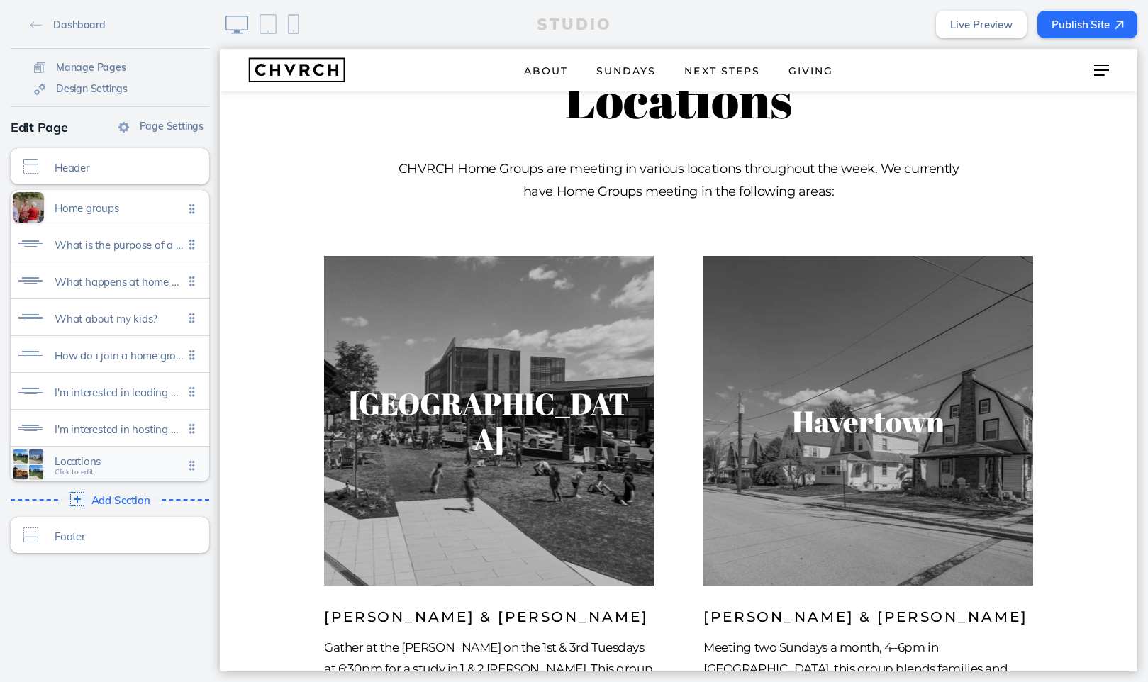
click at [124, 459] on span "Locations" at bounding box center [119, 461] width 129 height 12
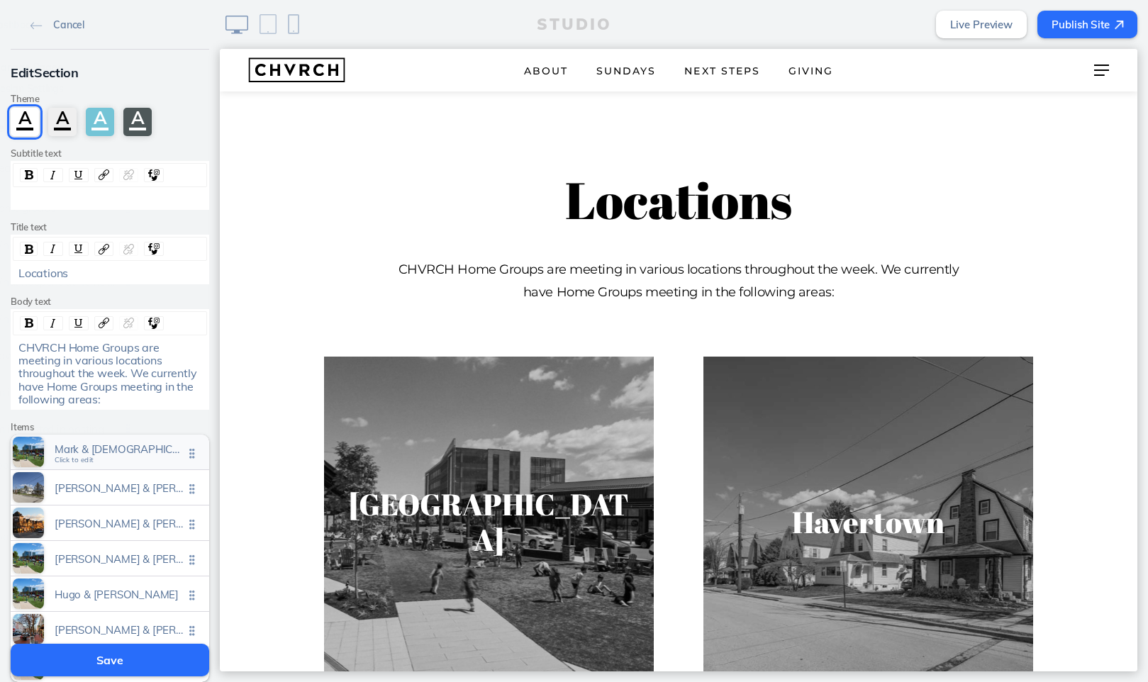
scroll to position [1675, 0]
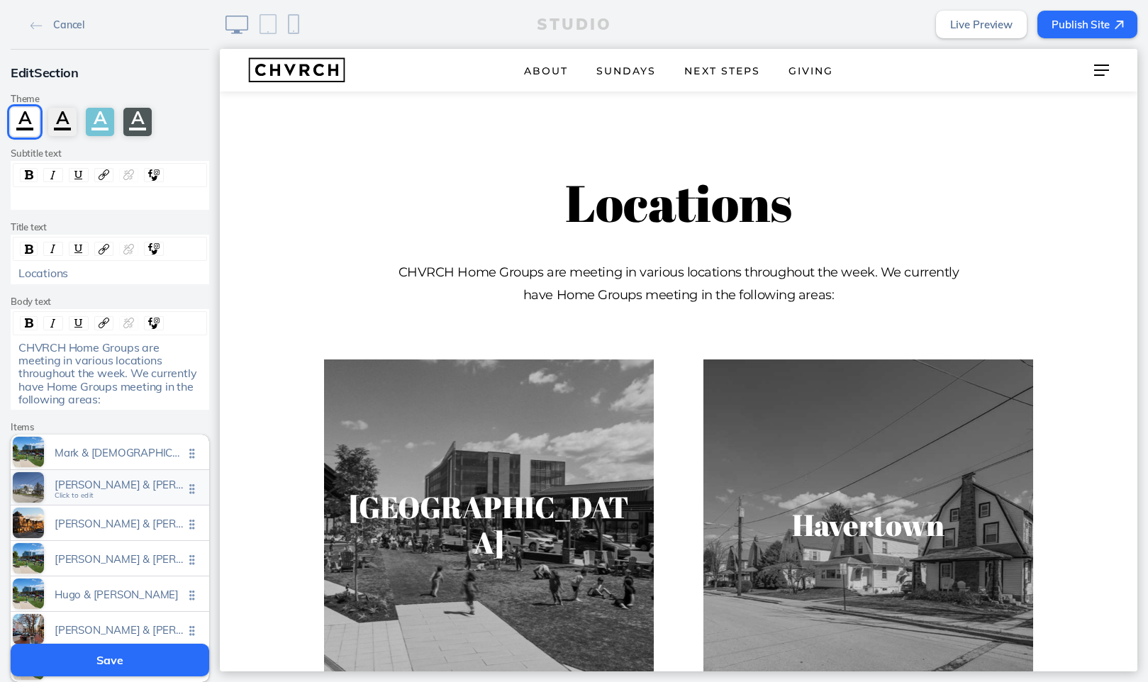
click at [151, 488] on span "Mitch & kara peiffer Click to edit" at bounding box center [119, 488] width 129 height 12
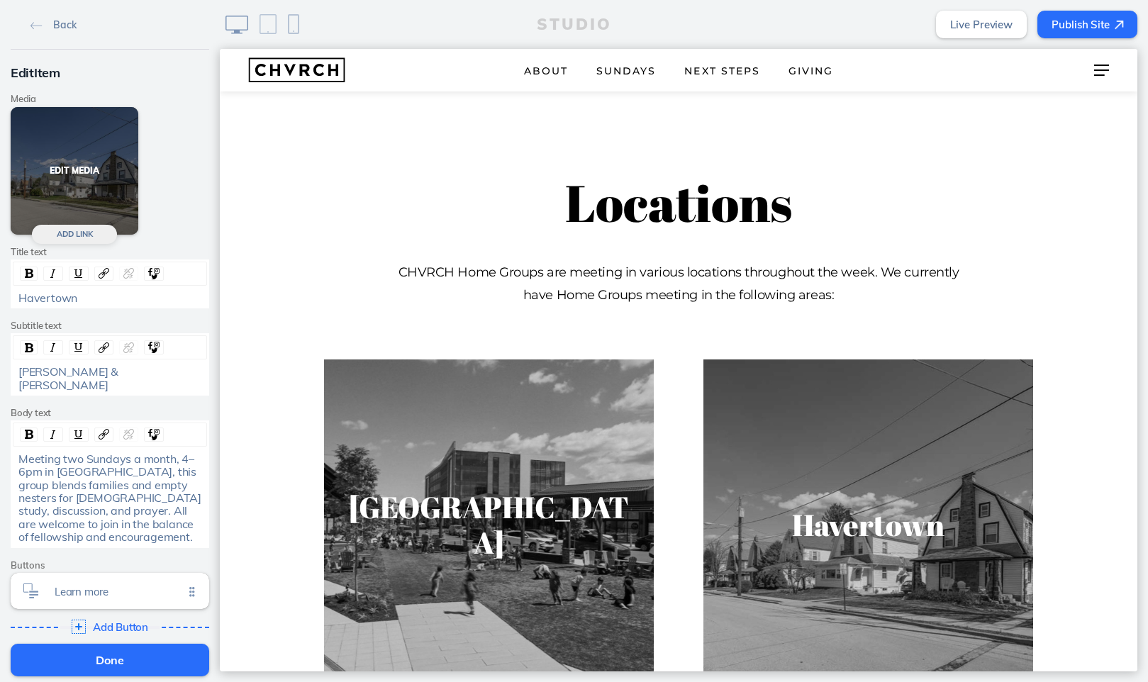
click at [84, 201] on button "Edit Media" at bounding box center [75, 171] width 128 height 128
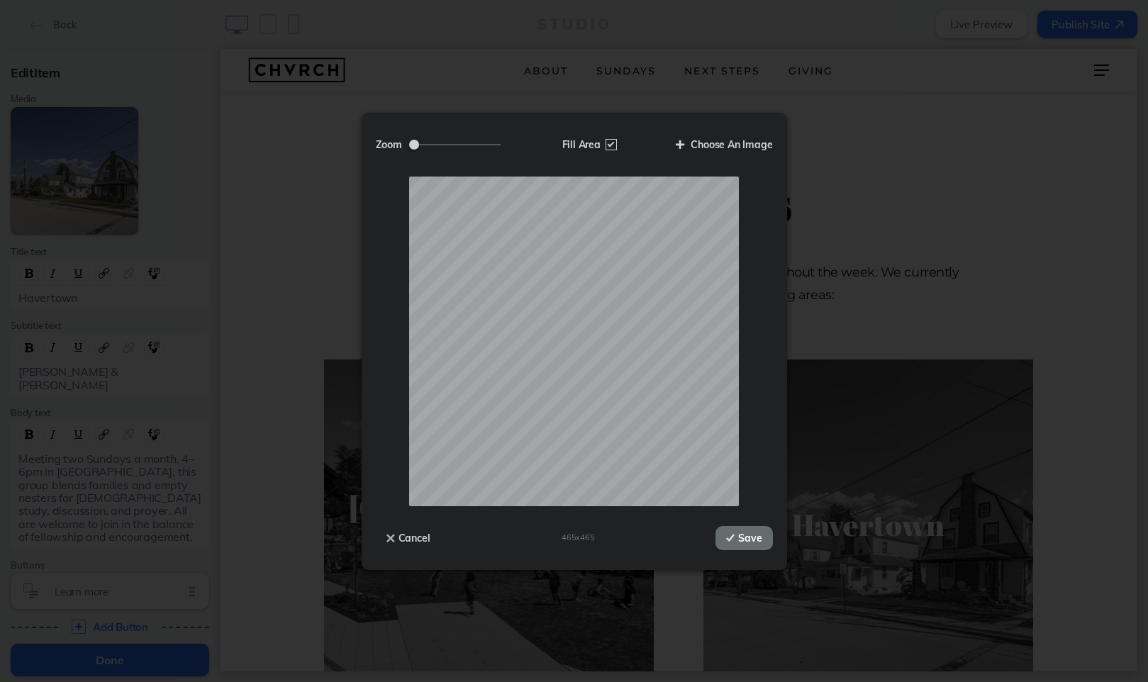
click at [744, 535] on button "Save" at bounding box center [743, 538] width 57 height 24
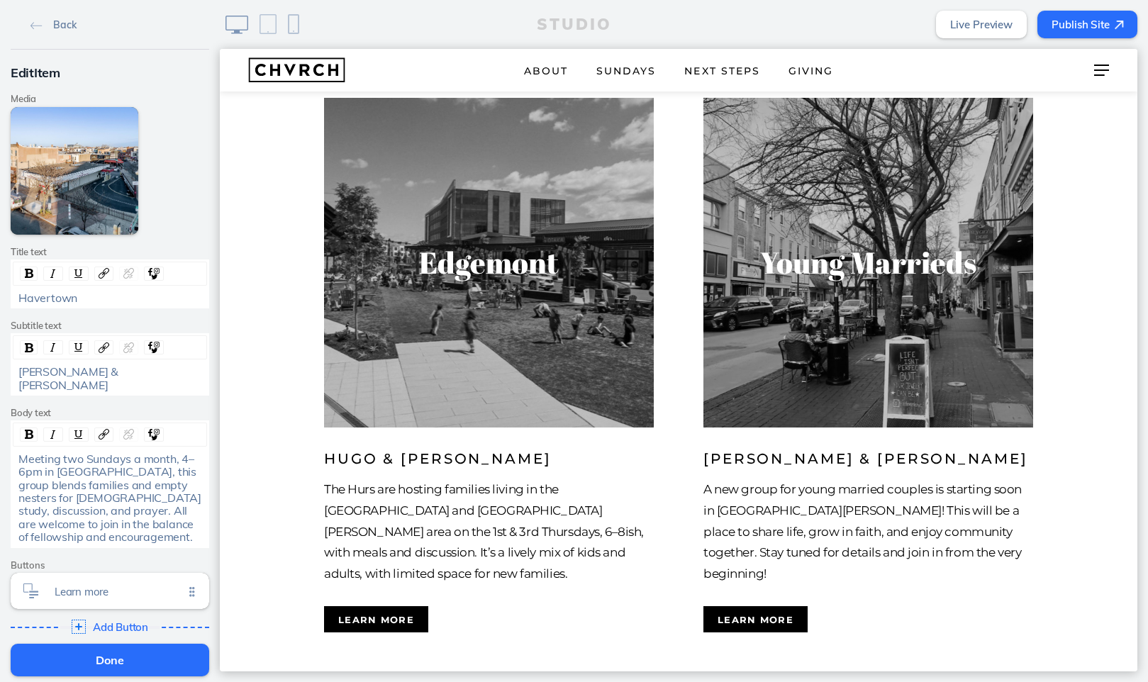
scroll to position [3098, 0]
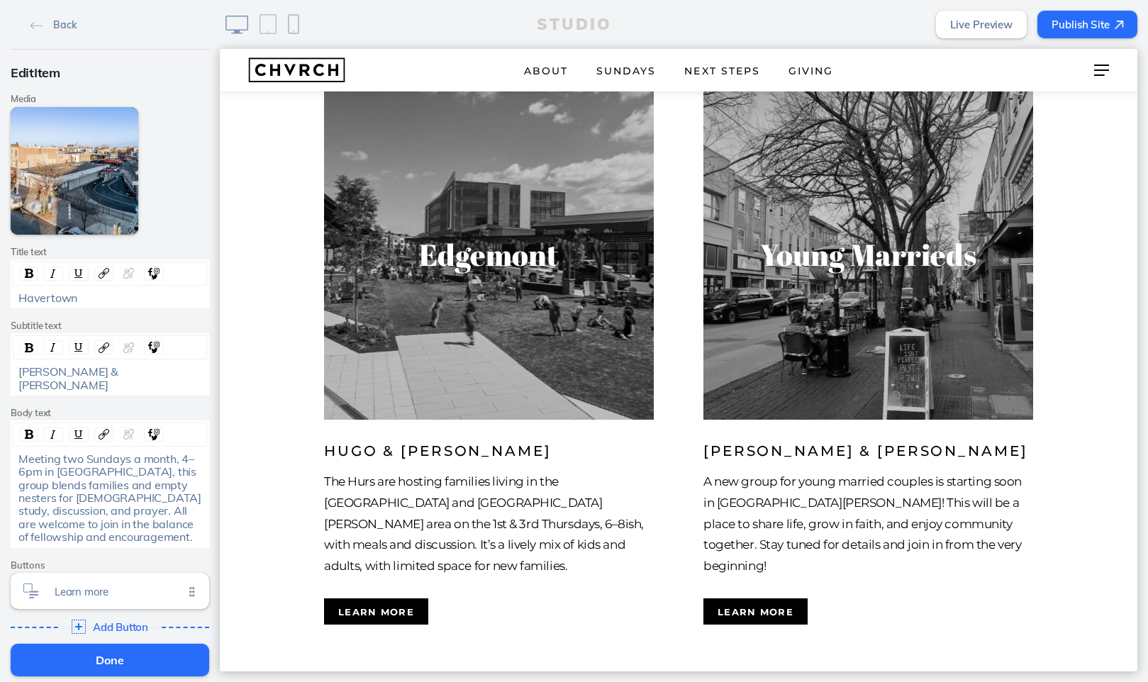
click at [136, 660] on button "Done" at bounding box center [110, 660] width 199 height 33
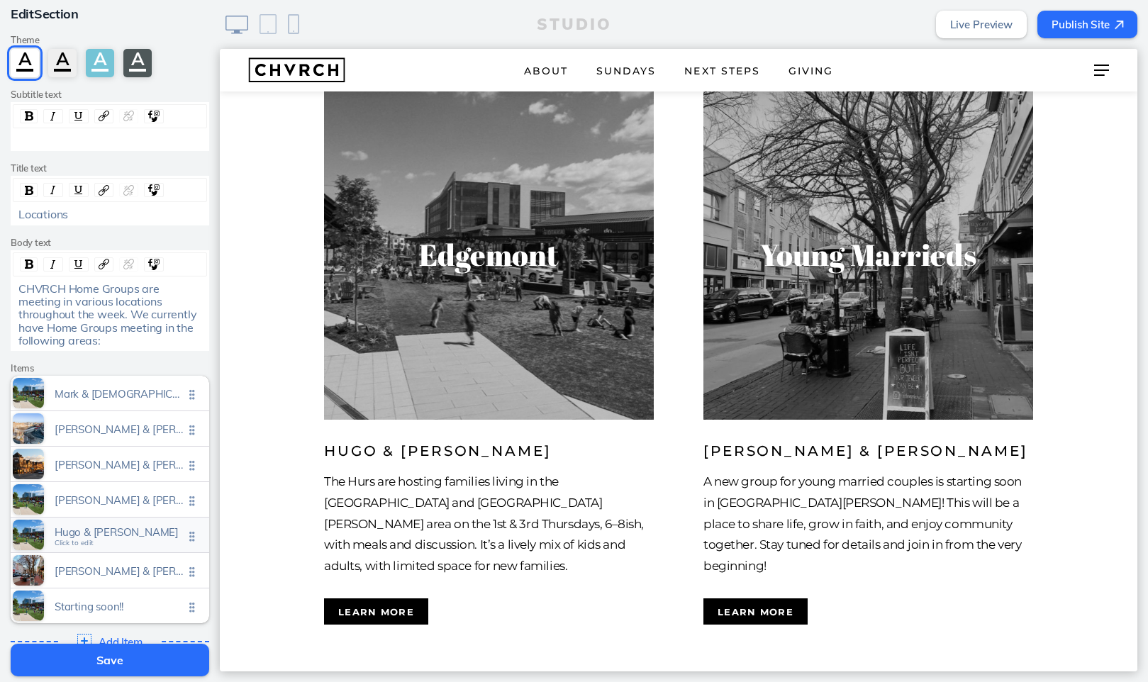
scroll to position [72, 0]
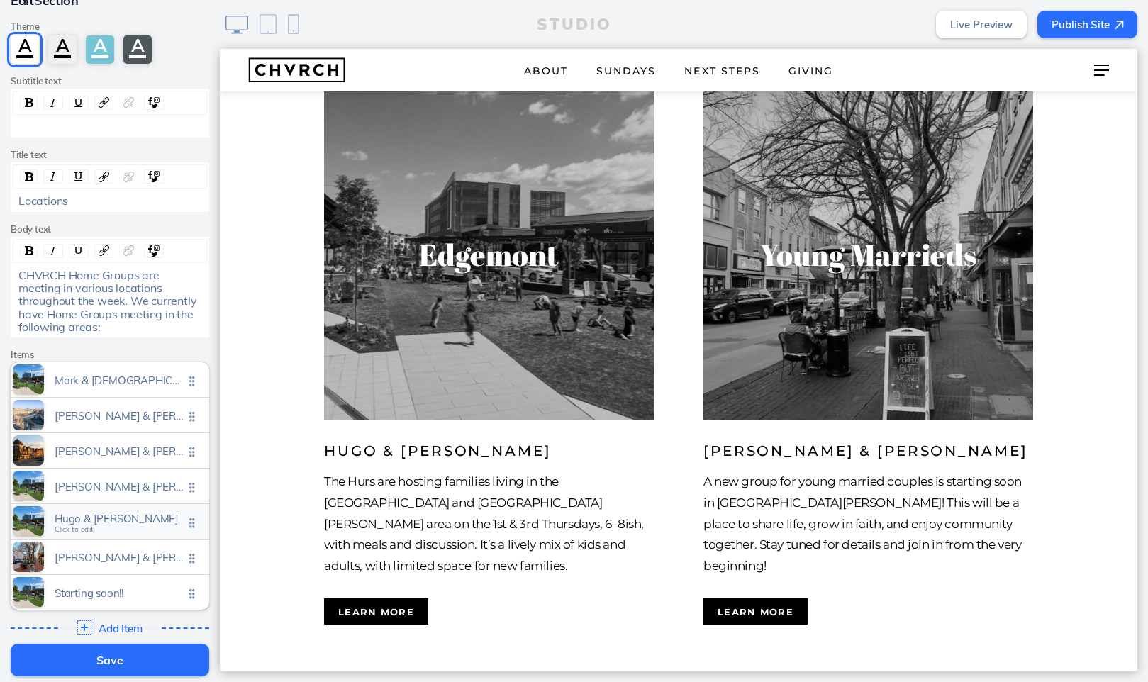
click at [123, 520] on span "Hugo & janipher hur Click to edit" at bounding box center [119, 522] width 129 height 12
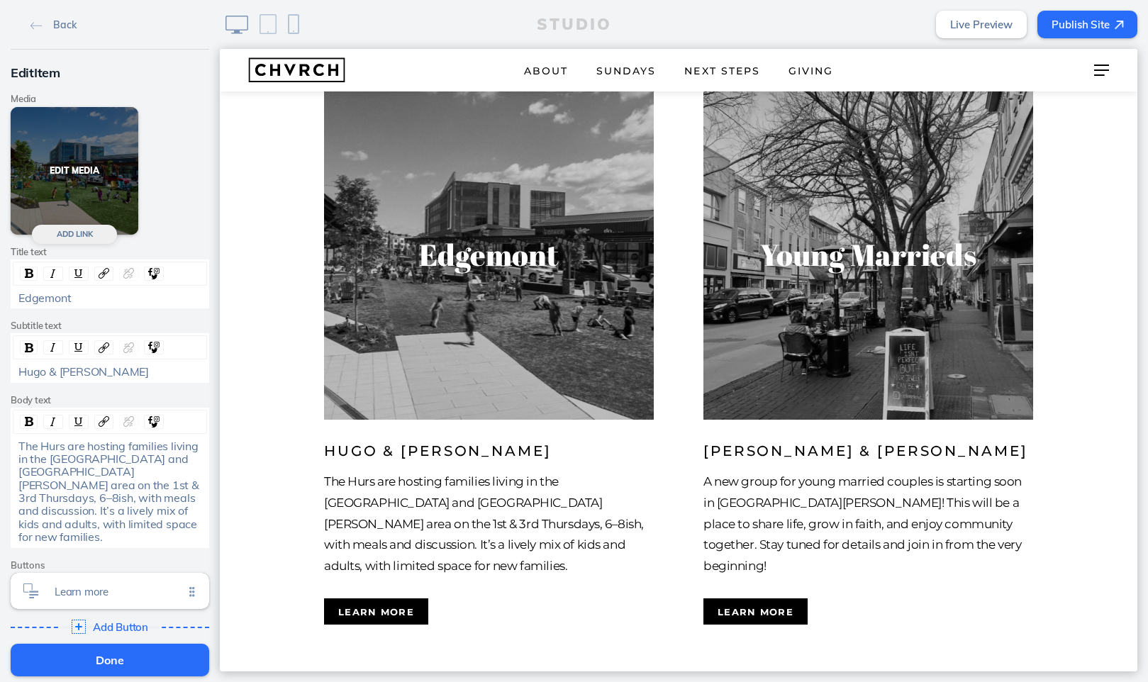
click at [101, 159] on button "Edit Media" at bounding box center [75, 171] width 128 height 128
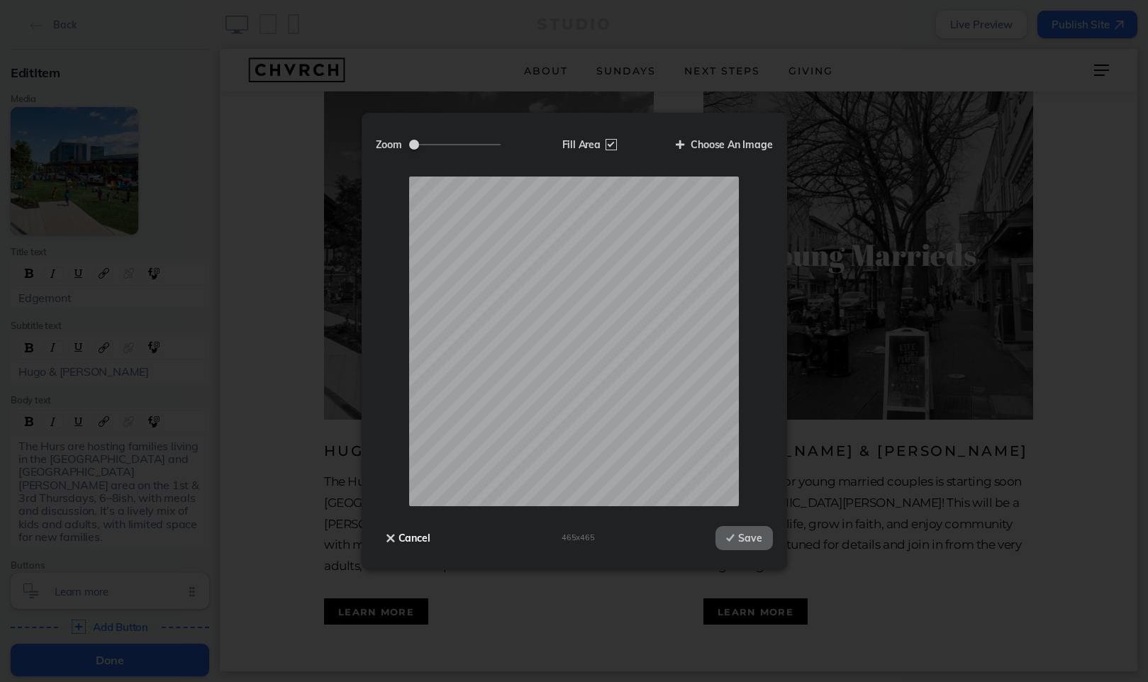
click at [392, 537] on img at bounding box center [390, 538] width 9 height 9
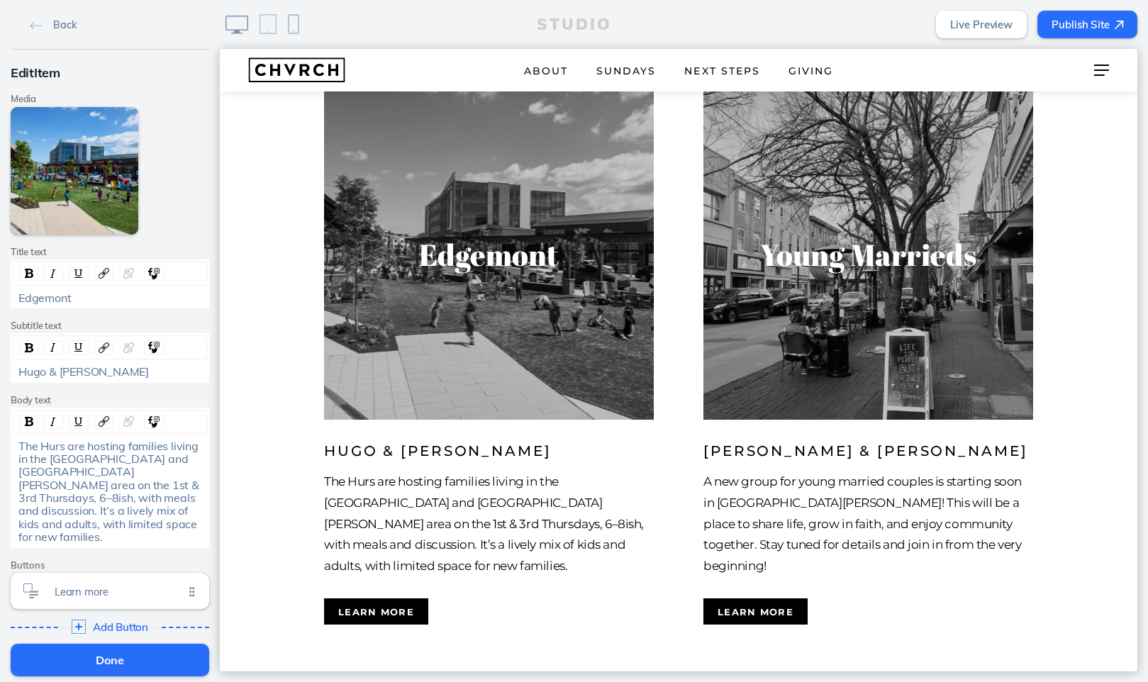
click at [65, 296] on span "Edgemont" at bounding box center [44, 298] width 52 height 14
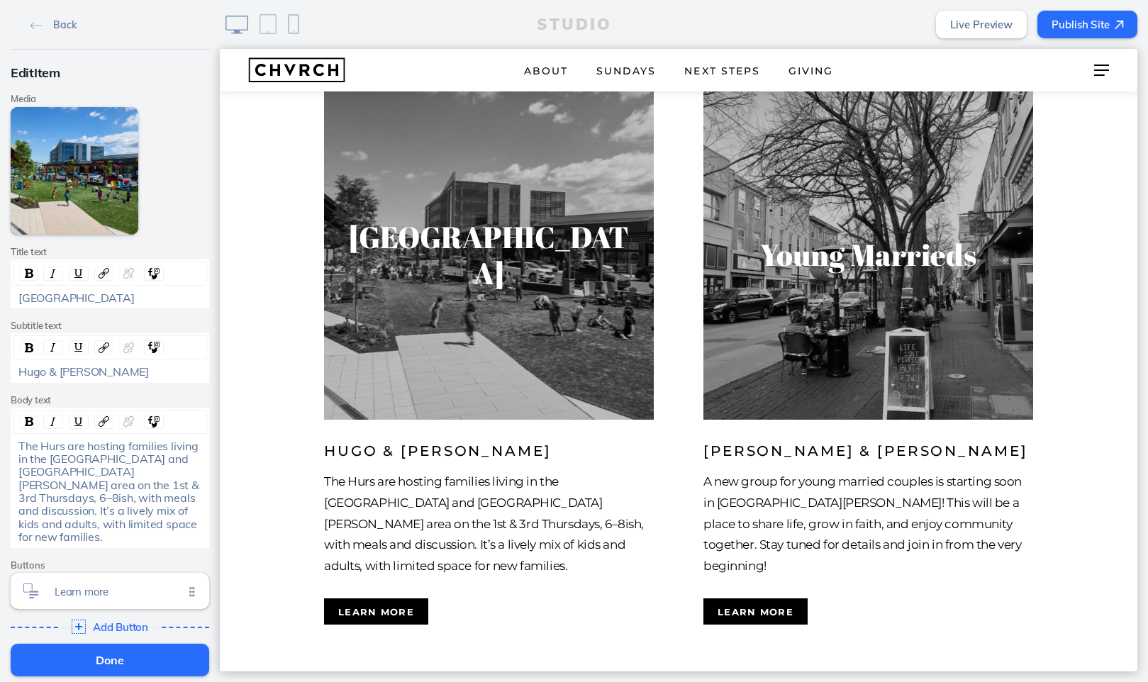
click at [141, 652] on button "Done" at bounding box center [110, 660] width 199 height 33
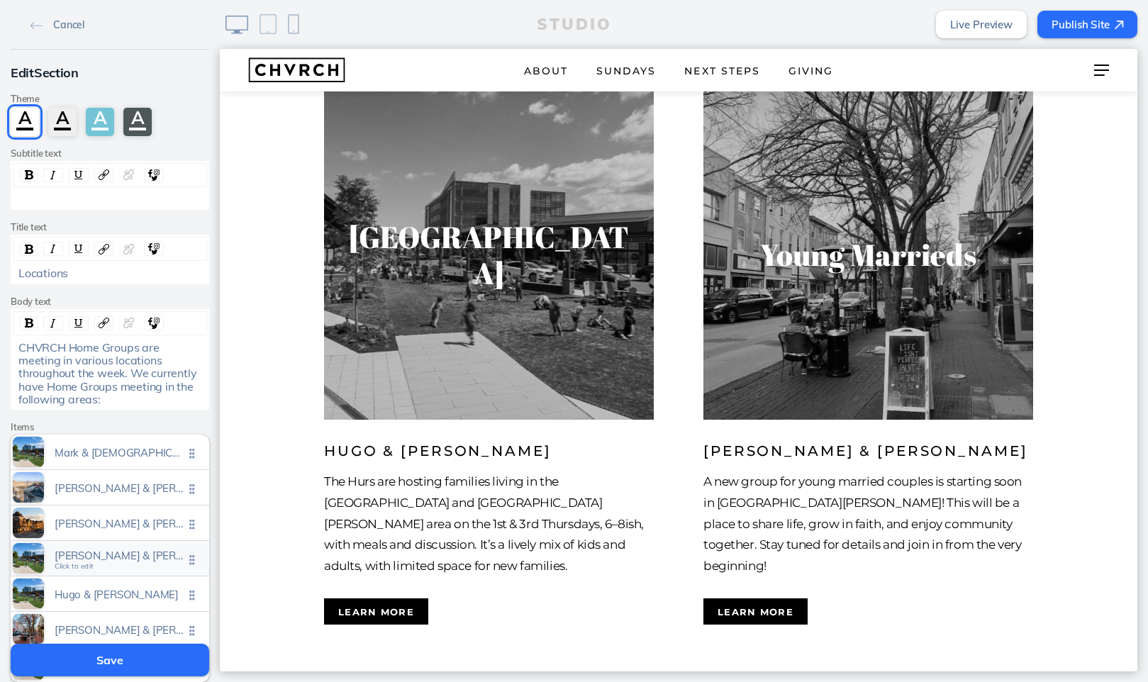
click at [156, 544] on div "Tim & brooke sanville Click to edit" at bounding box center [110, 558] width 199 height 35
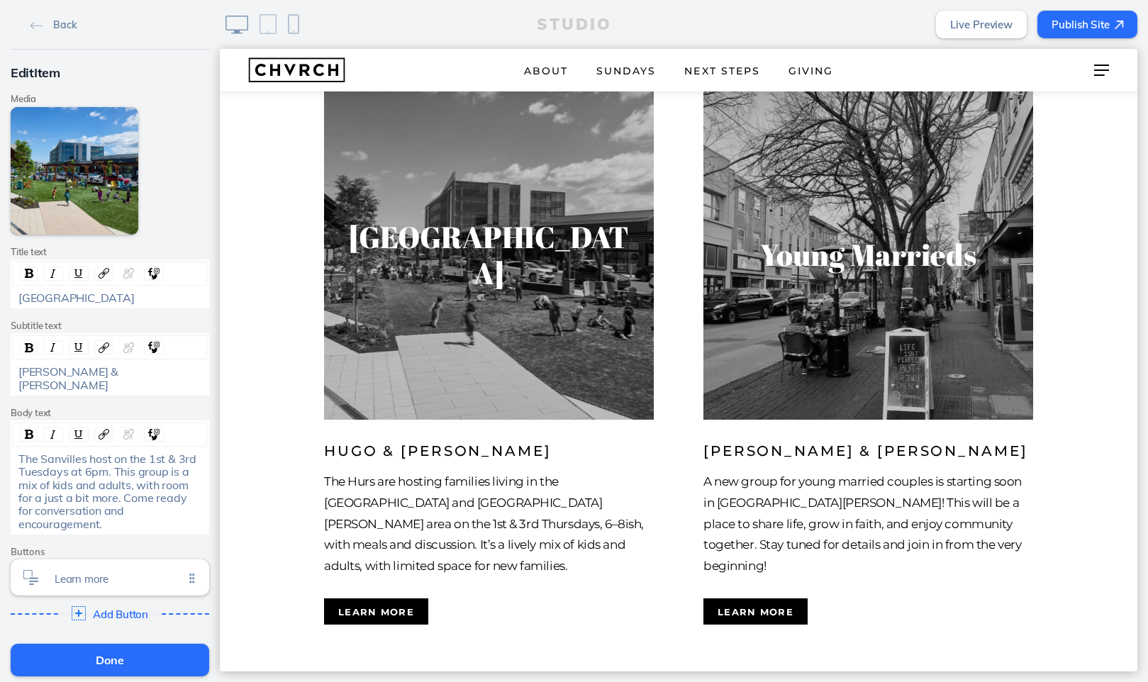
click at [126, 663] on button "Done" at bounding box center [110, 660] width 199 height 33
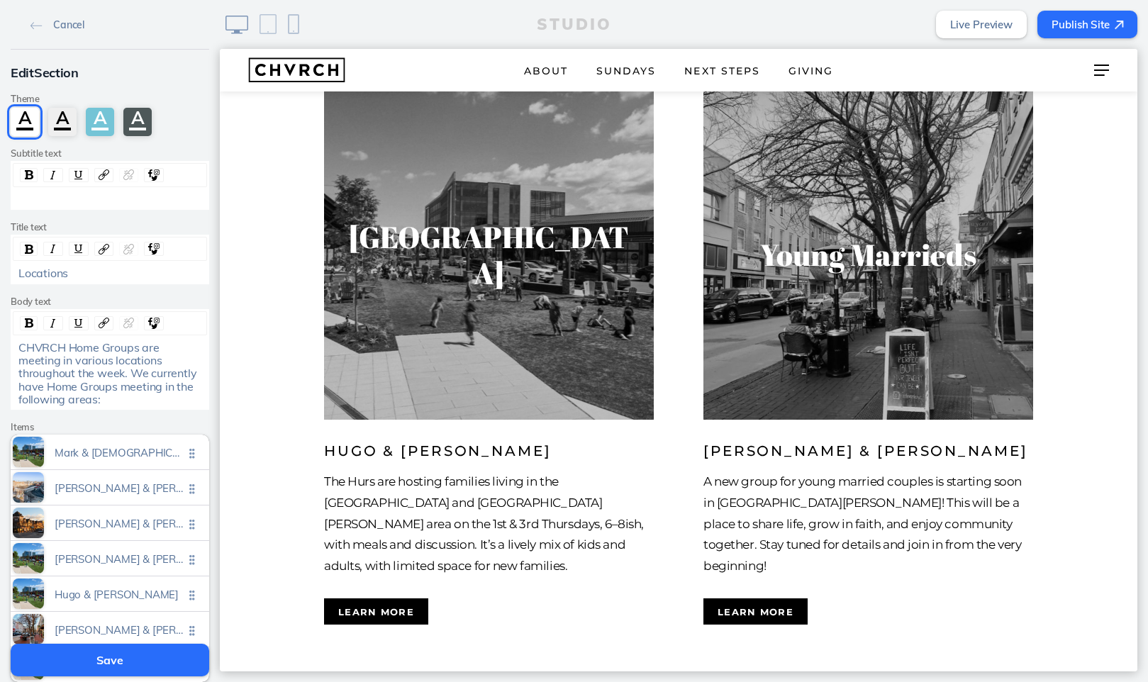
click at [147, 657] on button "Save" at bounding box center [110, 660] width 199 height 33
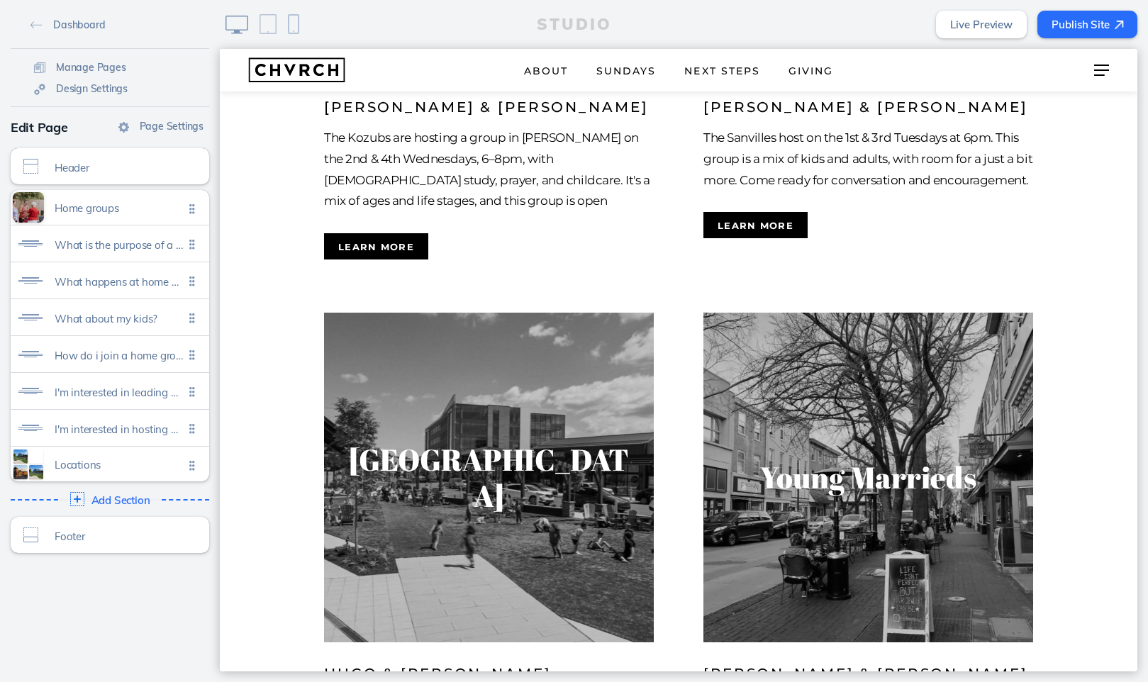
scroll to position [2920, 0]
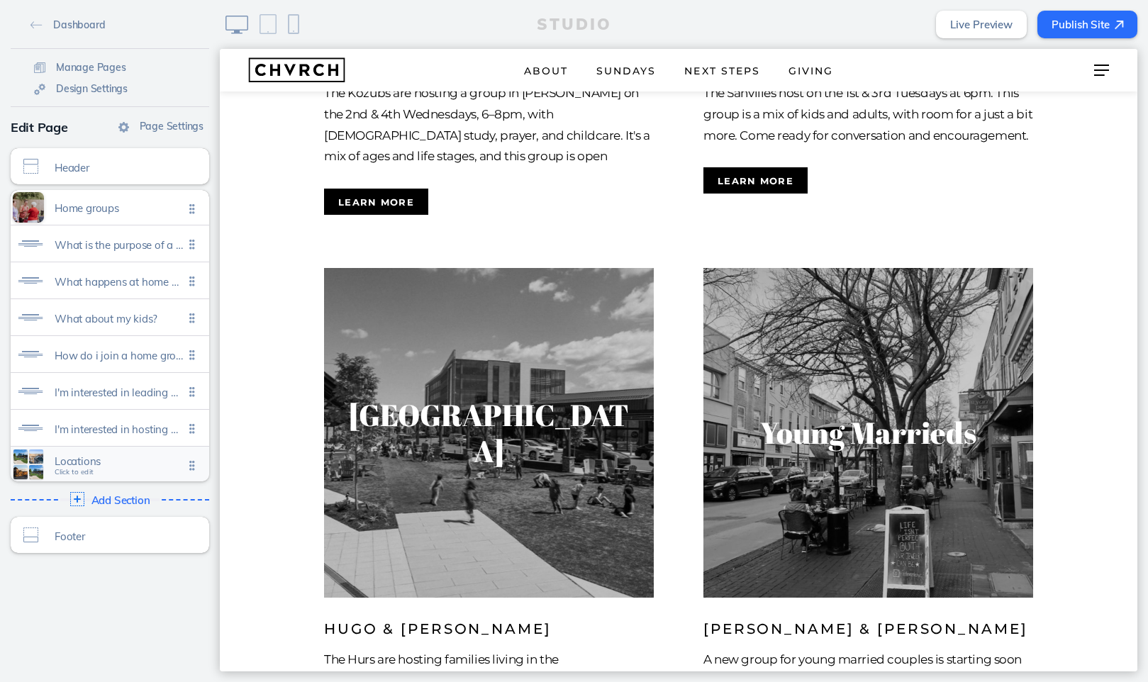
click at [125, 459] on span "Locations" at bounding box center [119, 461] width 129 height 12
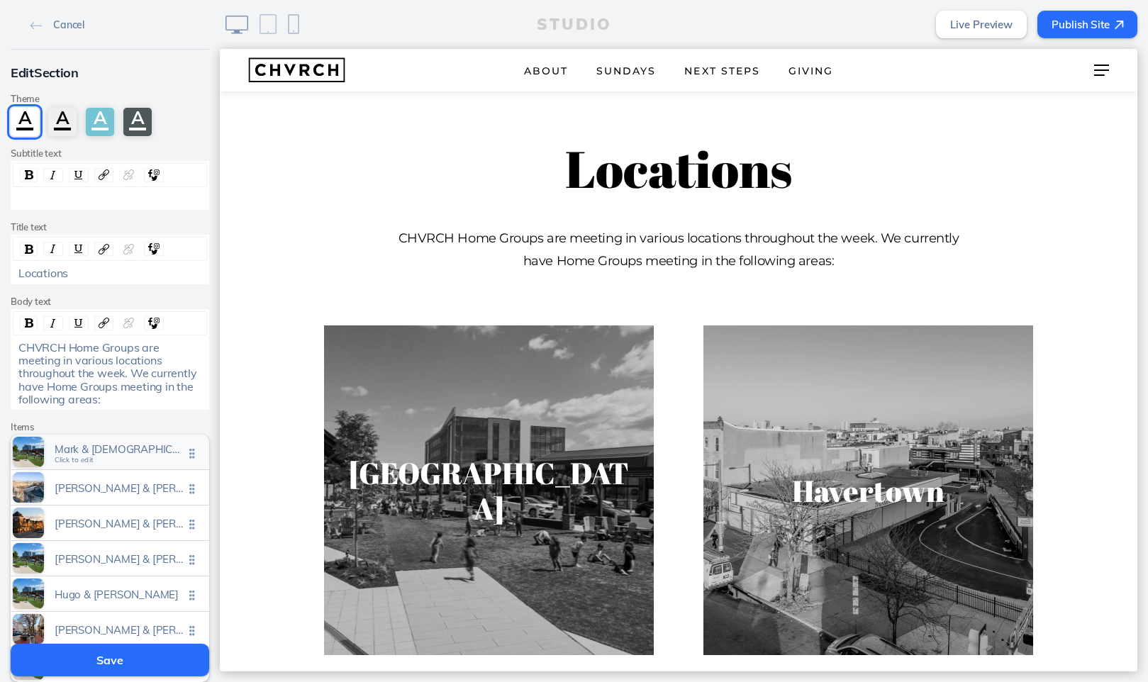
scroll to position [1675, 0]
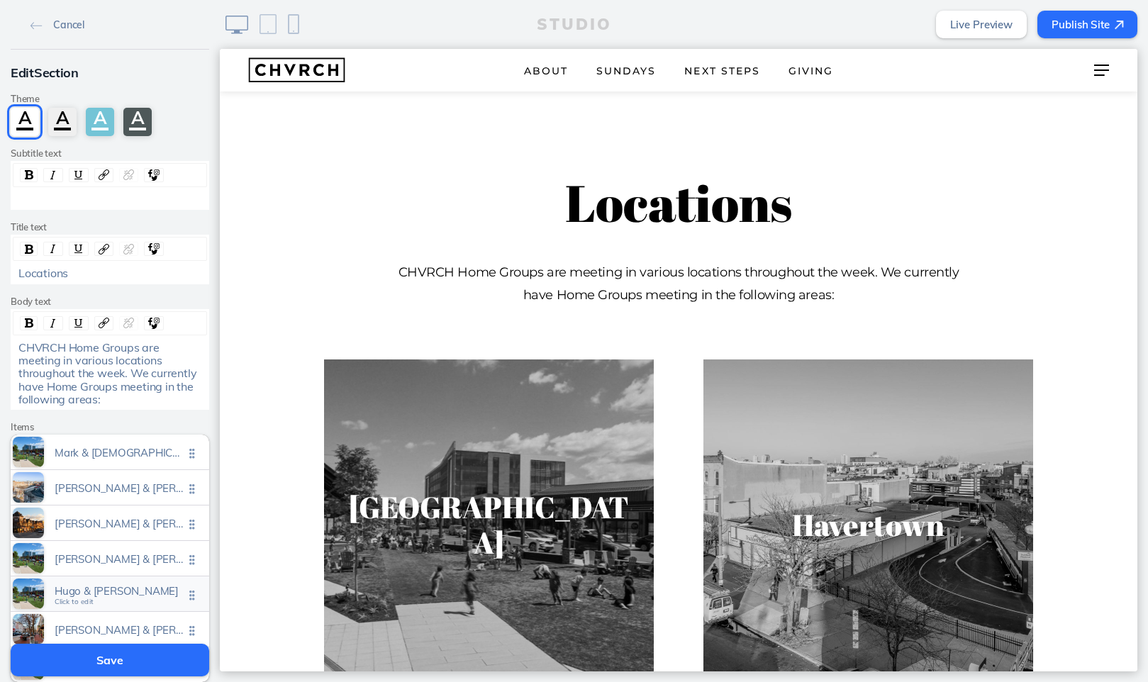
click at [141, 585] on span "Hugo & janipher hur" at bounding box center [119, 591] width 129 height 12
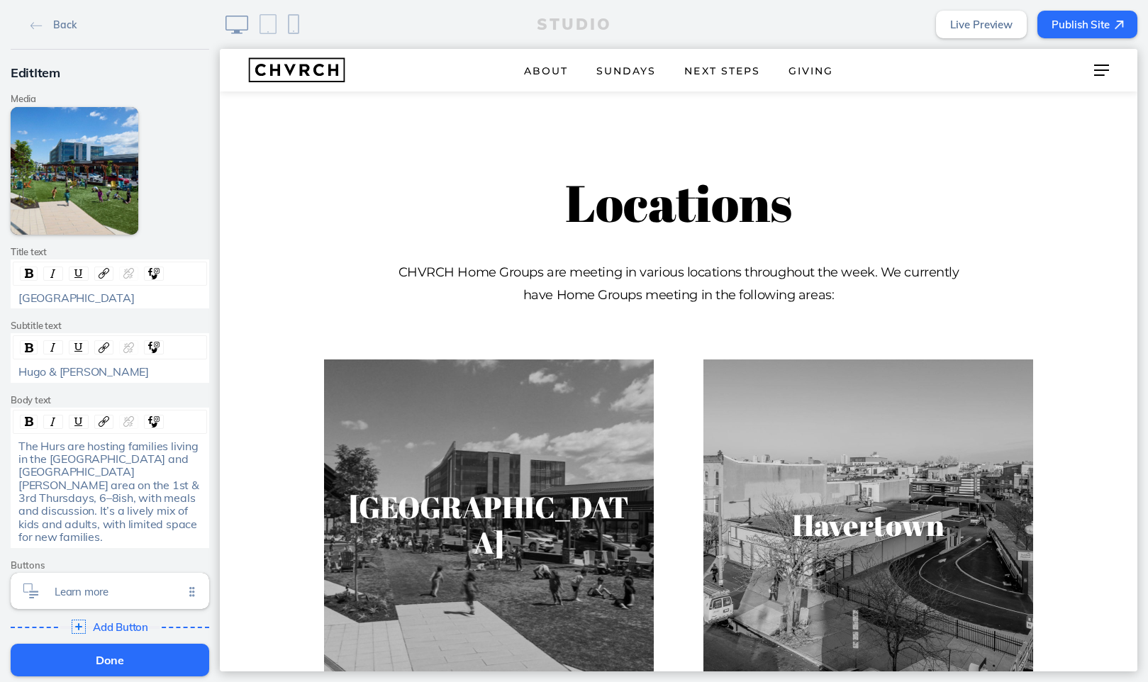
drag, startPoint x: 108, startPoint y: 297, endPoint x: 155, endPoint y: 296, distance: 46.1
click at [155, 296] on div "Newtown Square West" at bounding box center [110, 297] width 184 height 13
click at [146, 652] on button "Done" at bounding box center [110, 660] width 199 height 33
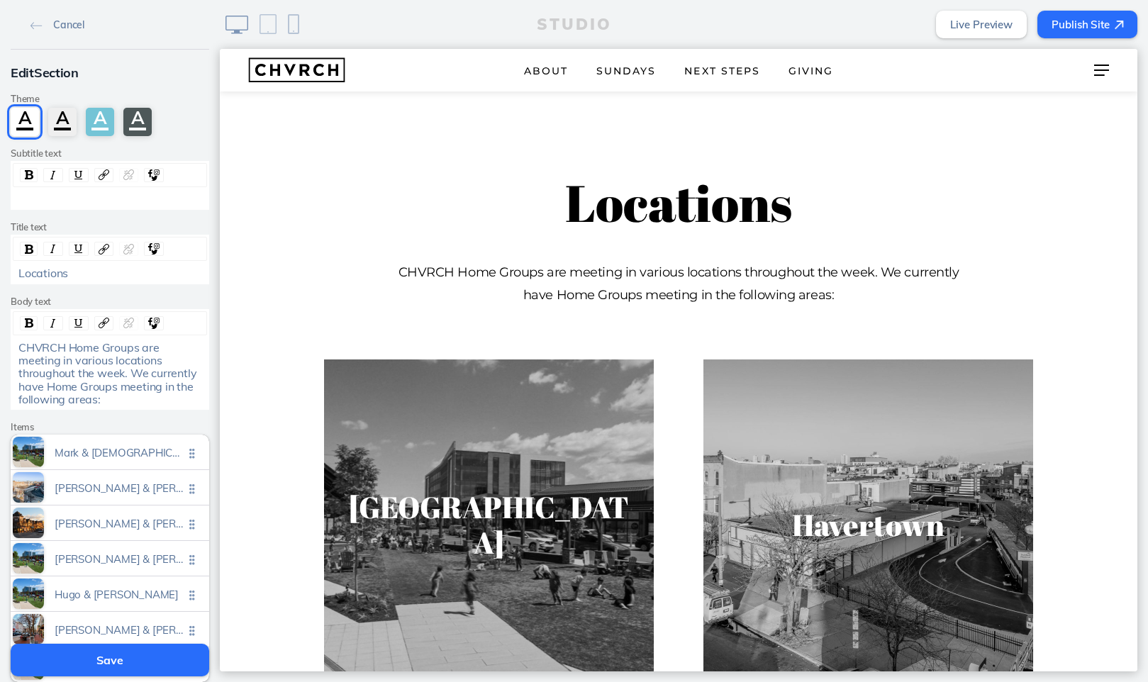
click at [157, 654] on button "Save" at bounding box center [110, 660] width 199 height 33
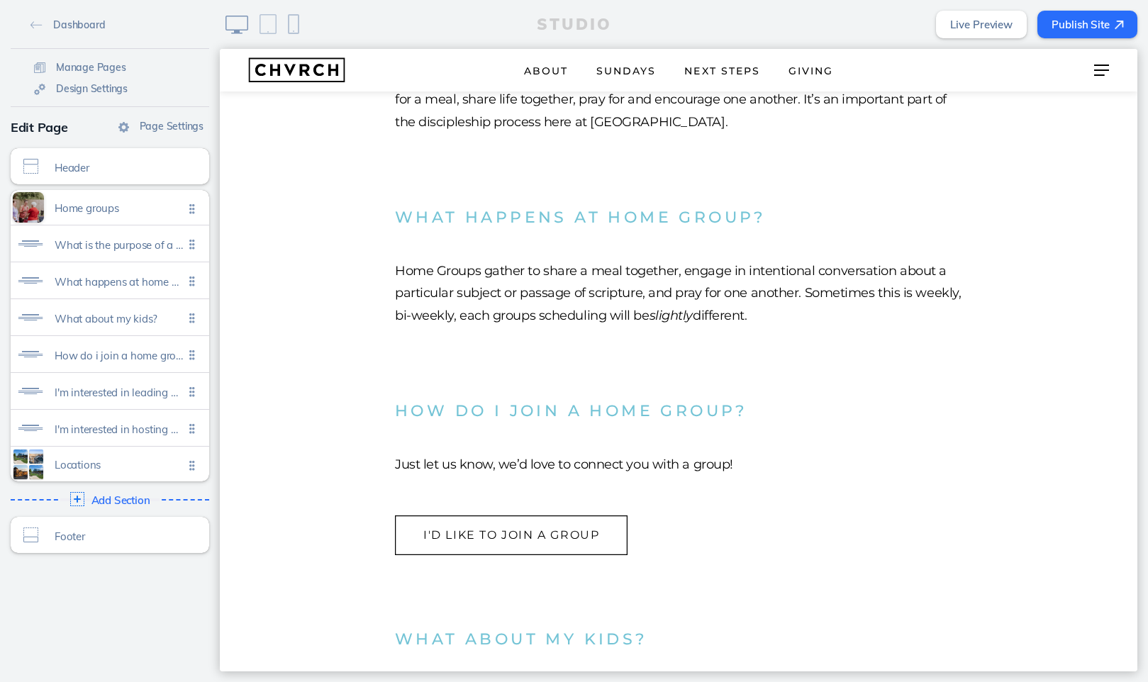
scroll to position [357, 0]
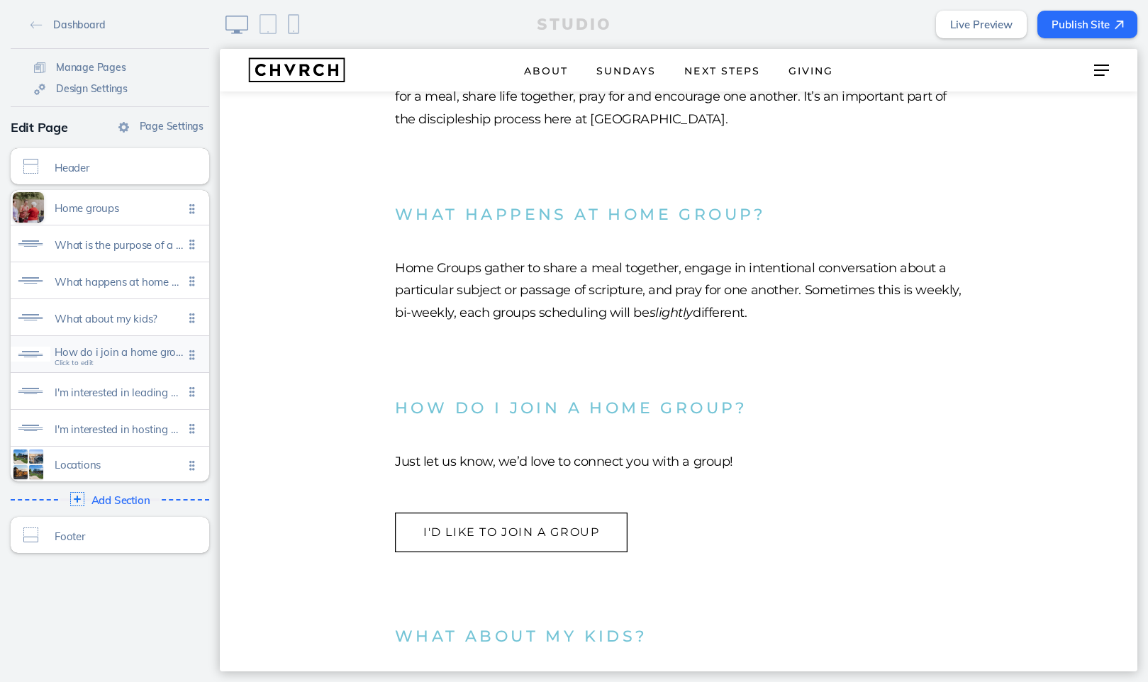
click at [174, 350] on span "How do i join a home group?" at bounding box center [119, 352] width 129 height 12
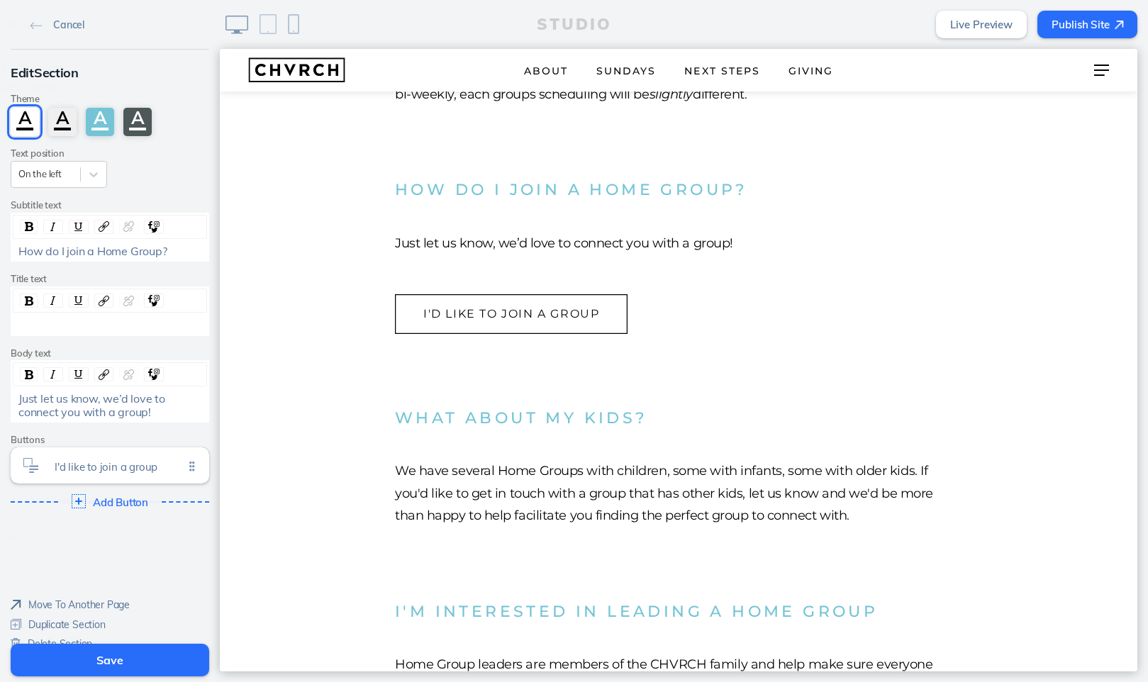
scroll to position [587, 0]
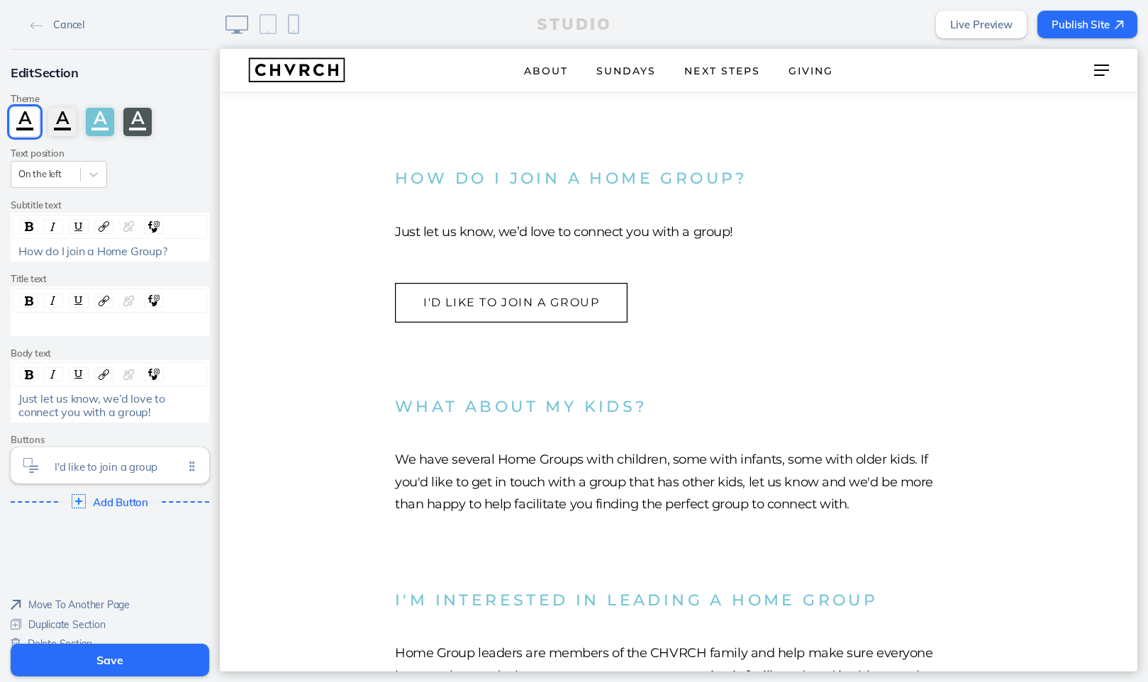
click at [79, 637] on span "Delete Section" at bounding box center [60, 643] width 65 height 13
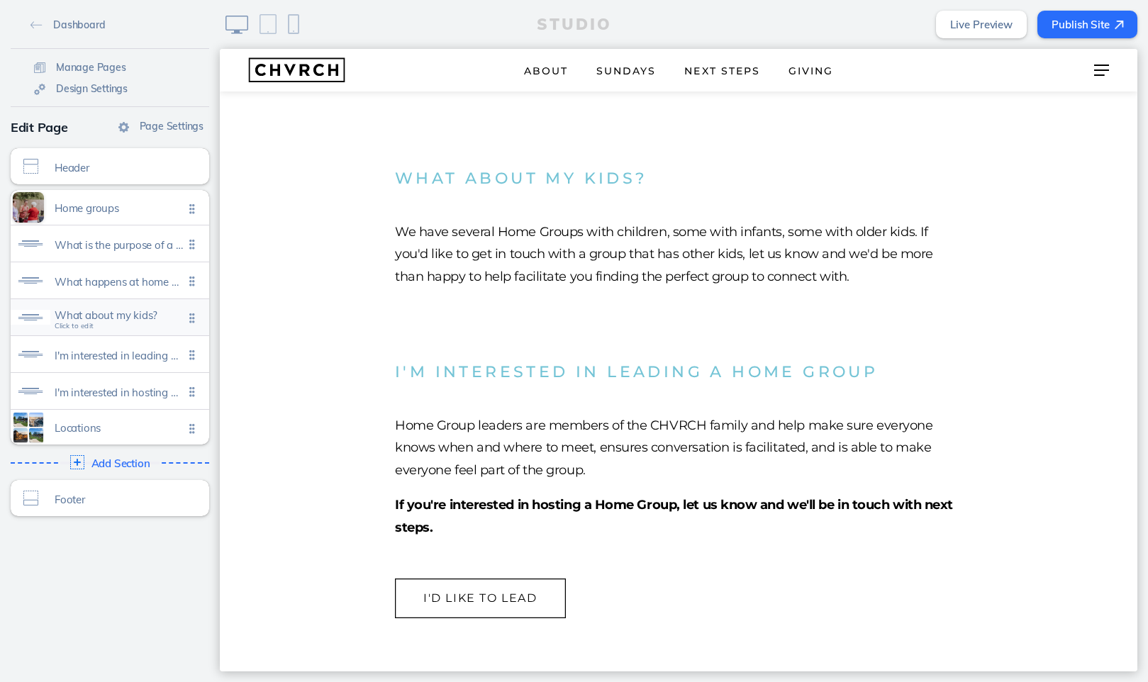
click at [157, 315] on span "What about my kids?" at bounding box center [119, 315] width 129 height 12
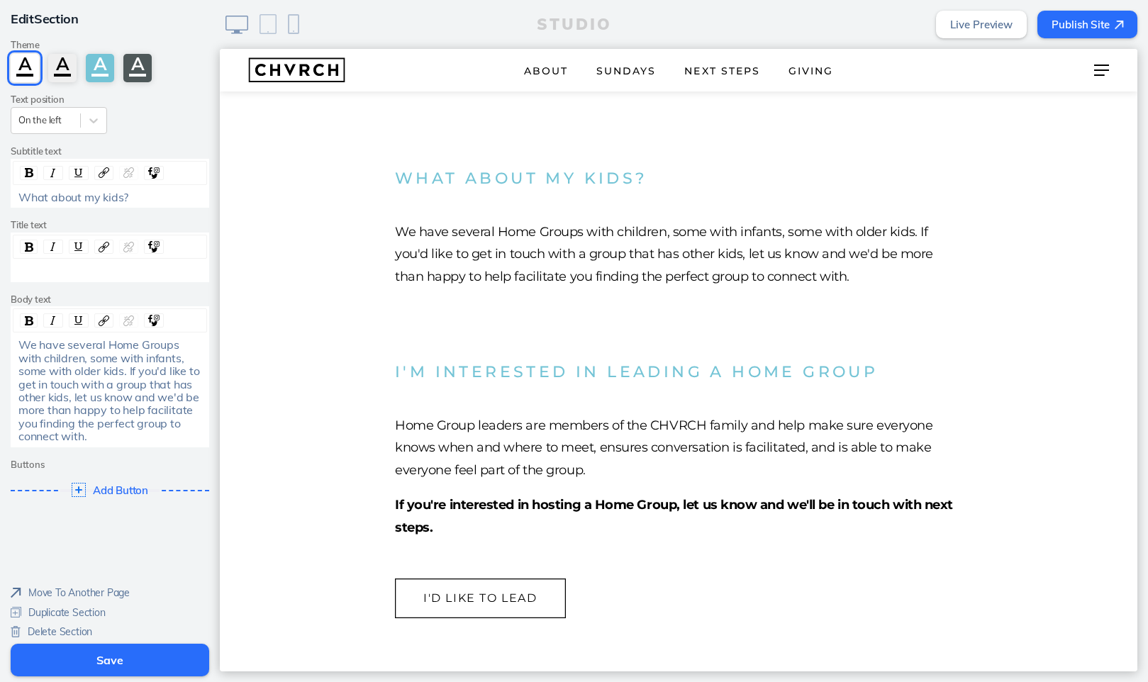
scroll to position [52, 0]
click at [74, 627] on span "Delete Section" at bounding box center [60, 633] width 65 height 13
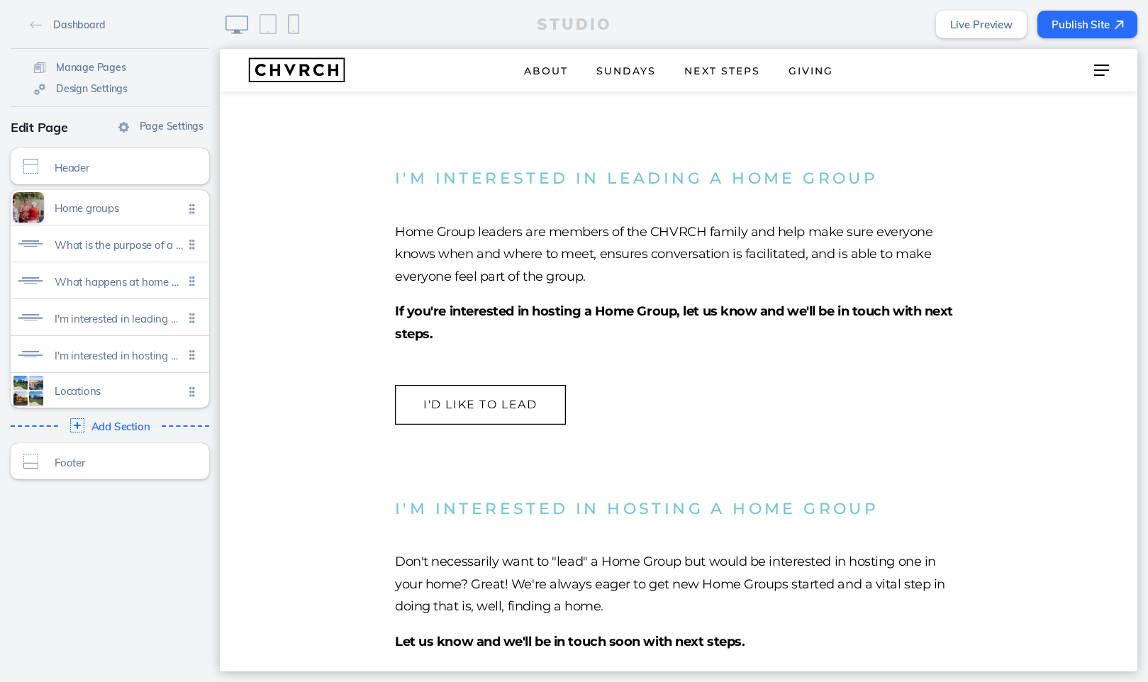
click at [185, 390] on ul "Home groups Click to edit What is the purpose of a home group? Click to edit Wh…" at bounding box center [110, 299] width 199 height 218
drag, startPoint x: 189, startPoint y: 391, endPoint x: 186, endPoint y: 321, distance: 69.5
click at [186, 321] on ul "Home groups Click to edit What is the purpose of a home group? Click to edit Wh…" at bounding box center [110, 299] width 199 height 218
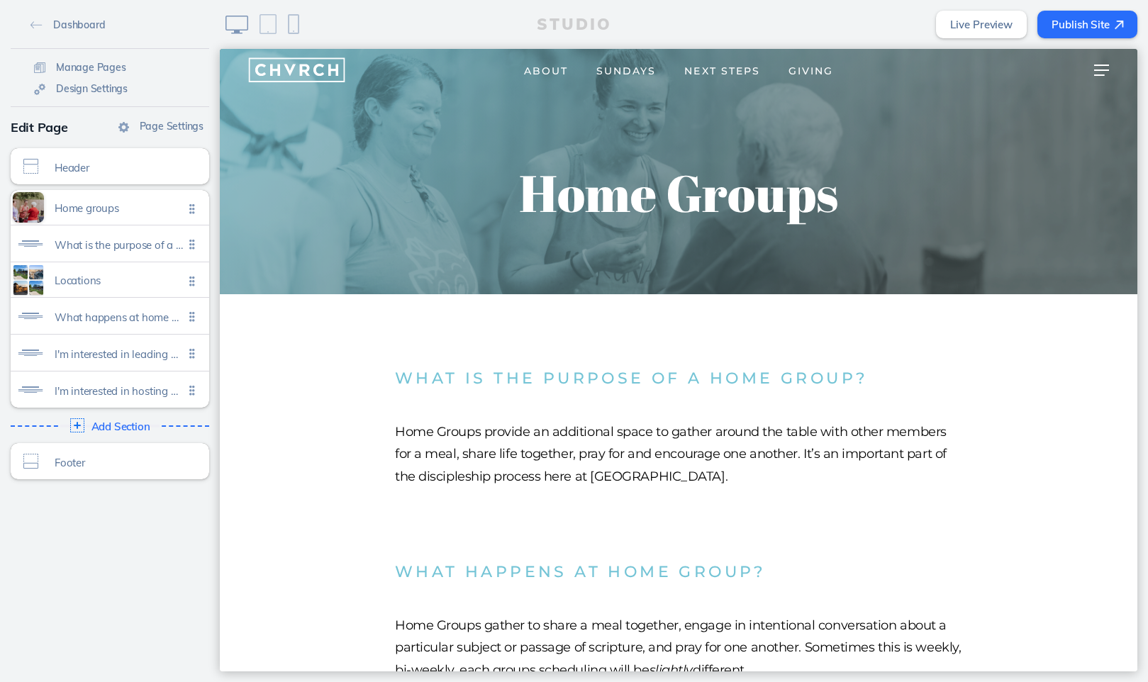
scroll to position [0, 0]
click at [140, 169] on span "Header" at bounding box center [119, 164] width 129 height 12
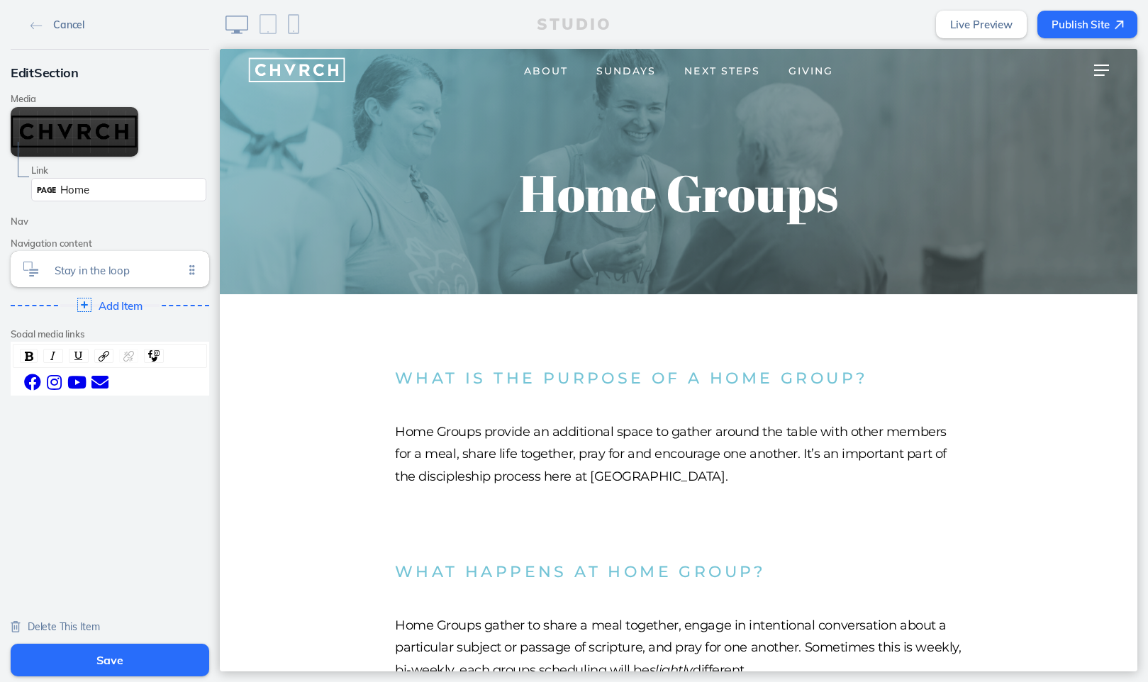
click at [37, 24] on img at bounding box center [36, 26] width 12 height 8
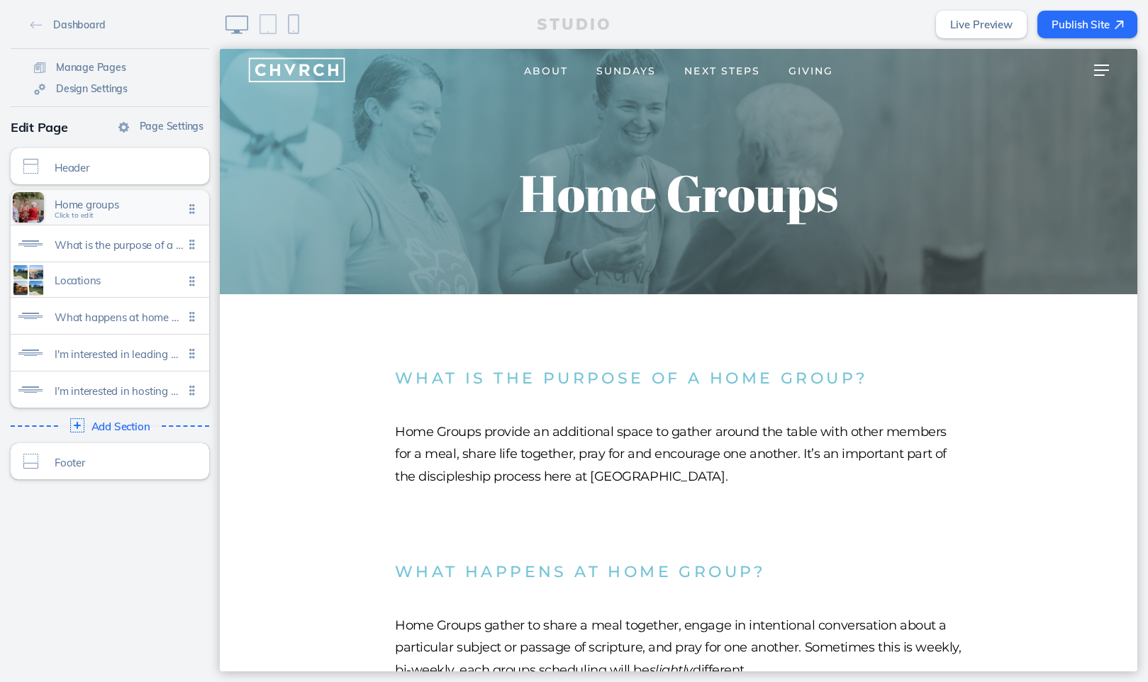
click at [138, 207] on span "Home groups" at bounding box center [119, 205] width 129 height 12
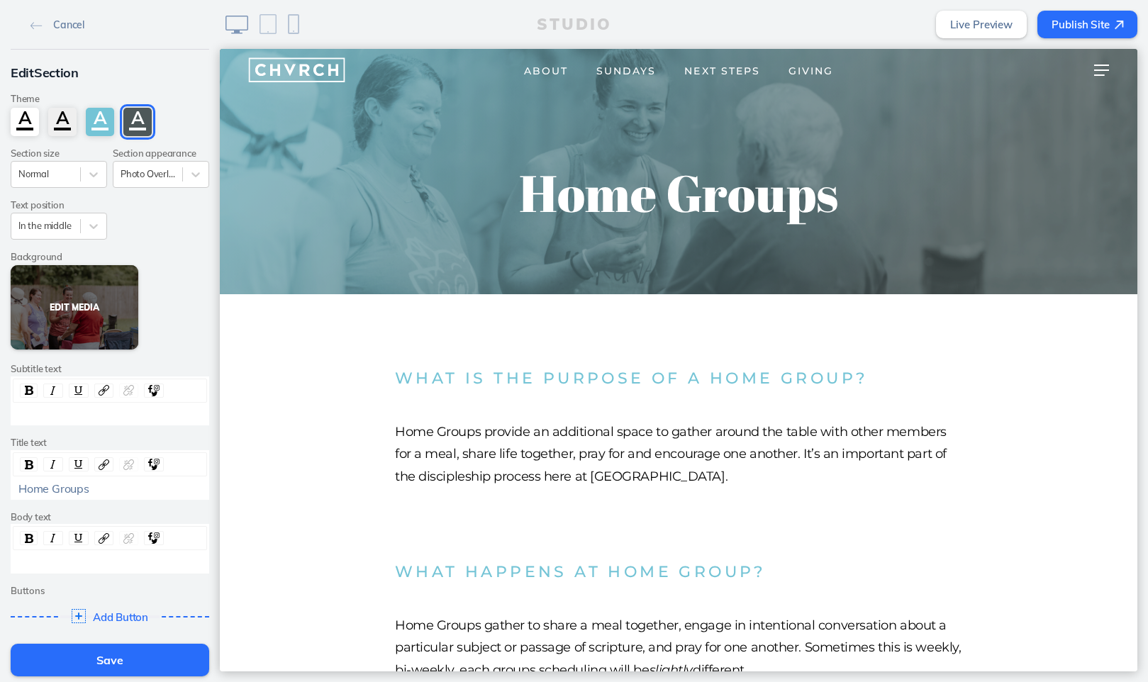
click at [98, 283] on button "Edit Media" at bounding box center [75, 307] width 128 height 84
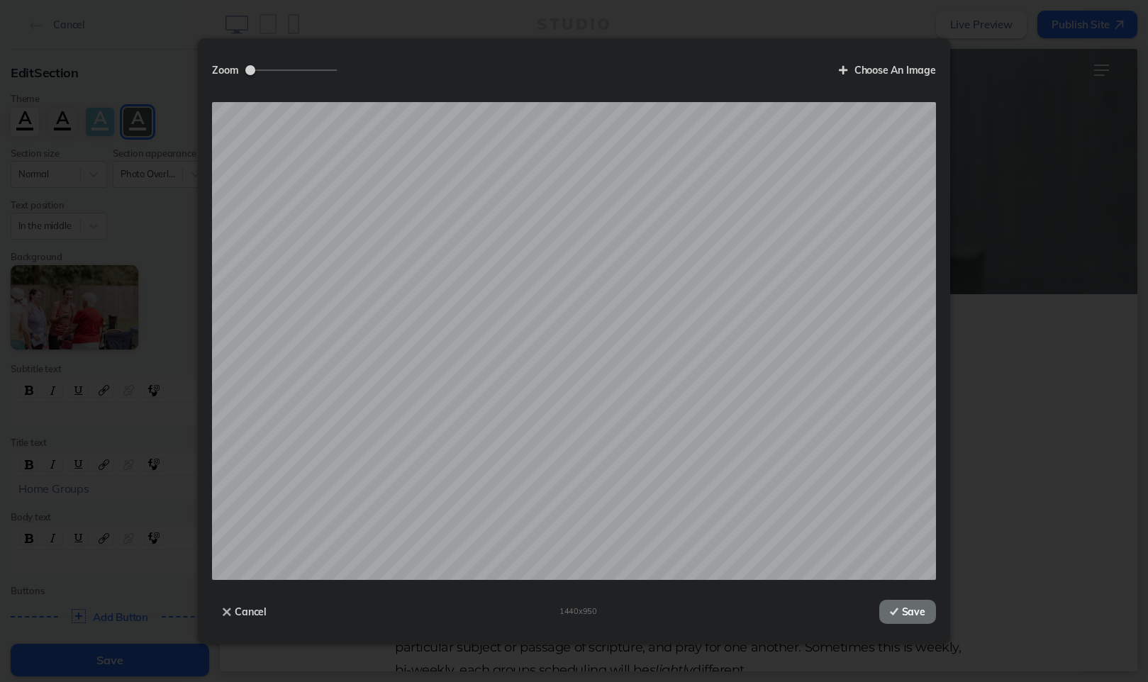
click at [921, 608] on button "Save" at bounding box center [907, 612] width 57 height 24
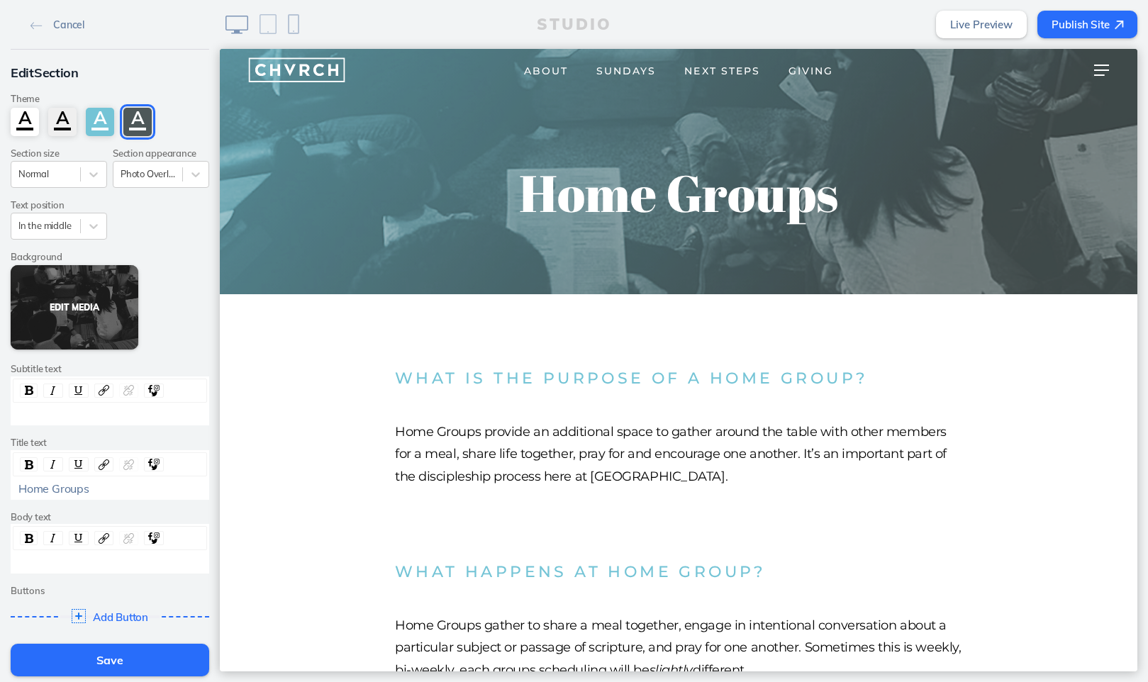
click at [94, 294] on button "Edit Media" at bounding box center [75, 307] width 128 height 84
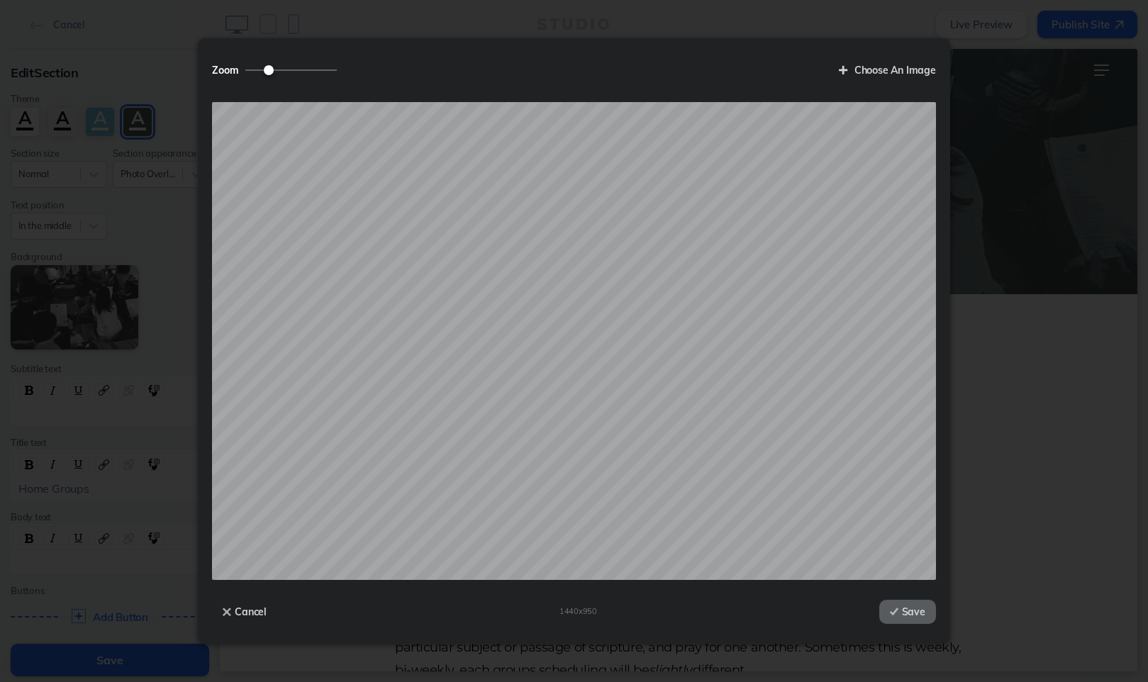
type input "1"
drag, startPoint x: 249, startPoint y: 73, endPoint x: 167, endPoint y: 71, distance: 82.3
click at [167, 71] on div "Zoom Choose An Image Drop your file here Cancel 1440 x 950 Save" at bounding box center [574, 341] width 1148 height 682
click at [922, 623] on button "Save" at bounding box center [907, 612] width 57 height 24
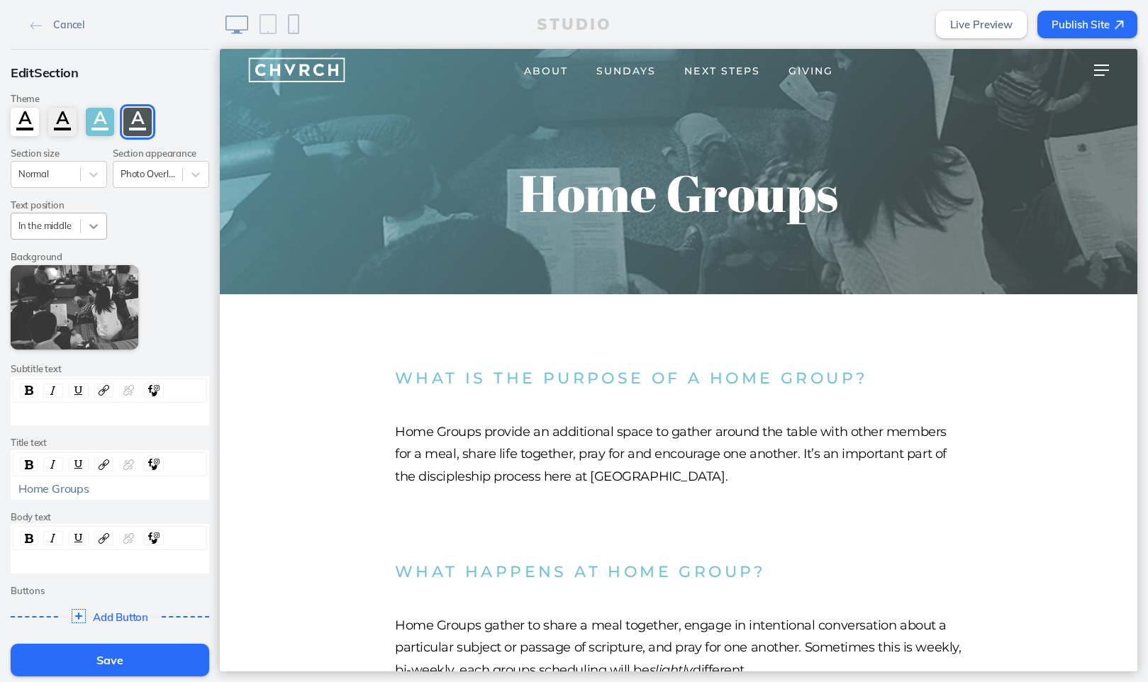
click at [93, 225] on icon at bounding box center [93, 226] width 9 height 5
click at [184, 268] on div "Edit Media" at bounding box center [110, 307] width 199 height 84
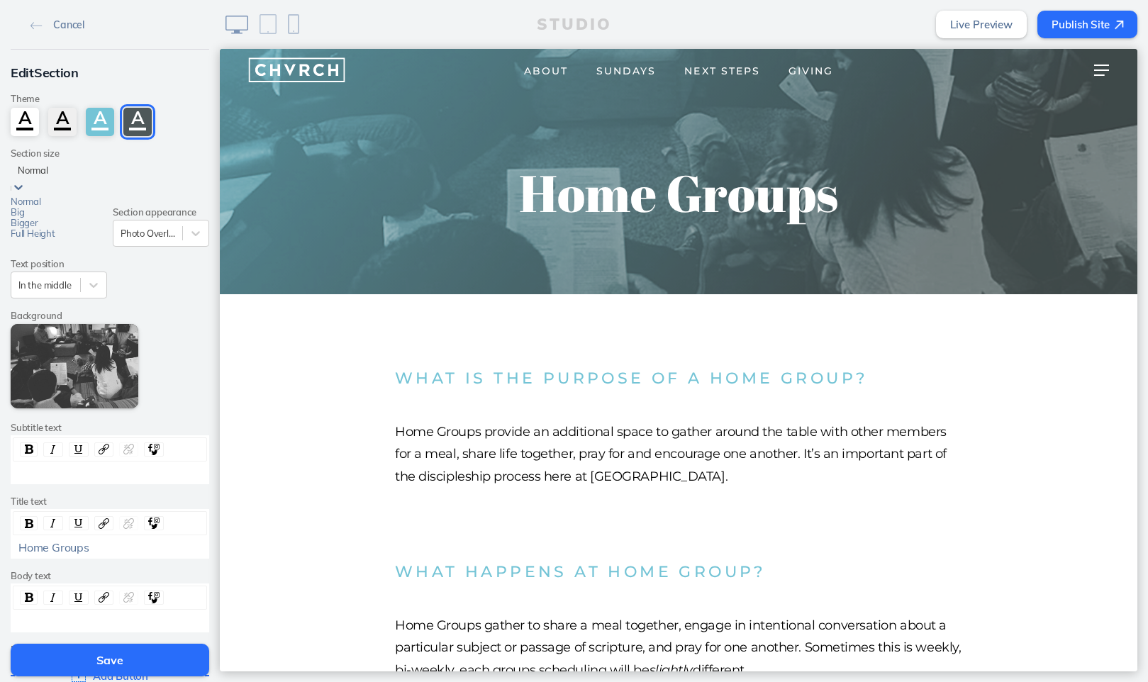
click at [26, 180] on icon at bounding box center [18, 187] width 14 height 14
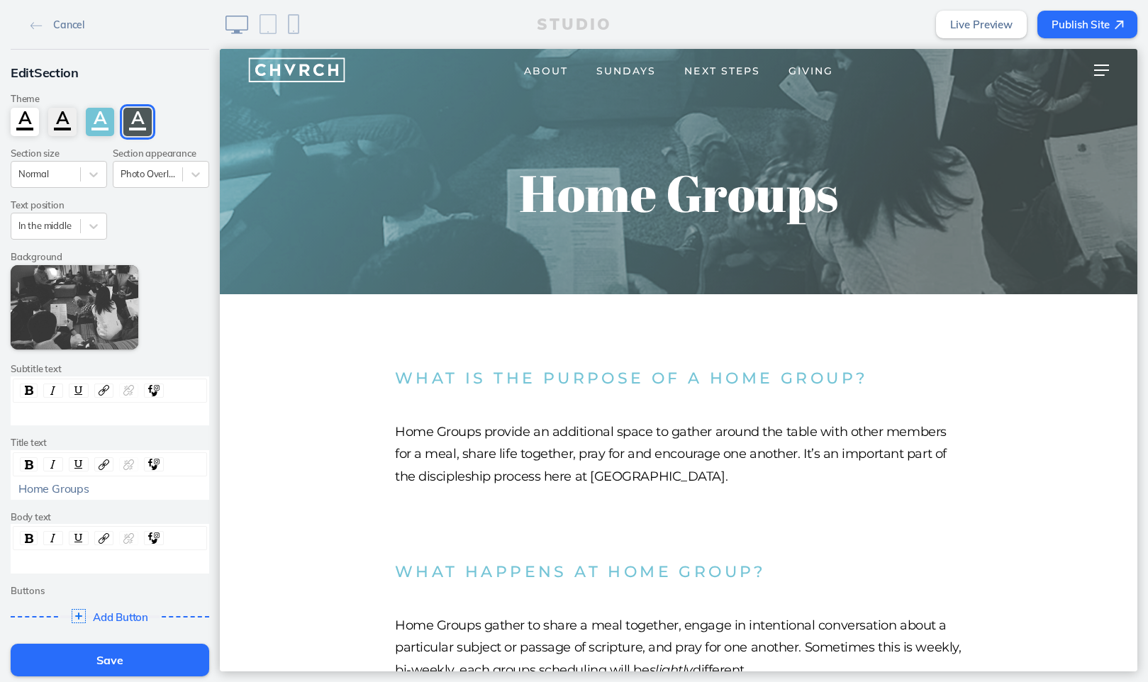
click at [182, 234] on div "Theme A A A A Section size Normal Section appearance Photo Overlay Text positio…" at bounding box center [110, 217] width 204 height 270
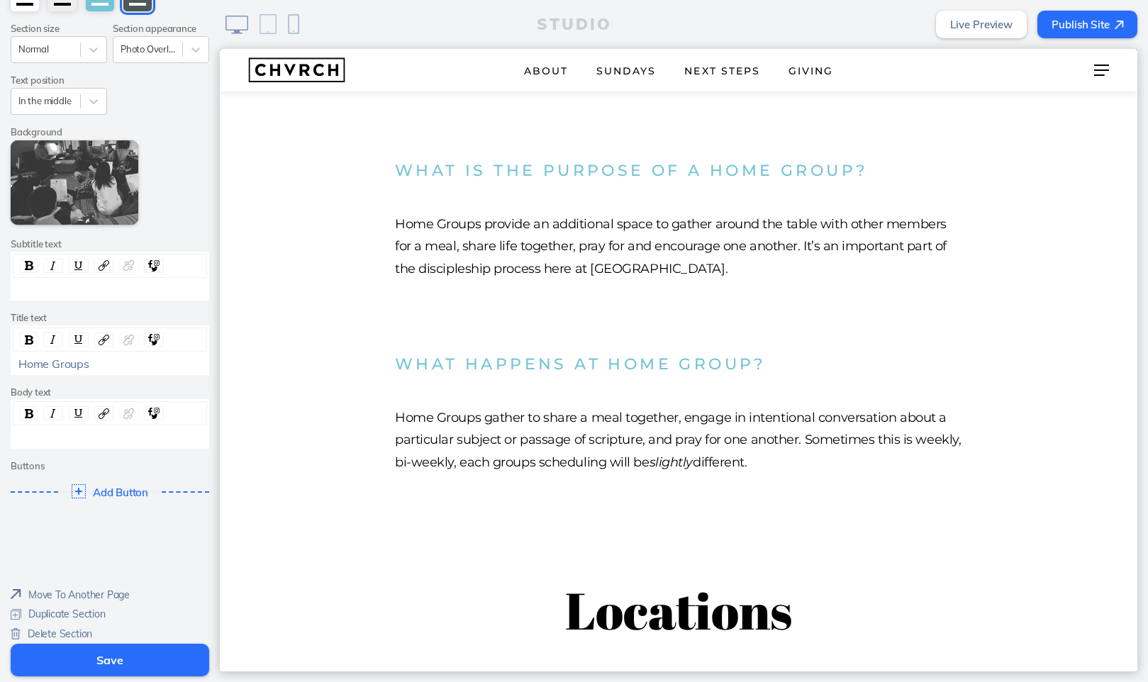
click at [133, 656] on button "Save" at bounding box center [110, 660] width 199 height 33
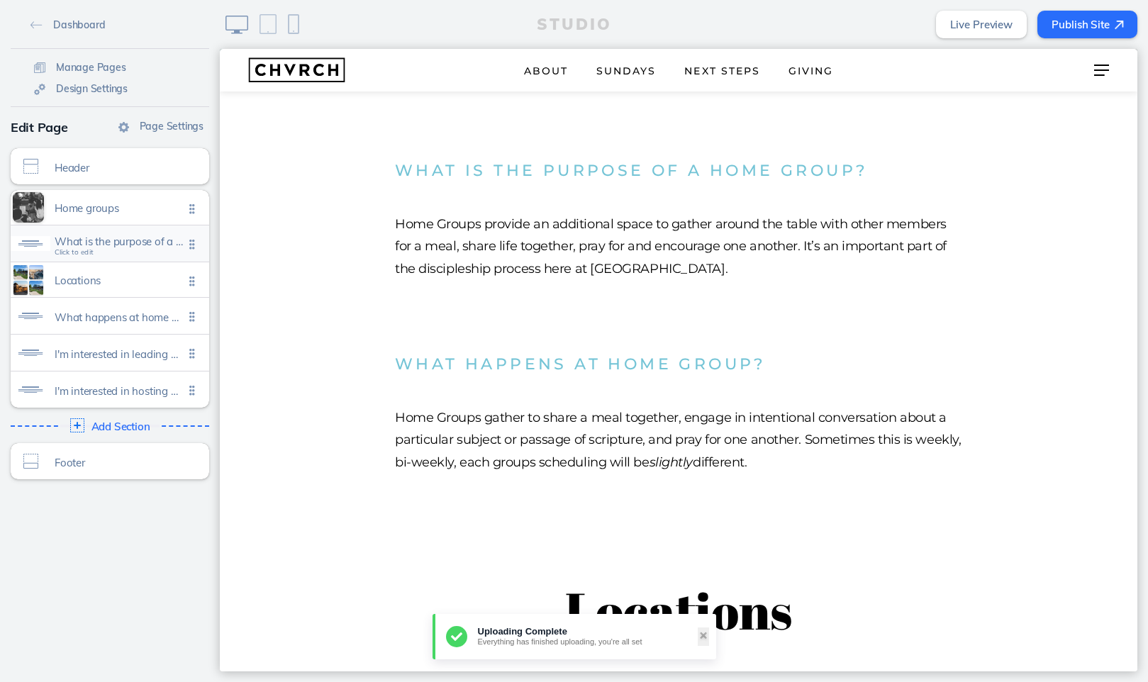
click at [103, 246] on span "What is the purpose of a home group?" at bounding box center [119, 241] width 129 height 12
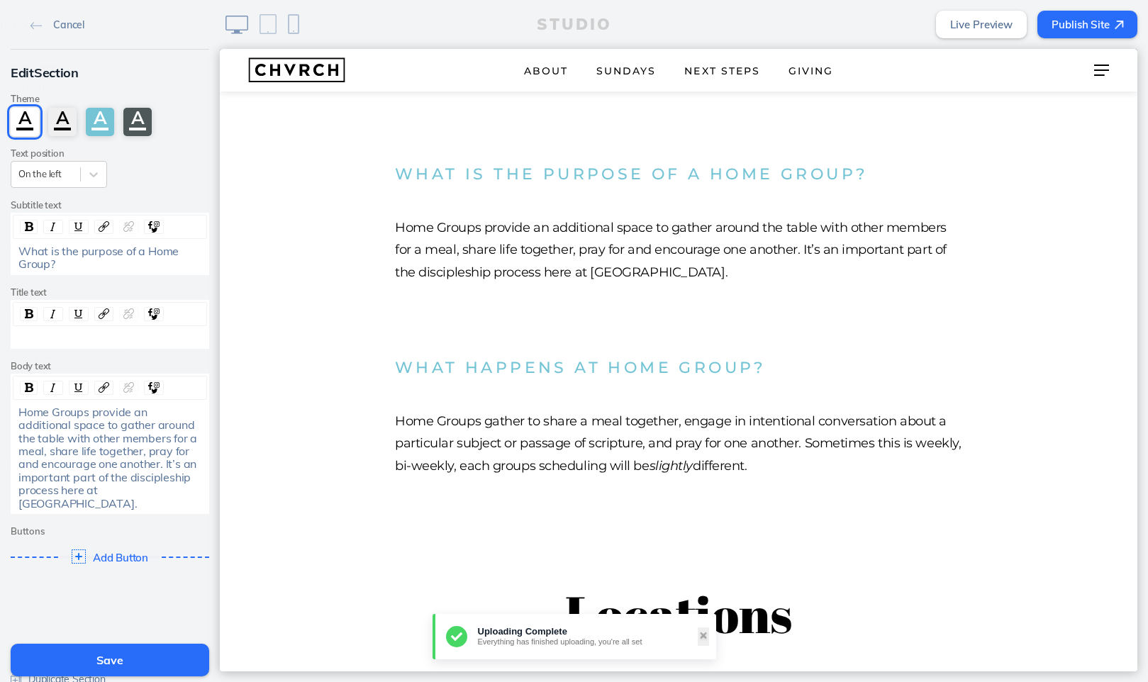
scroll to position [203, 0]
click at [94, 430] on span "Home Groups provide an additional space to gather around the table with other m…" at bounding box center [108, 458] width 181 height 106
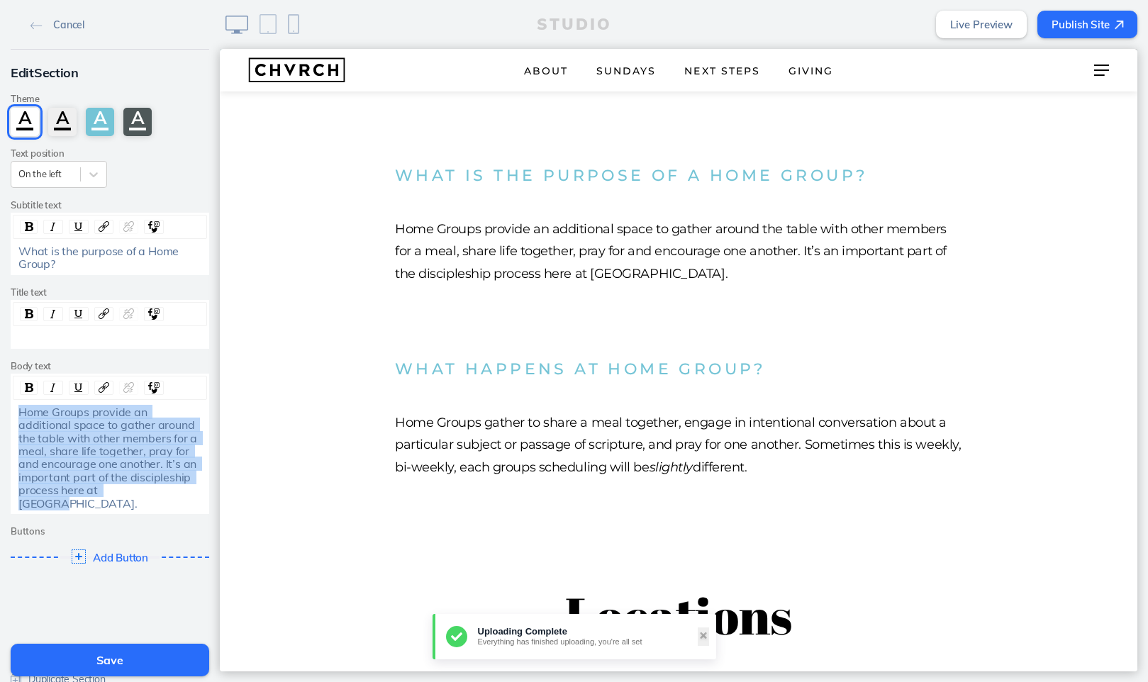
click at [94, 430] on span "Home Groups provide an additional space to gather around the table with other m…" at bounding box center [108, 458] width 181 height 106
copy span "Home Groups provide an additional space to gather around the table with other m…"
click at [152, 425] on span "Home Groups provide an additional space to gather around the table with other m…" at bounding box center [108, 458] width 181 height 106
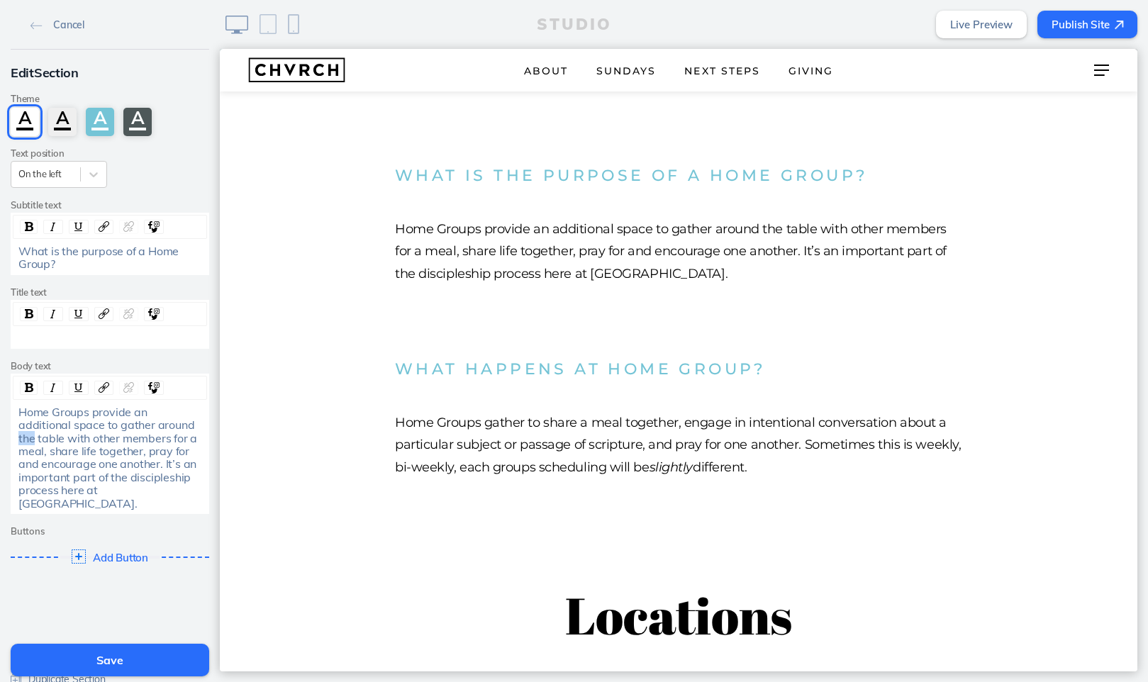
click at [152, 425] on span "Home Groups provide an additional space to gather around the table with other m…" at bounding box center [108, 458] width 181 height 106
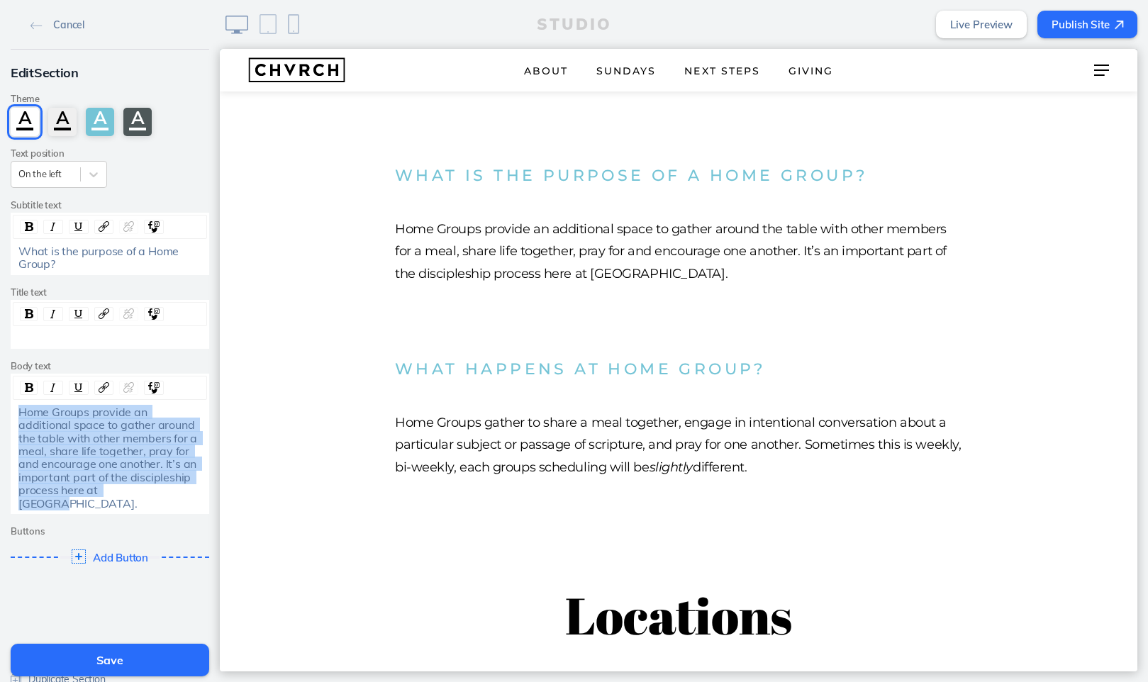
click at [152, 425] on span "Home Groups provide an additional space to gather around the table with other m…" at bounding box center [108, 458] width 181 height 106
copy span "Home Groups provide an additional space to gather around the table with other m…"
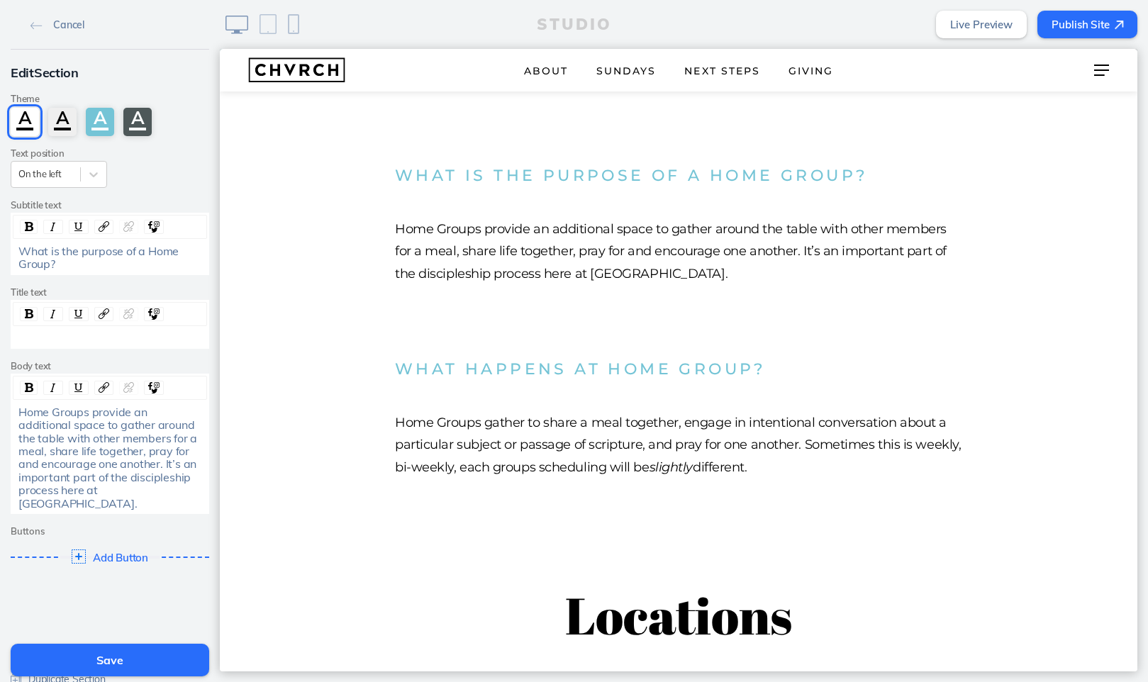
drag, startPoint x: 397, startPoint y: 422, endPoint x: 770, endPoint y: 450, distance: 374.0
click at [770, 450] on p "Home Groups gather to share a meal together, engage in intentional conversation…" at bounding box center [678, 445] width 567 height 67
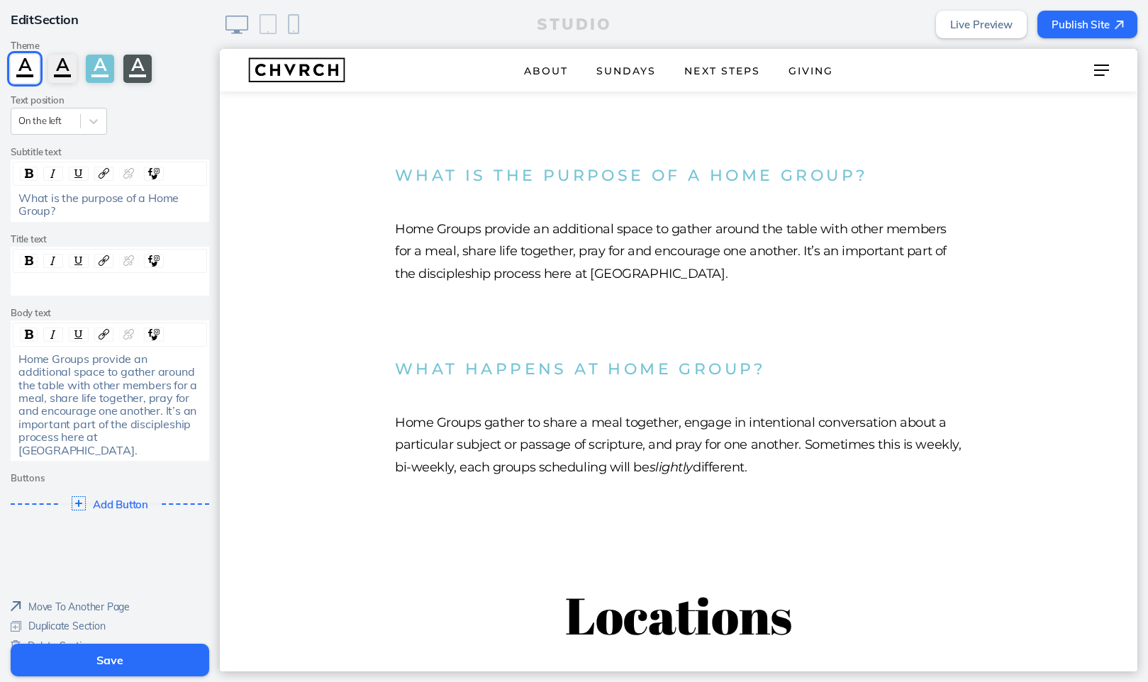
scroll to position [52, 0]
click at [75, 640] on span "Delete Section" at bounding box center [60, 646] width 65 height 13
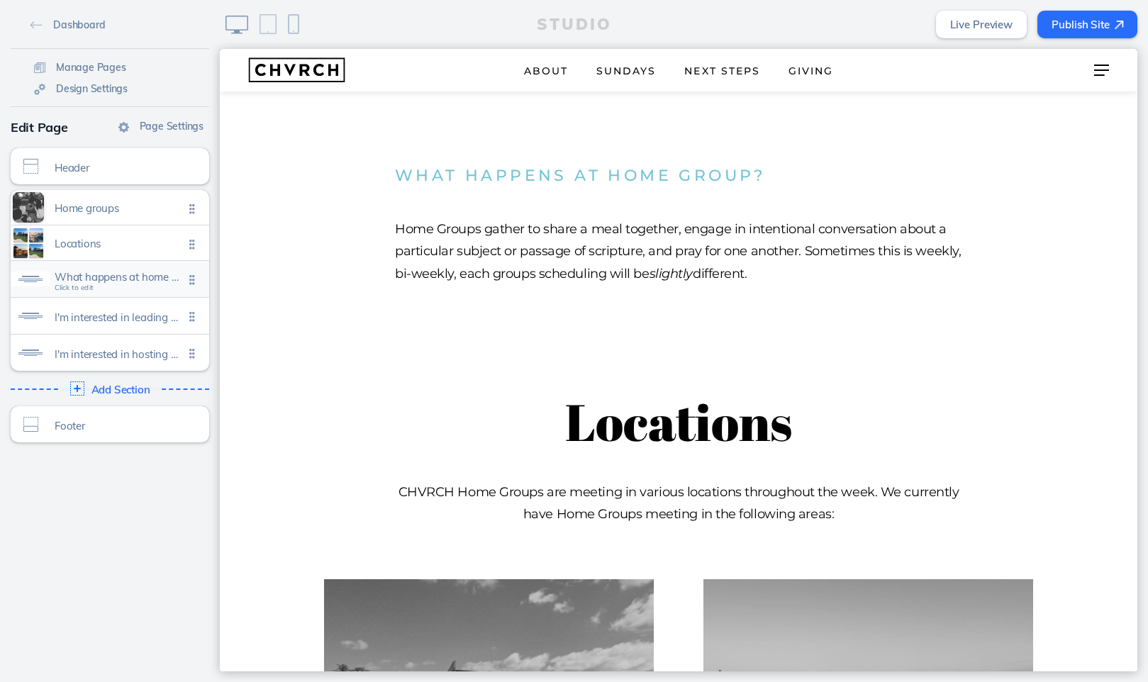
click at [118, 272] on span "What happens at home group?" at bounding box center [119, 277] width 129 height 12
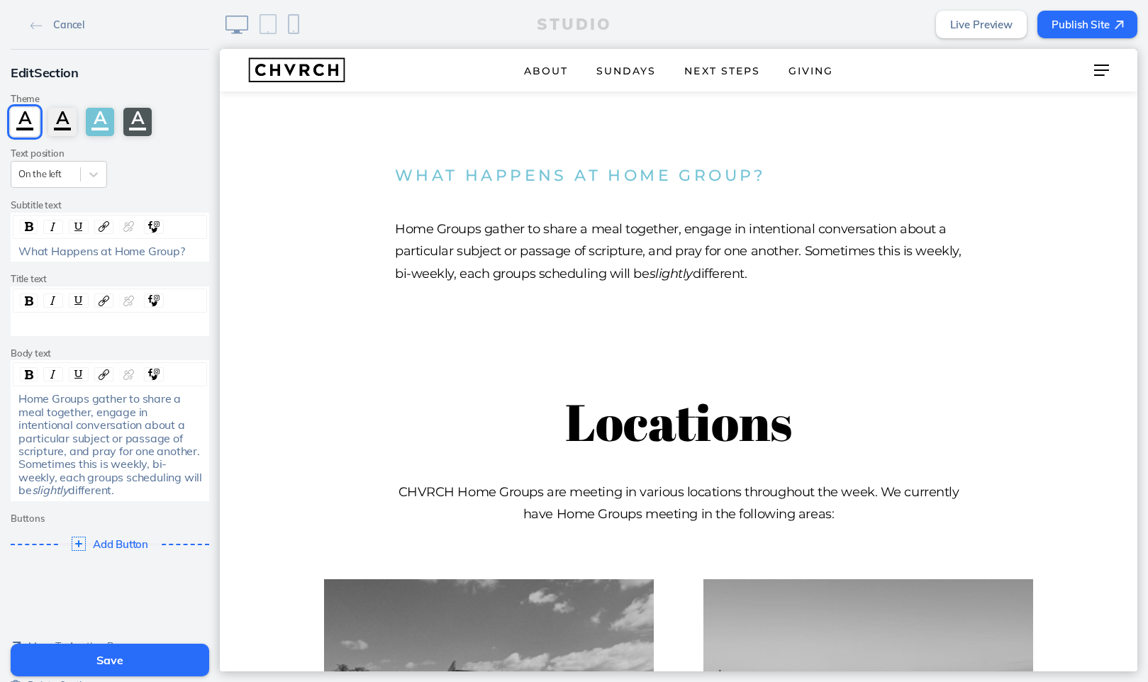
click at [64, 247] on span "What Happens at Home Group?" at bounding box center [101, 251] width 167 height 14
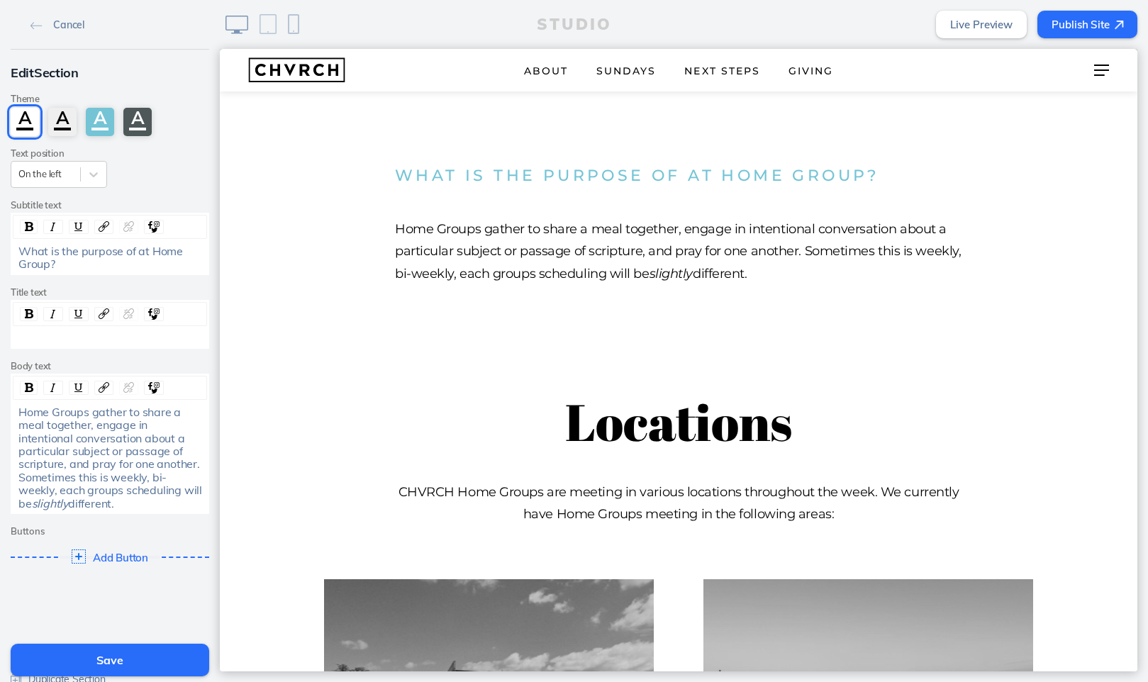
click at [150, 247] on span "What is the purpose of at Home Group?" at bounding box center [101, 257] width 167 height 27
click at [51, 264] on span "What is the purpose of Home Group?" at bounding box center [94, 257] width 153 height 27
click at [81, 428] on span "Home Groups gather to share a meal together, engage in intentional conversation…" at bounding box center [111, 458] width 186 height 106
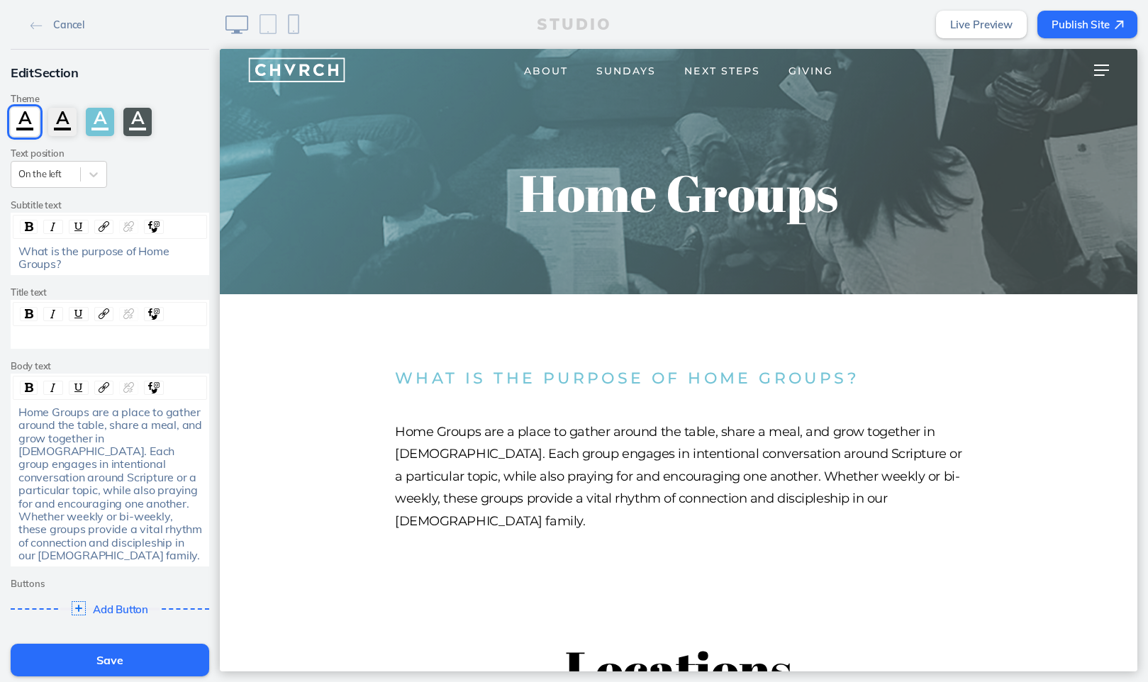
scroll to position [0, 0]
click at [84, 257] on div "What is the purpose of Home Groups?" at bounding box center [110, 258] width 184 height 26
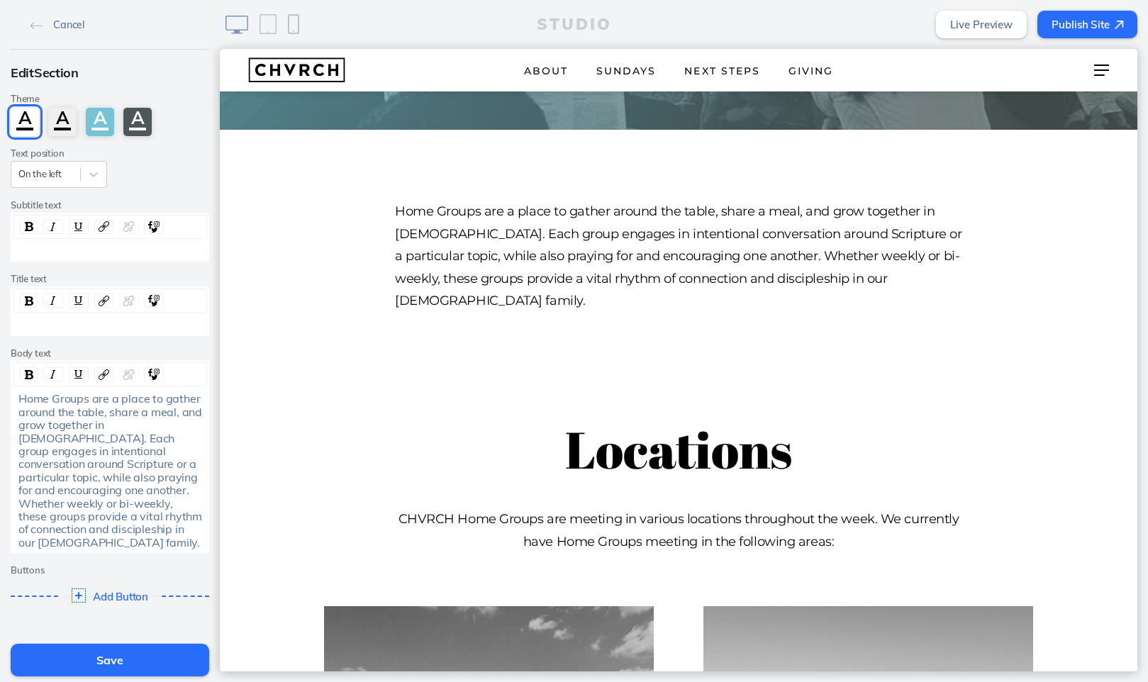
scroll to position [169, 0]
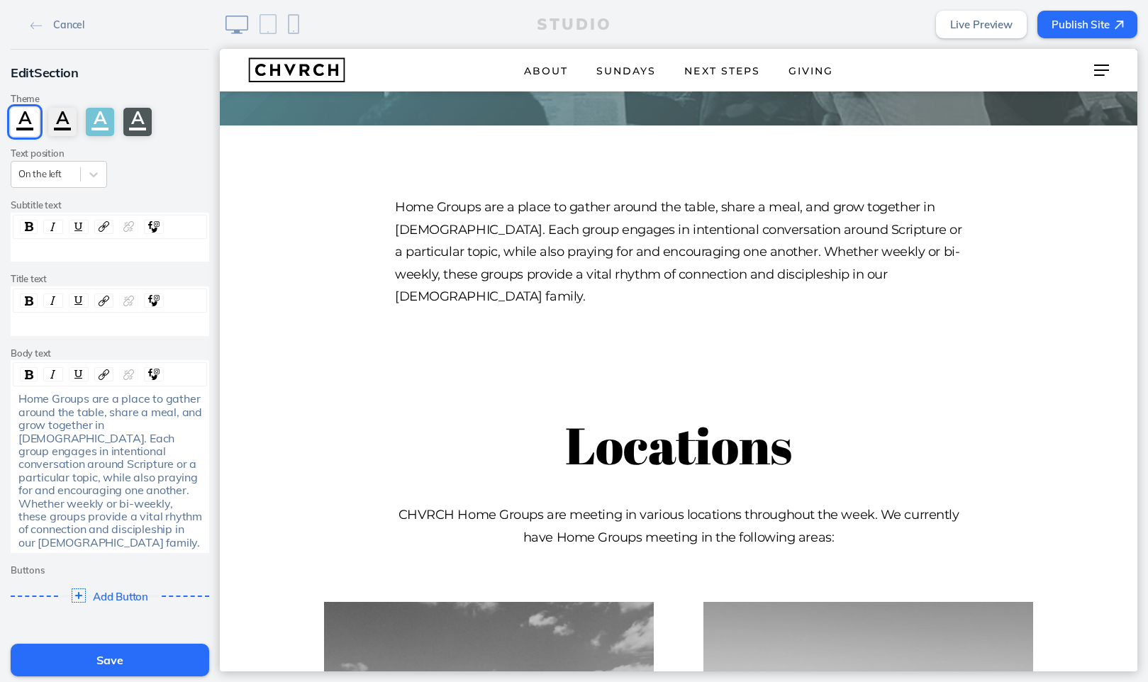
click at [124, 659] on button "Save" at bounding box center [110, 660] width 199 height 33
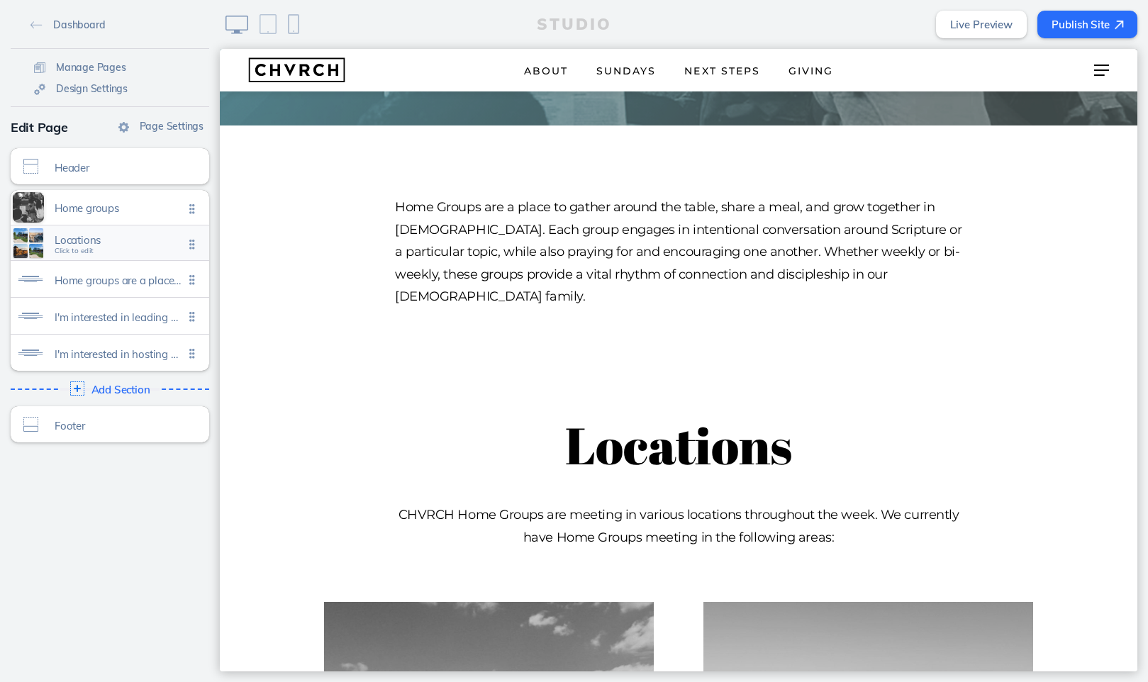
click at [116, 250] on span "Locations Click to edit" at bounding box center [119, 244] width 129 height 12
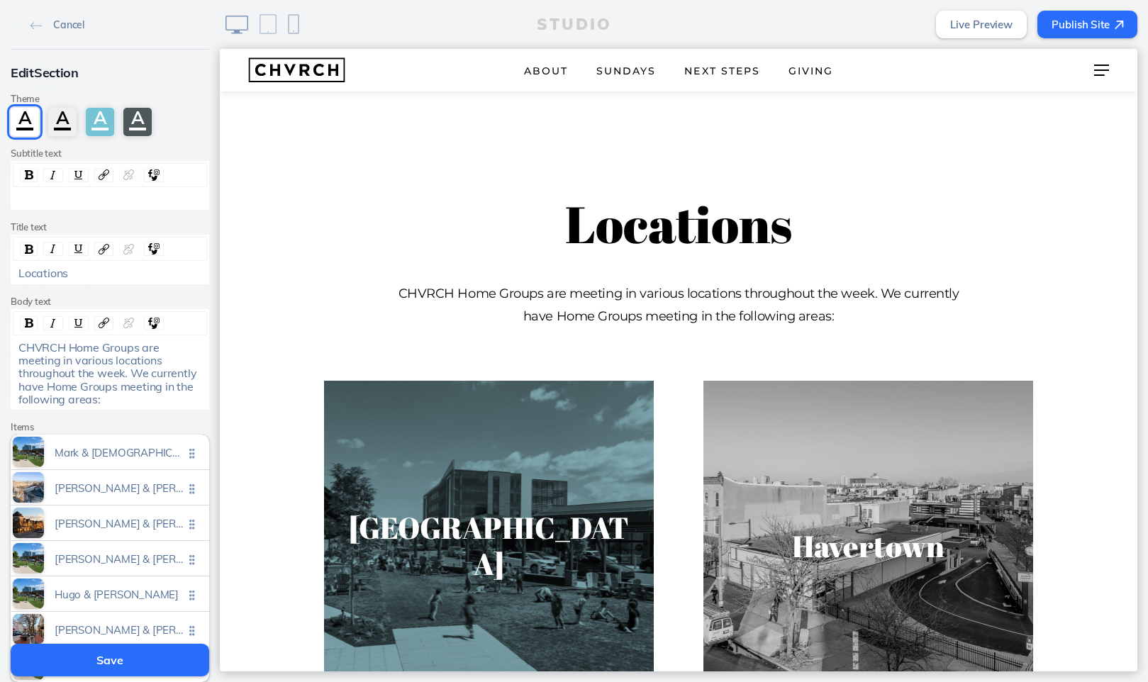
scroll to position [397, 0]
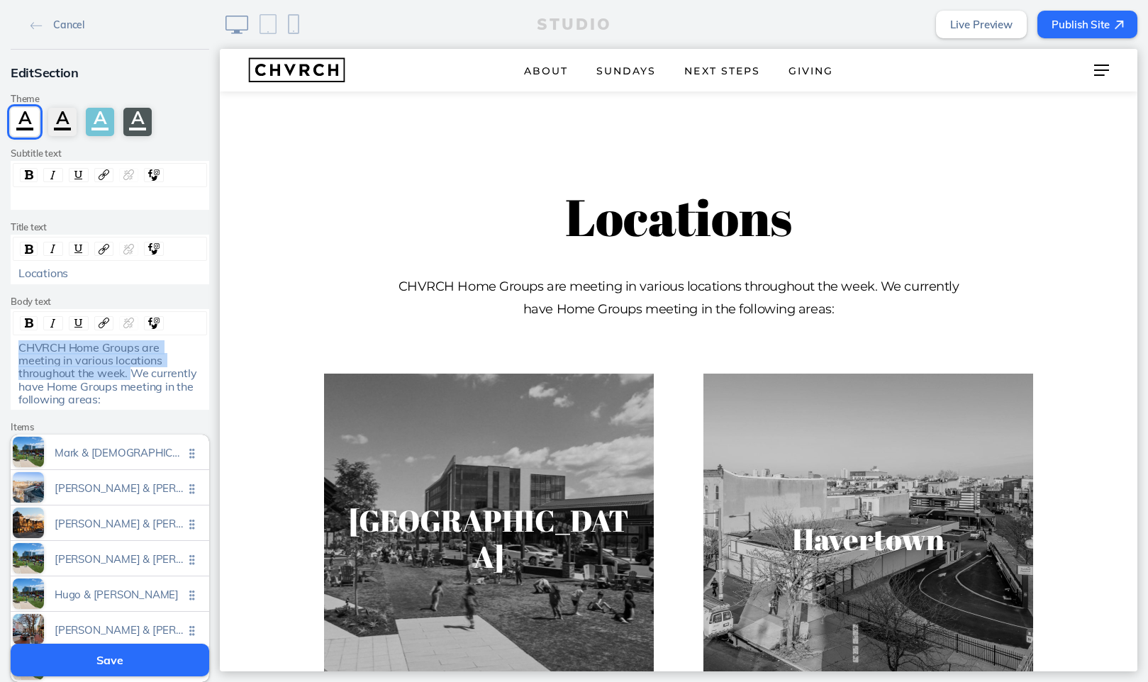
drag, startPoint x: 130, startPoint y: 370, endPoint x: 0, endPoint y: 342, distance: 133.5
click at [0, 342] on div "Edit Section Theme A A A A Subtitle text Title text Locations Body text CHVRCH …" at bounding box center [110, 389] width 220 height 678
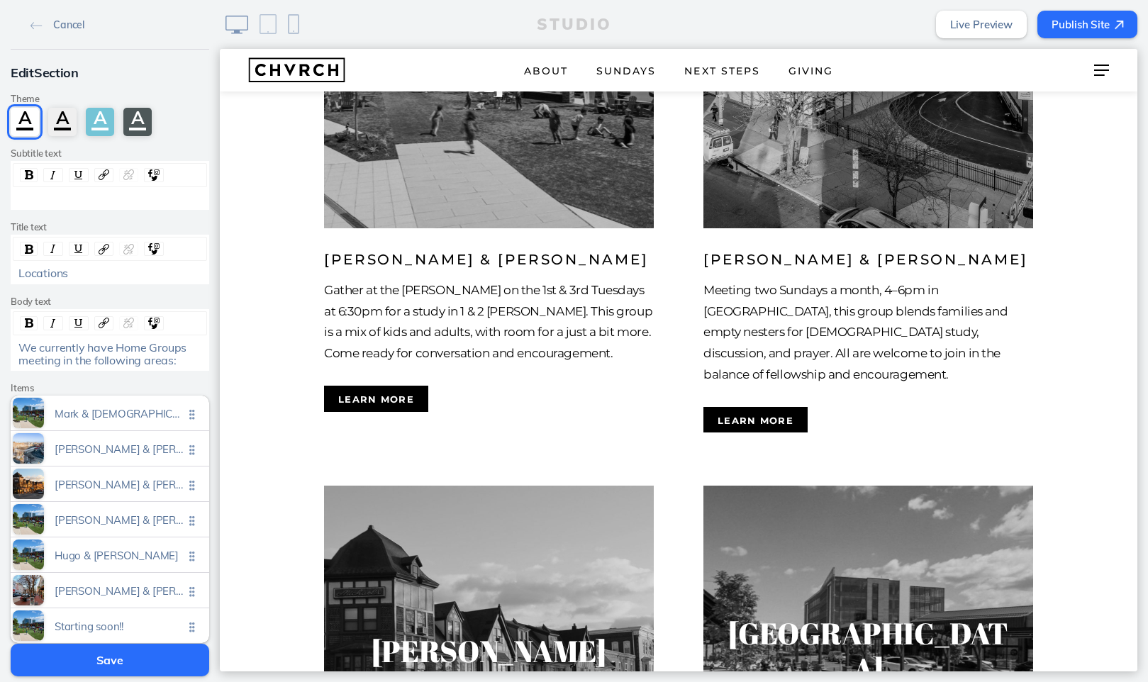
scroll to position [856, 0]
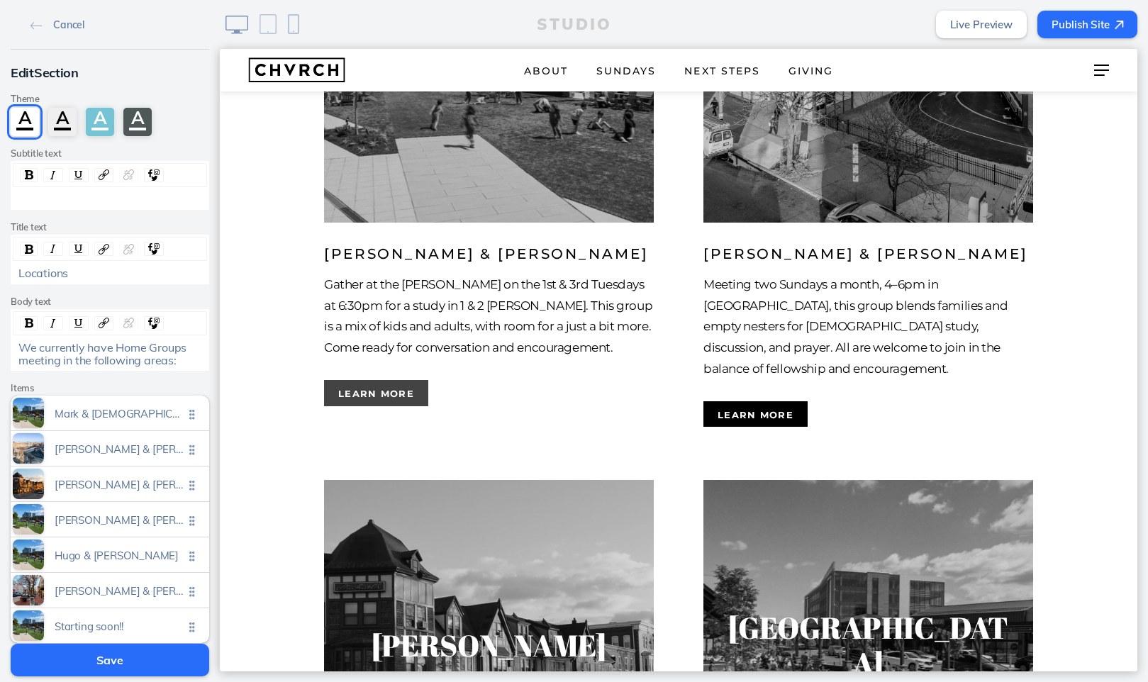
click at [394, 380] on button "Learn more" at bounding box center [376, 393] width 104 height 26
click at [128, 407] on span "Mark & kristen taber" at bounding box center [119, 410] width 129 height 12
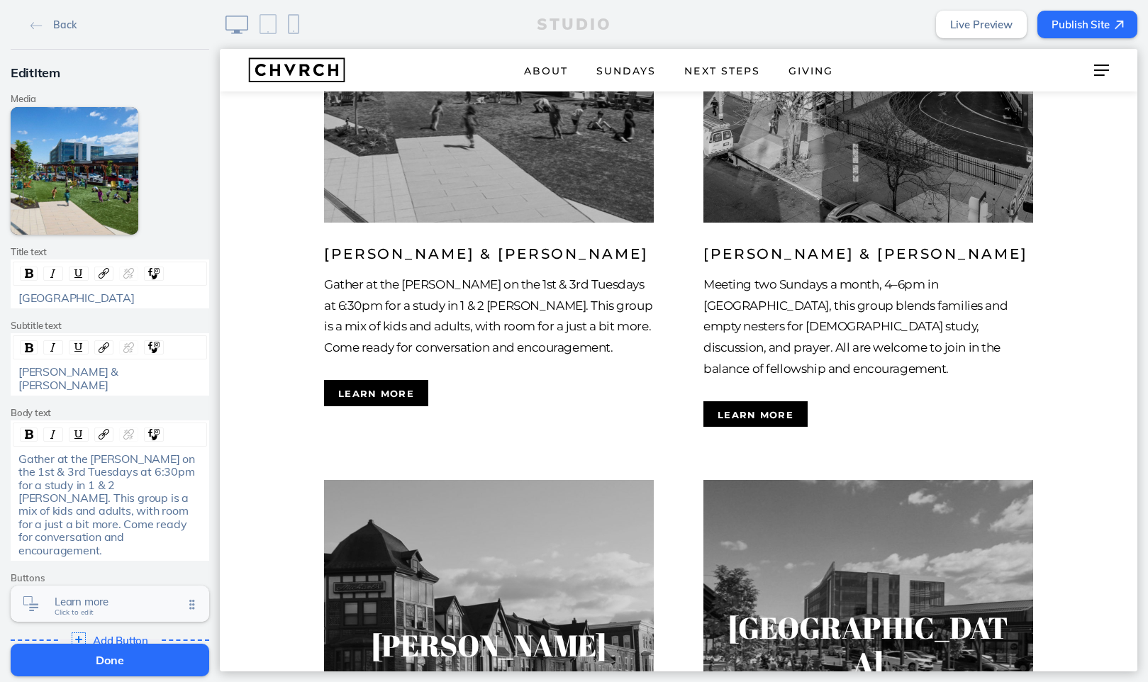
click at [104, 596] on span "Learn more" at bounding box center [119, 602] width 129 height 12
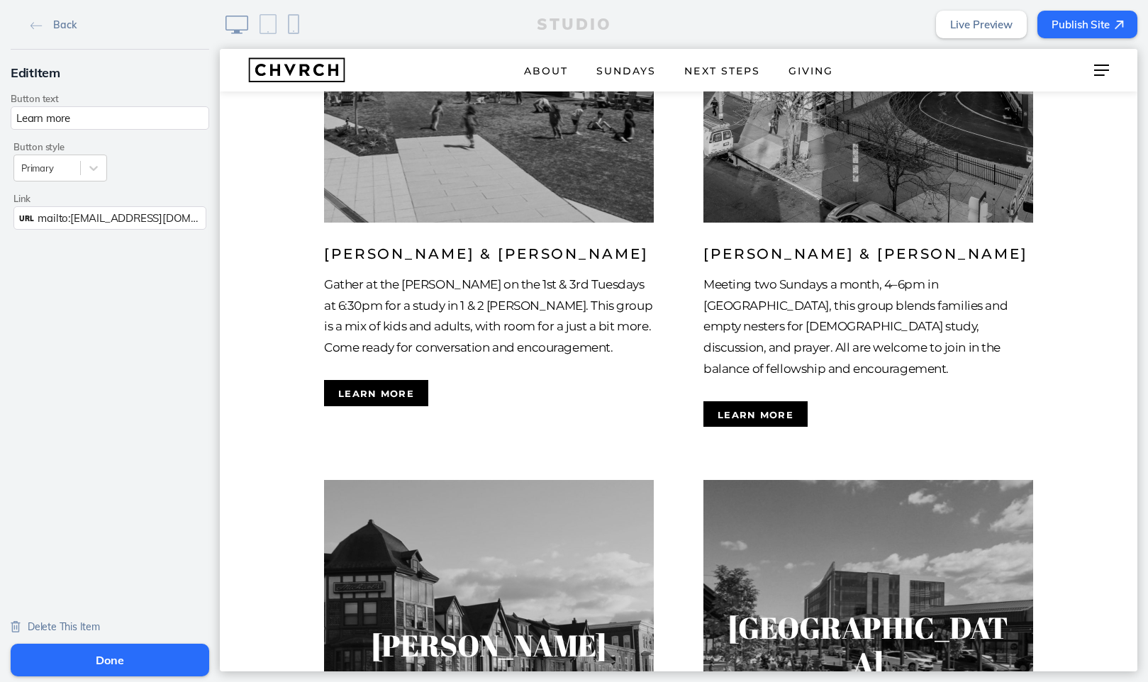
click at [104, 220] on span "mailto:connect@chvrchnsq.org? subject=I’m%20interested%20in%20visiting%20CHVRCH…" at bounding box center [373, 217] width 671 height 13
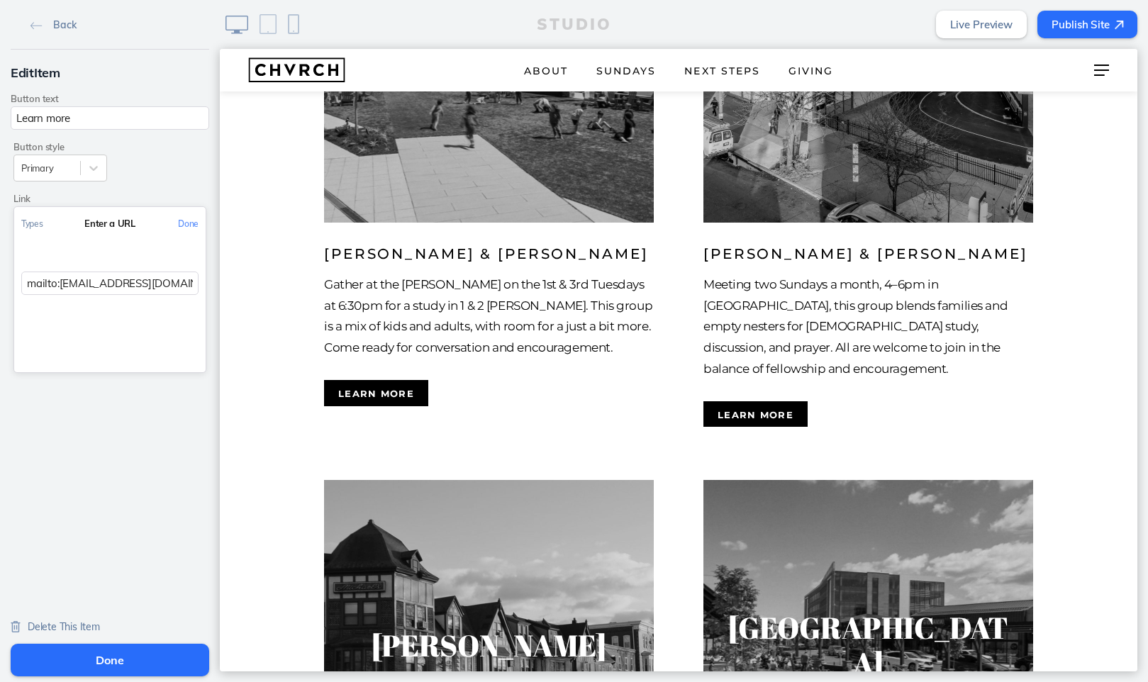
click at [104, 220] on div "Enter a URL" at bounding box center [109, 223] width 191 height 33
click at [111, 286] on input "mailto:connect@chvrchnsq.org? subject=I’m%20interested%20in%20visiting%20CHVRCH…" at bounding box center [109, 283] width 177 height 23
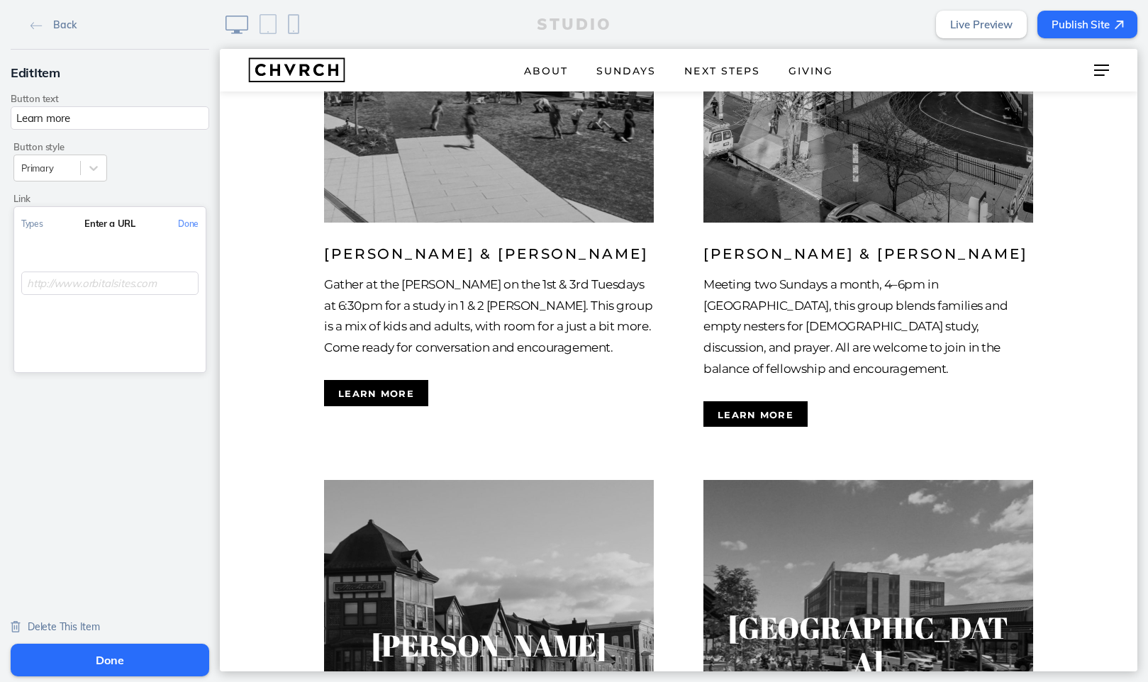
paste input "Home Groups are a place to gather around the table, share a meal, and grow toge…"
type input "Home Groups are a place to gather around the table, share a meal, and grow toge…"
click at [48, 284] on input "text" at bounding box center [109, 283] width 177 height 23
paste input "mailto:connect@chvrchnsq.org?subject=I’m%20interested%20in%20learning%20about%2…"
type input "mailto:connect@chvrchnsq.org?subject=I’m%20interested%20in%20learning%20about%2…"
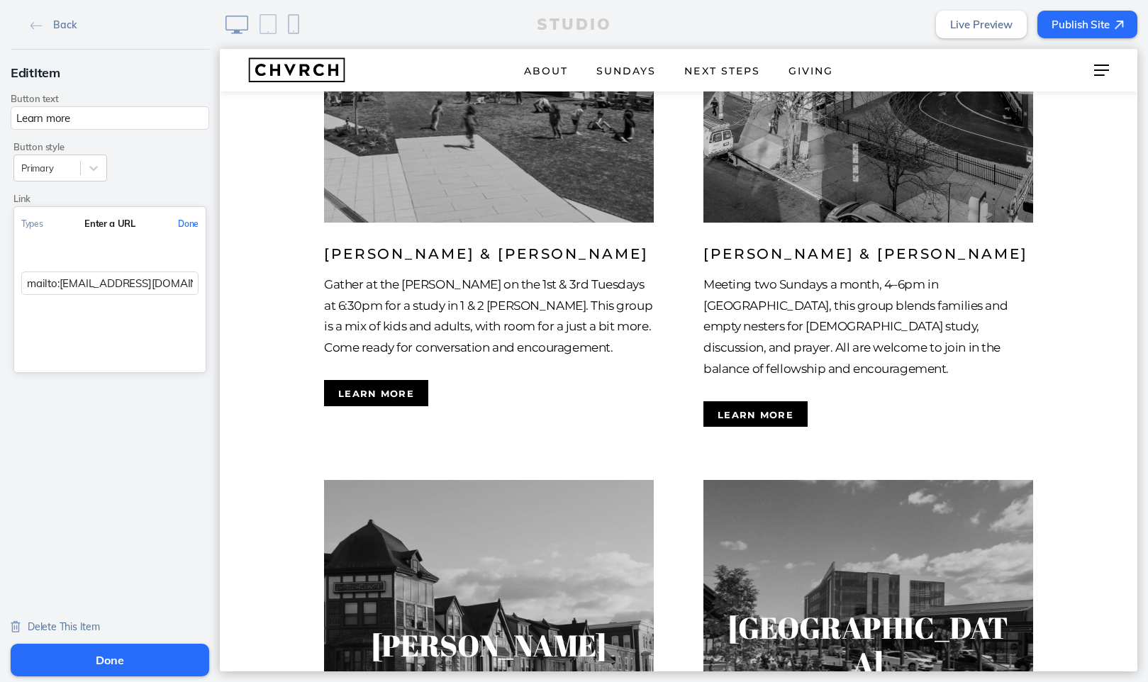
click at [186, 220] on button "Done" at bounding box center [188, 224] width 35 height 32
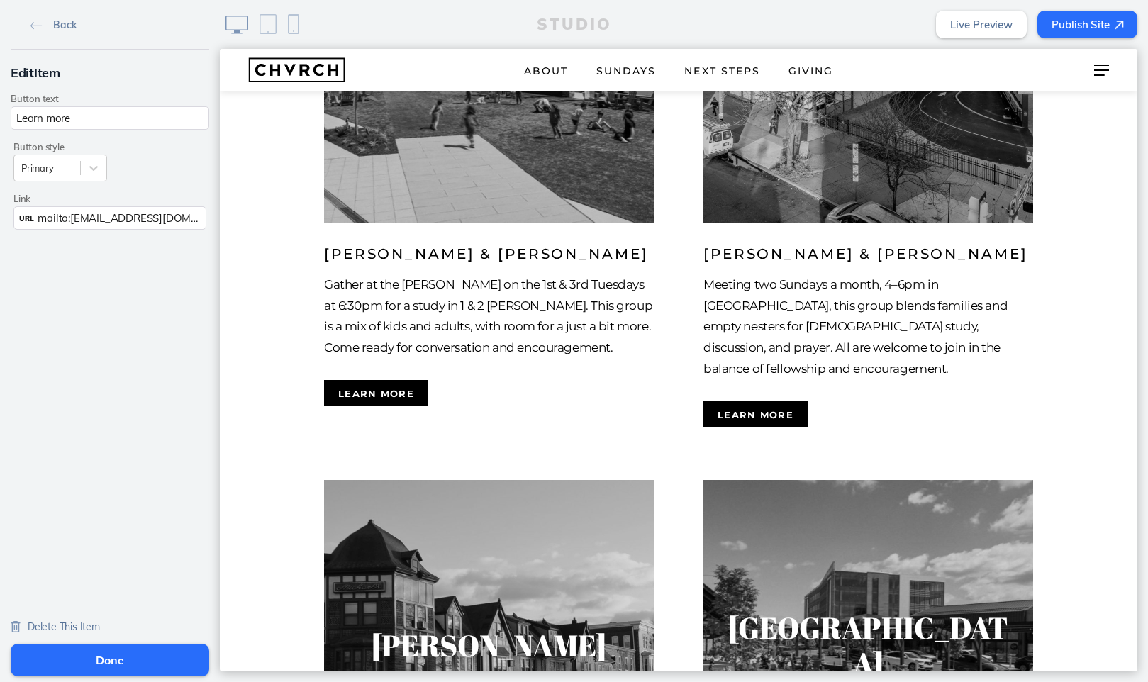
click at [120, 654] on button "Done" at bounding box center [110, 660] width 199 height 33
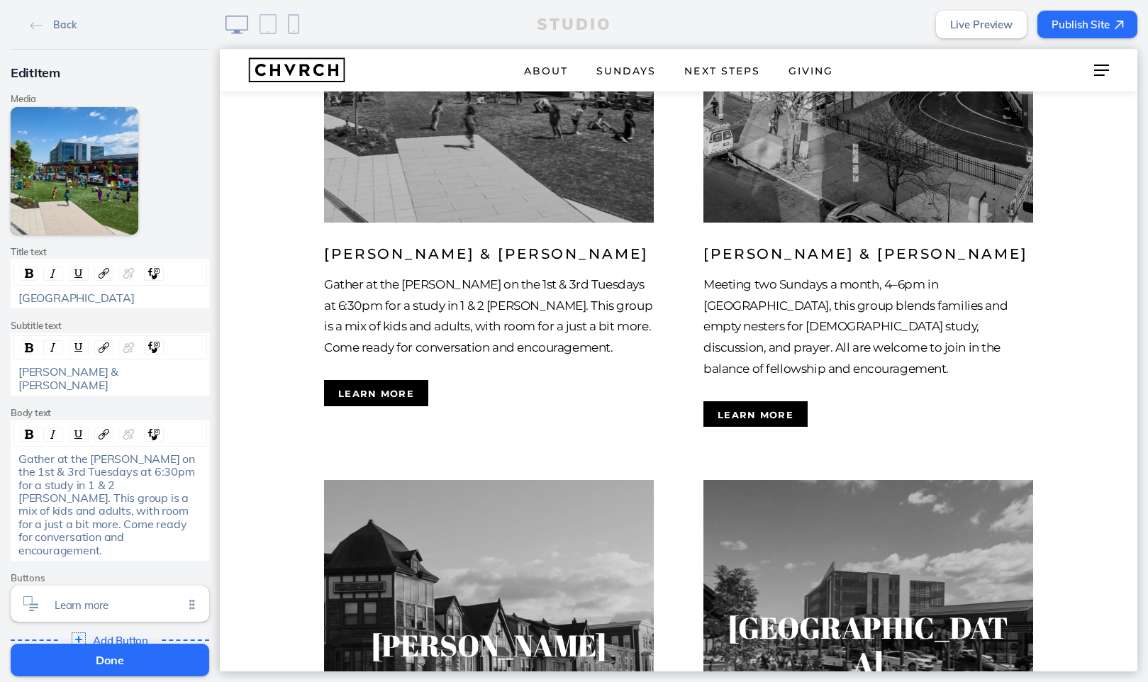
click at [117, 661] on button "Done" at bounding box center [110, 660] width 199 height 33
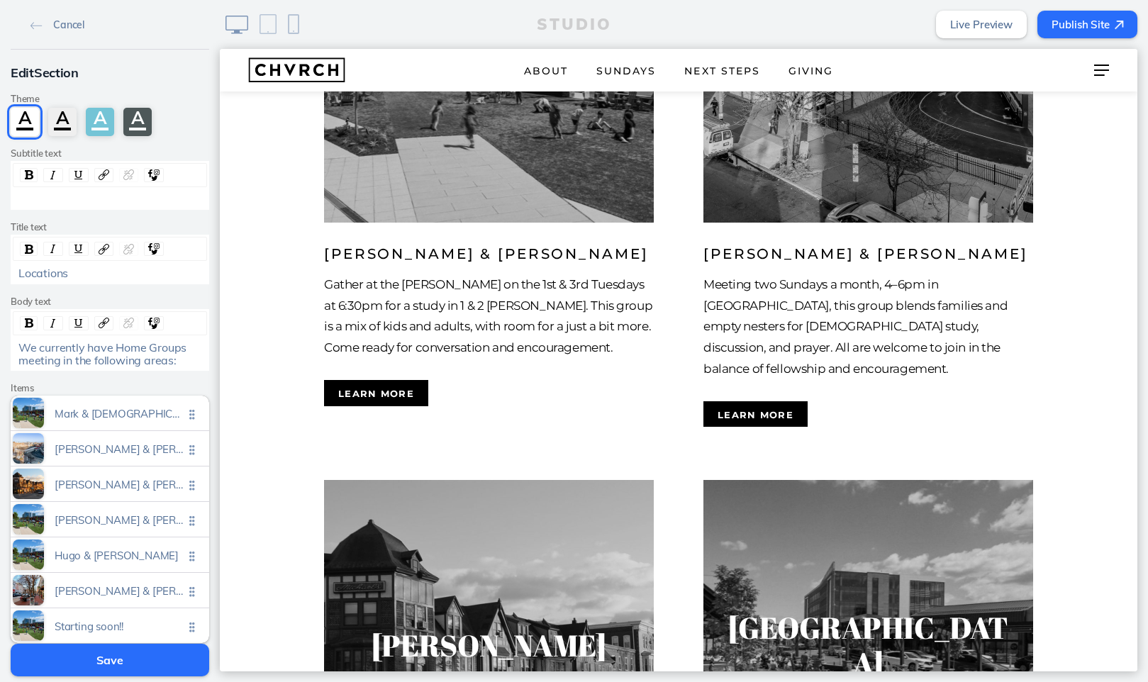
click at [150, 652] on button "Save" at bounding box center [110, 660] width 199 height 33
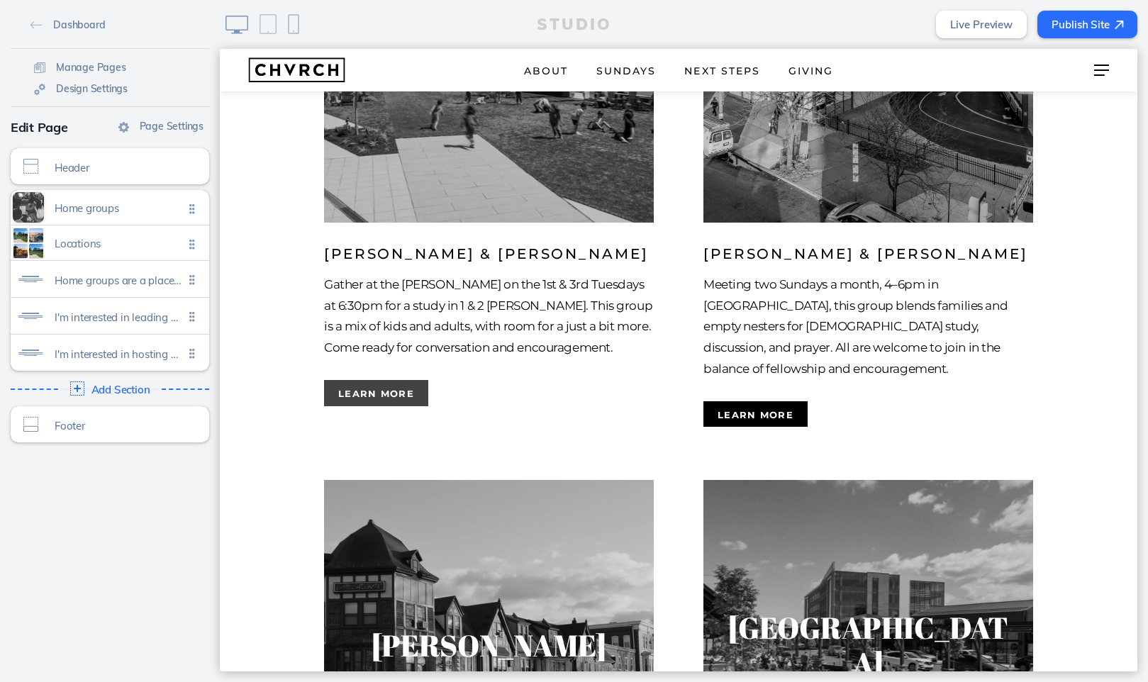
click at [376, 380] on button "Learn more" at bounding box center [376, 393] width 104 height 26
click at [754, 401] on button "Learn more" at bounding box center [755, 414] width 104 height 26
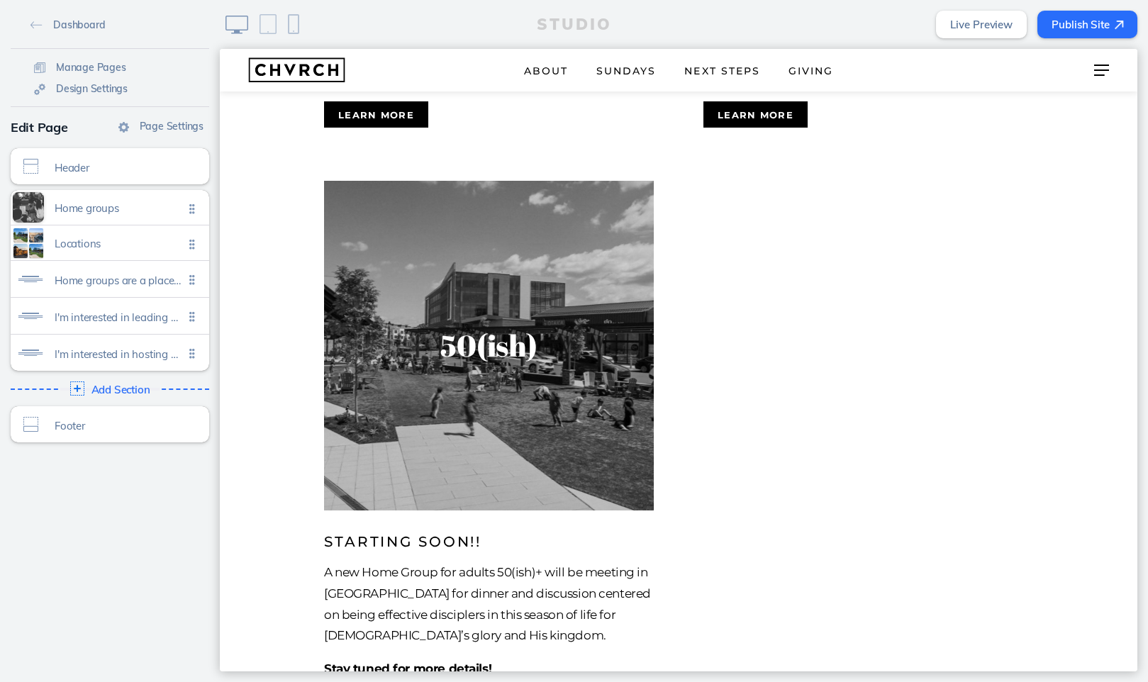
scroll to position [2406, 0]
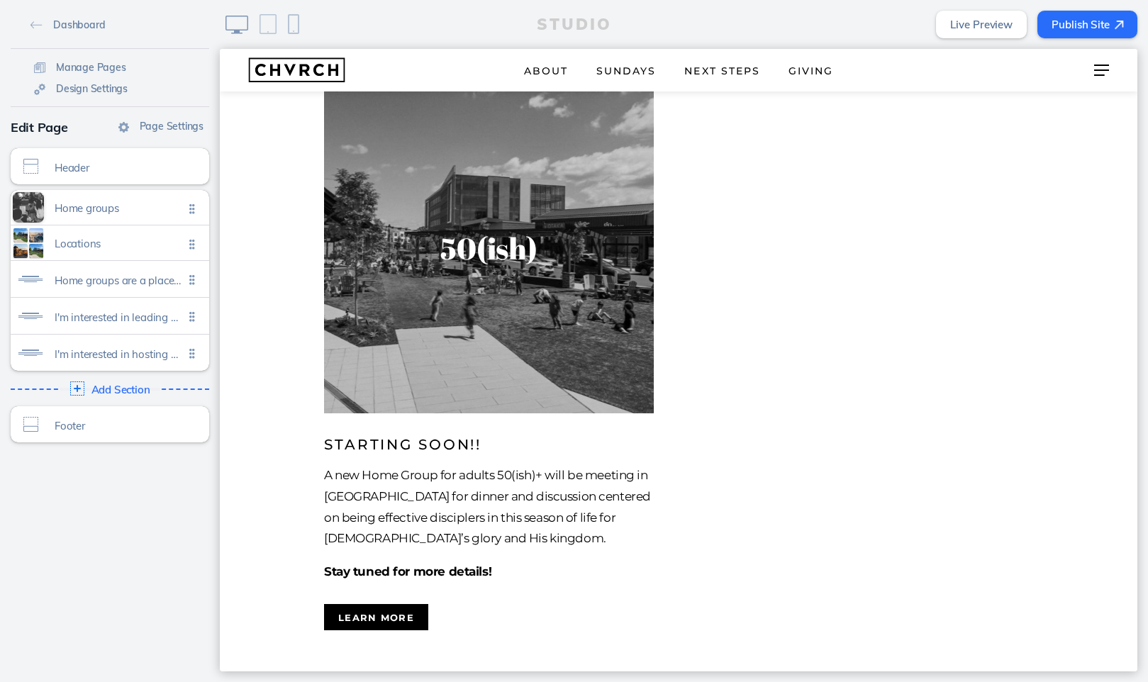
click at [1085, 27] on button "Publish Site" at bounding box center [1087, 25] width 100 height 28
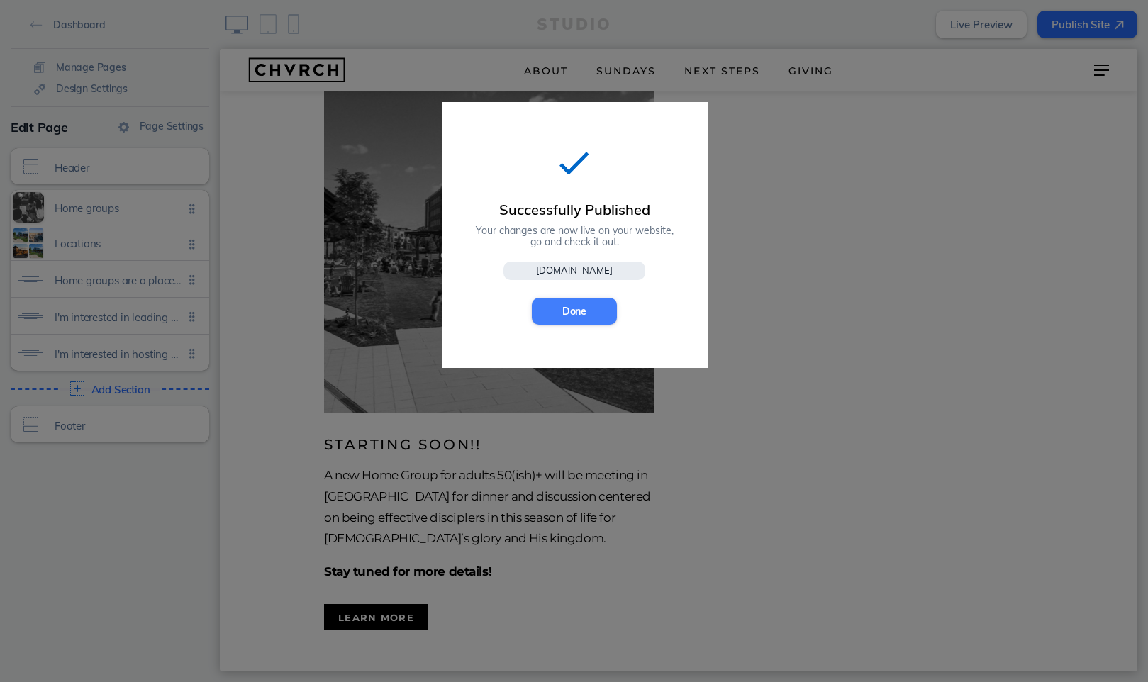
click at [590, 307] on button "Done" at bounding box center [574, 311] width 85 height 27
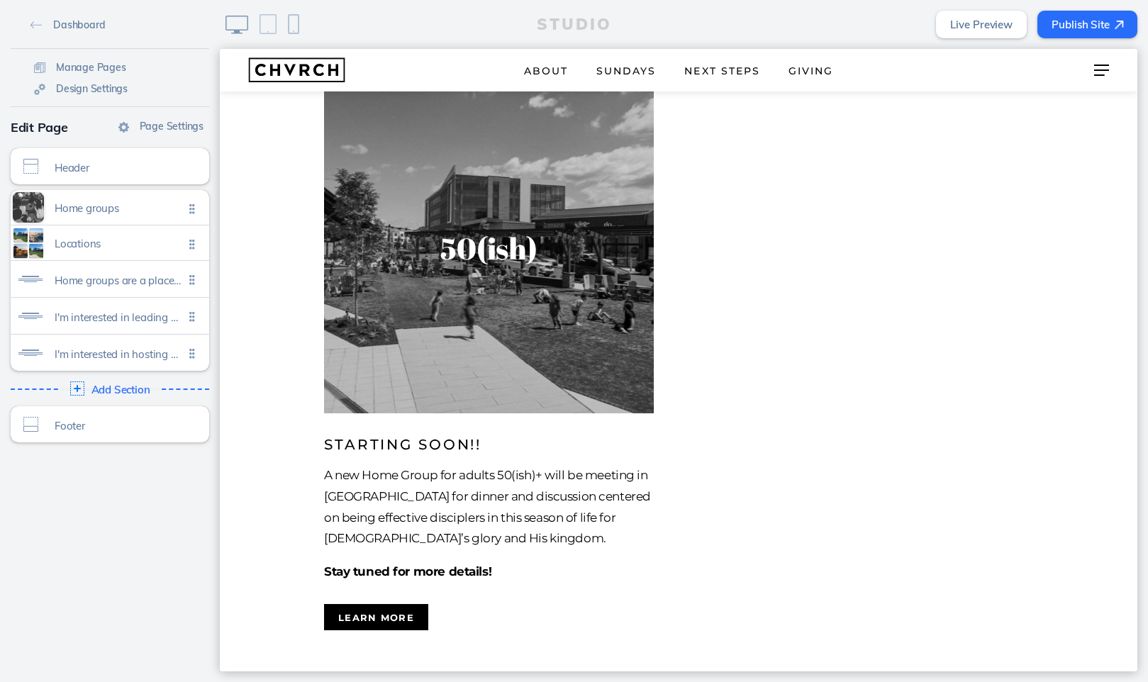
scroll to position [2398, 0]
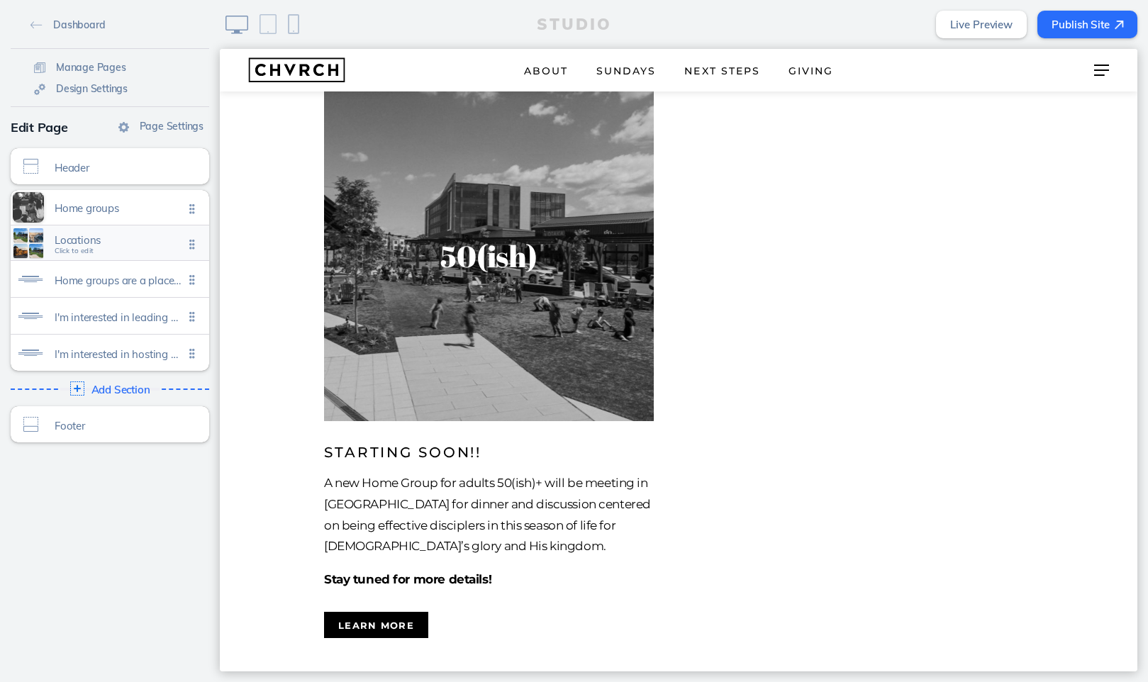
click at [110, 243] on span "Locations" at bounding box center [119, 240] width 129 height 12
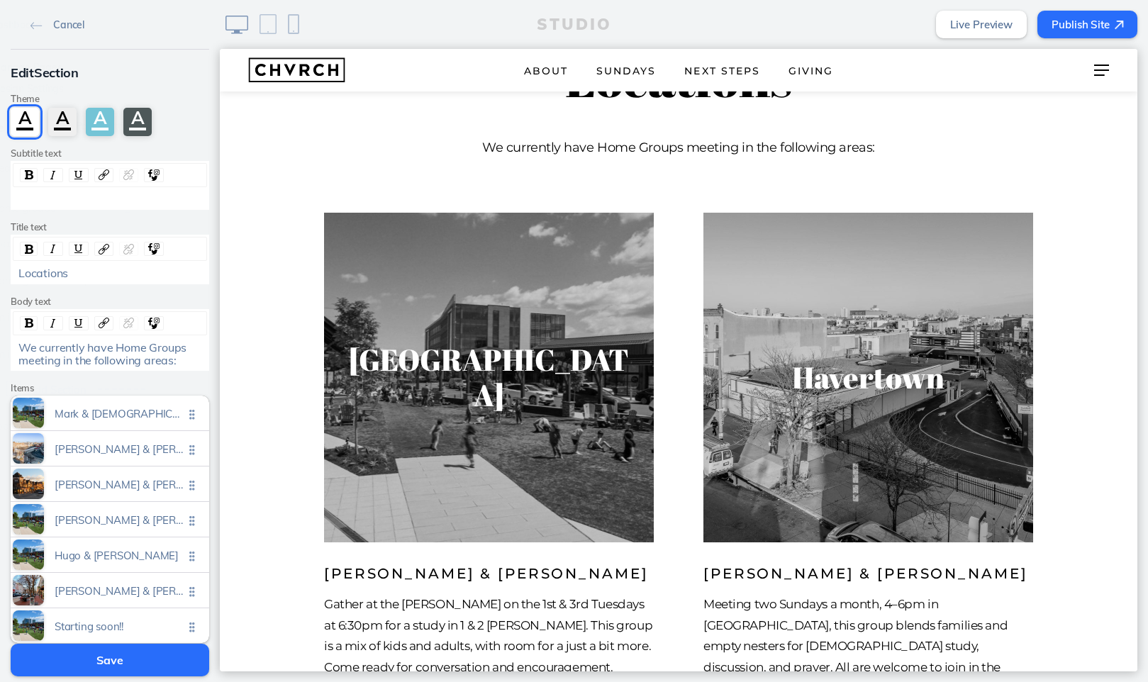
scroll to position [397, 0]
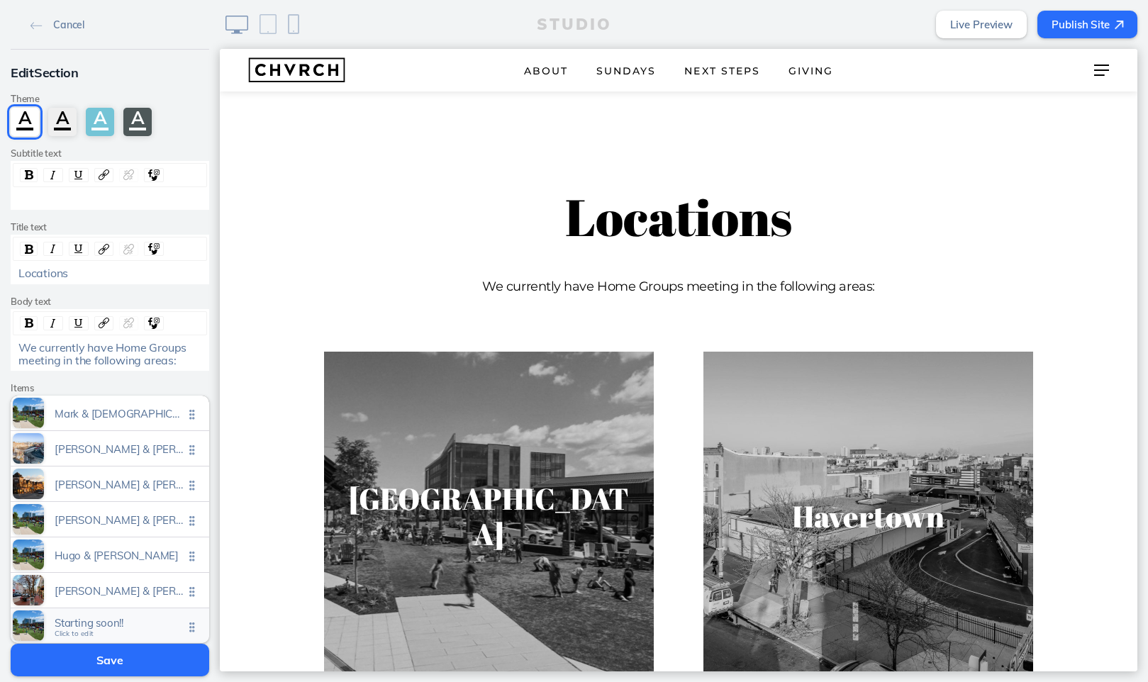
click at [119, 624] on span "Starting soon!!" at bounding box center [119, 623] width 129 height 12
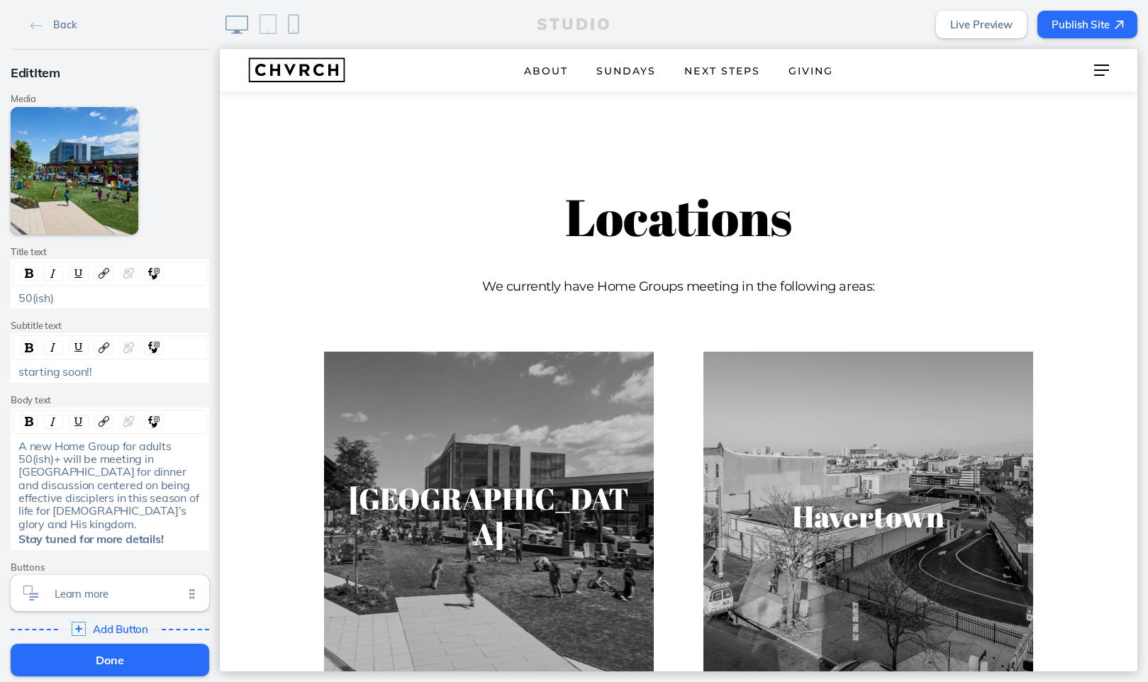
click at [115, 456] on span "A new Home Group for adults 50(ish)+ will be meeting in Newtown Square for dinn…" at bounding box center [109, 485] width 183 height 92
click at [204, 508] on div "A new Home Group for adults 50(ish)+ will be starting up in Newtown Square for …" at bounding box center [110, 485] width 194 height 91
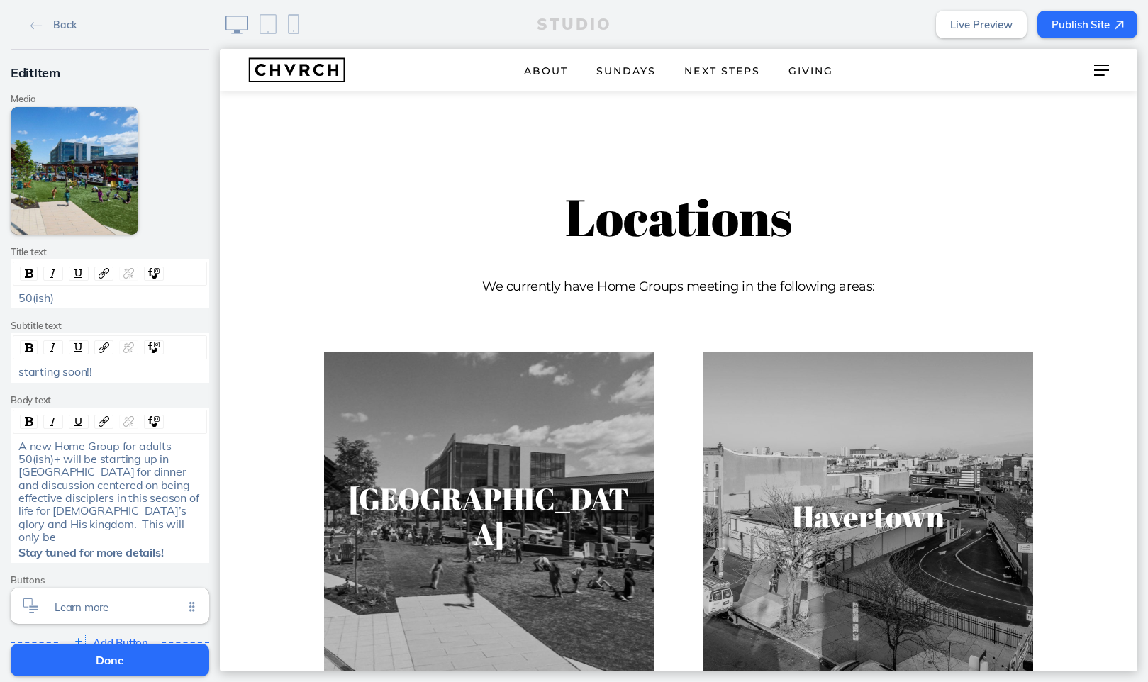
click at [26, 520] on span "A new Home Group for adults 50(ish)+ will be starting up in Newtown Square for …" at bounding box center [109, 492] width 183 height 106
click at [119, 521] on div "A new Home Group for adults 50(ish)+ will be starting up in Newtown Square for …" at bounding box center [110, 492] width 184 height 104
click at [99, 654] on button "Done" at bounding box center [110, 660] width 199 height 33
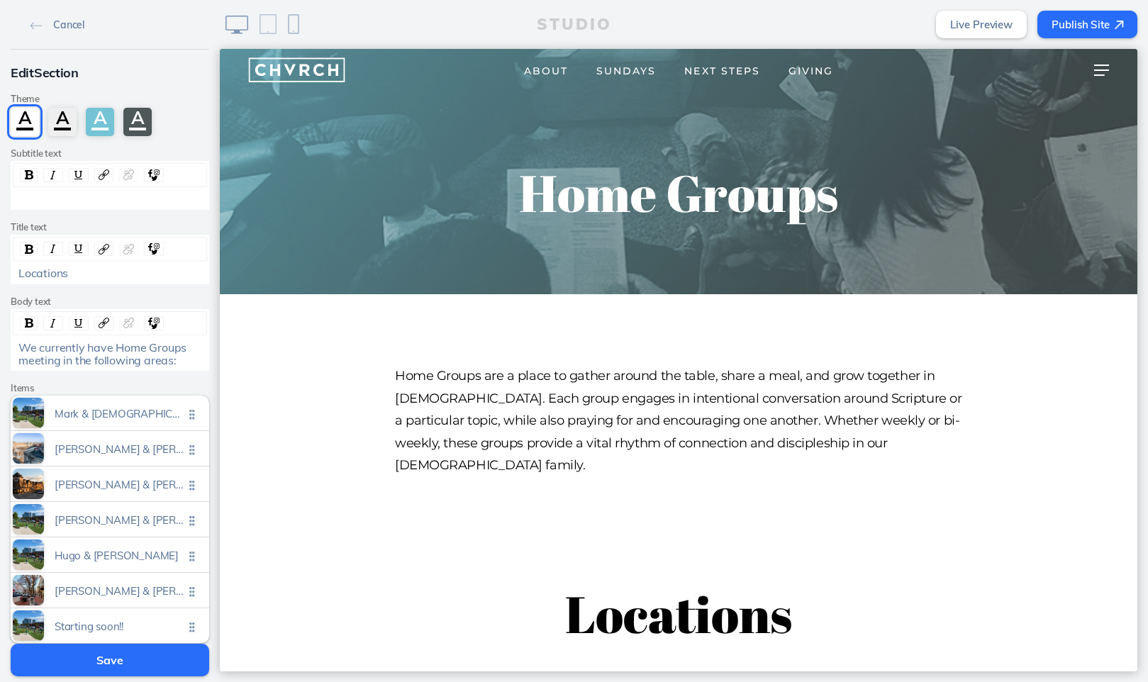
scroll to position [0, 0]
click at [1062, 26] on button "Publish Site" at bounding box center [1087, 25] width 100 height 28
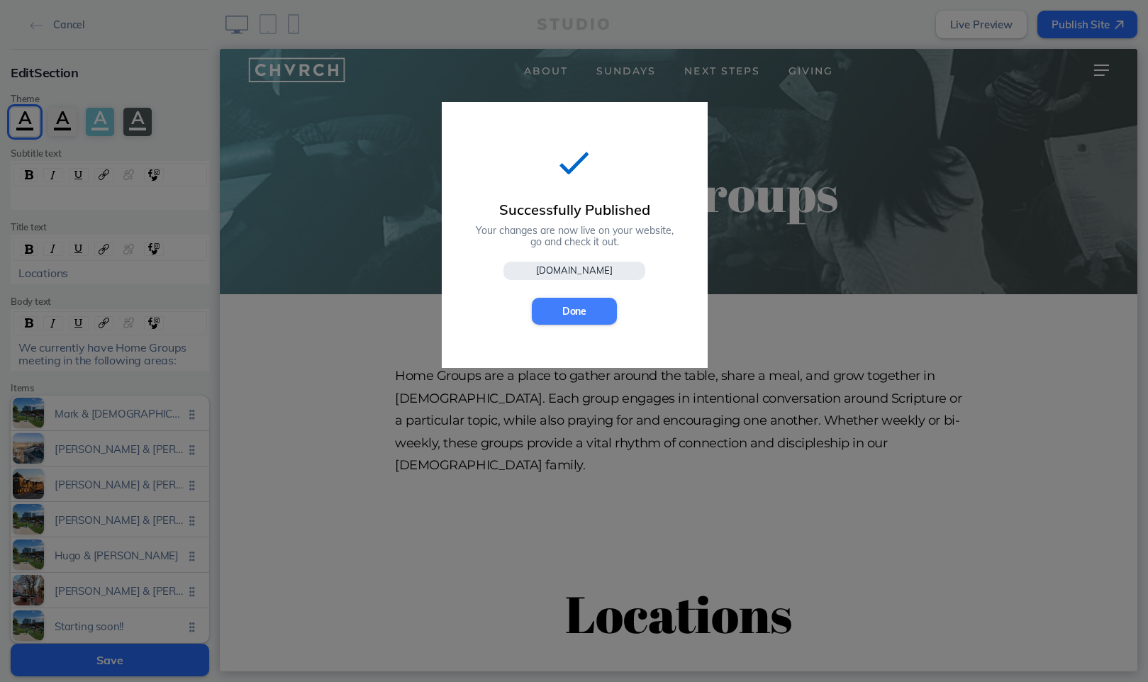
click at [593, 311] on button "Done" at bounding box center [574, 311] width 85 height 27
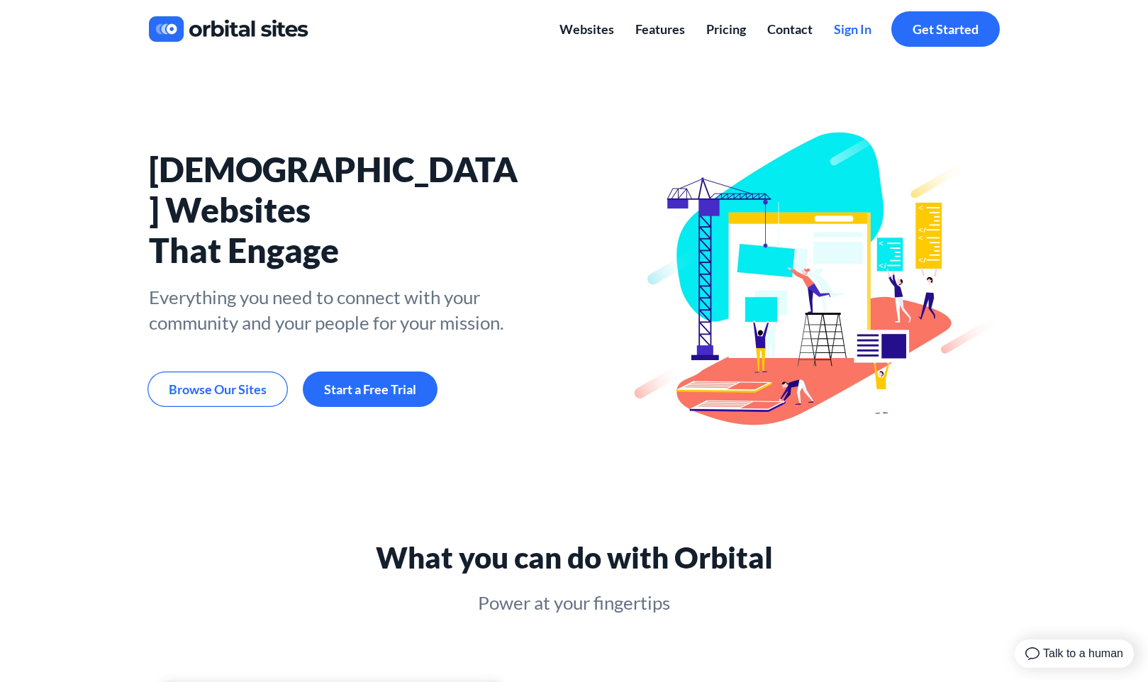
click at [862, 30] on span "Sign In" at bounding box center [853, 29] width 38 height 16
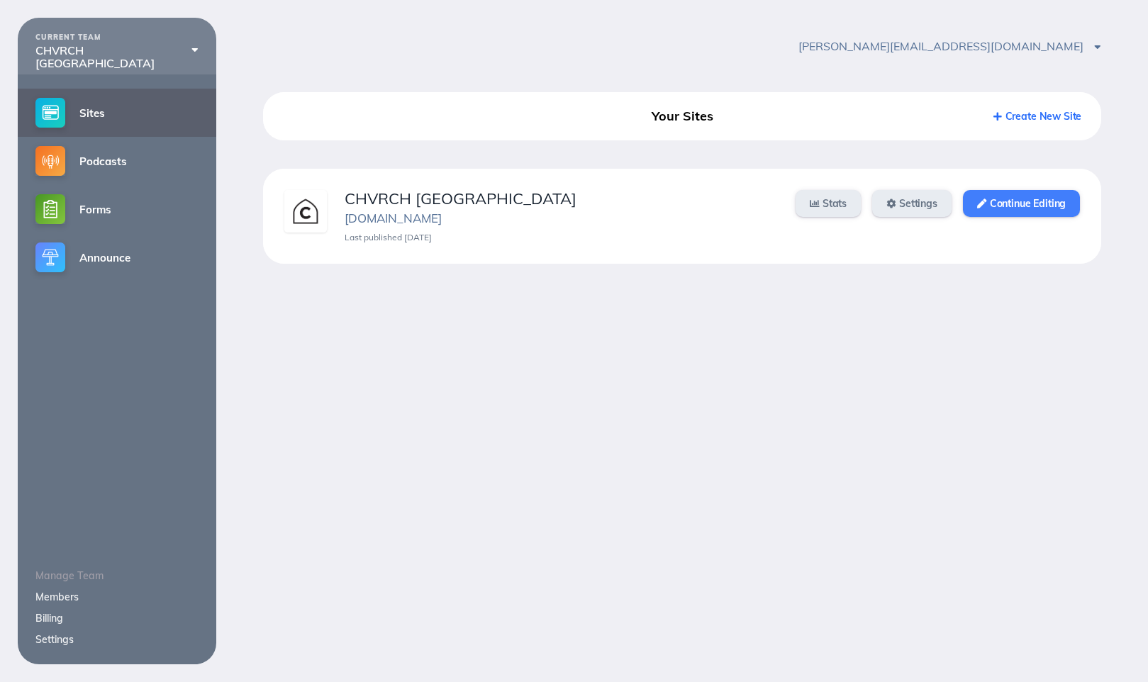
click at [1022, 205] on link "Continue Editing" at bounding box center [1021, 203] width 117 height 27
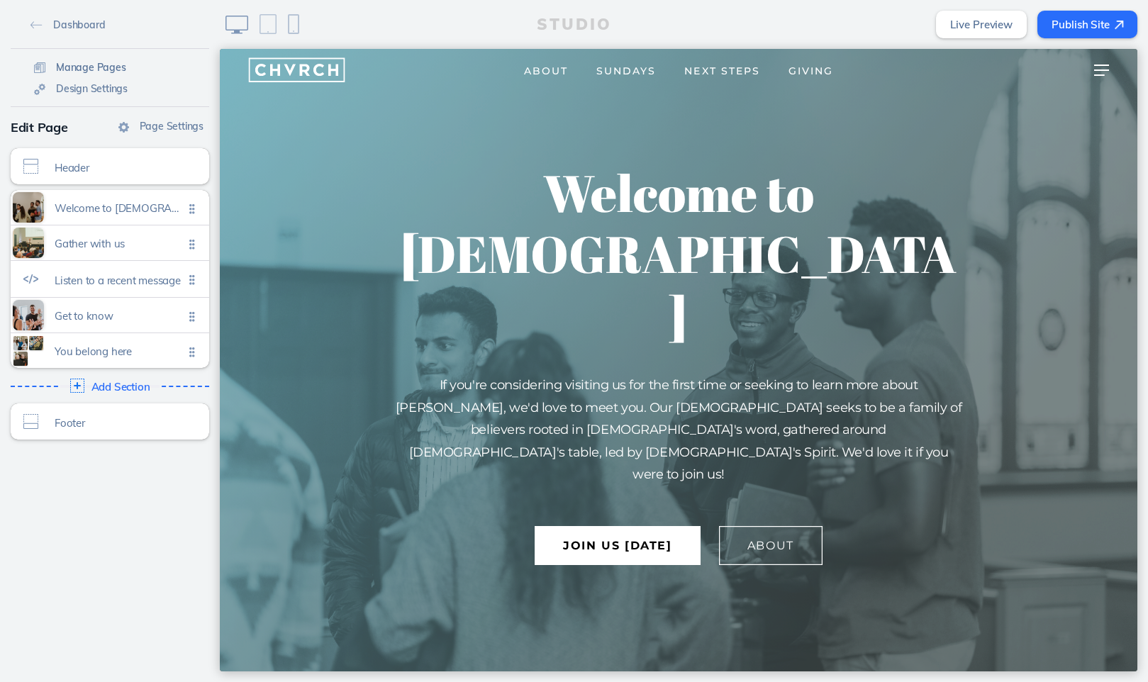
click at [105, 69] on span "Manage Pages" at bounding box center [91, 67] width 70 height 13
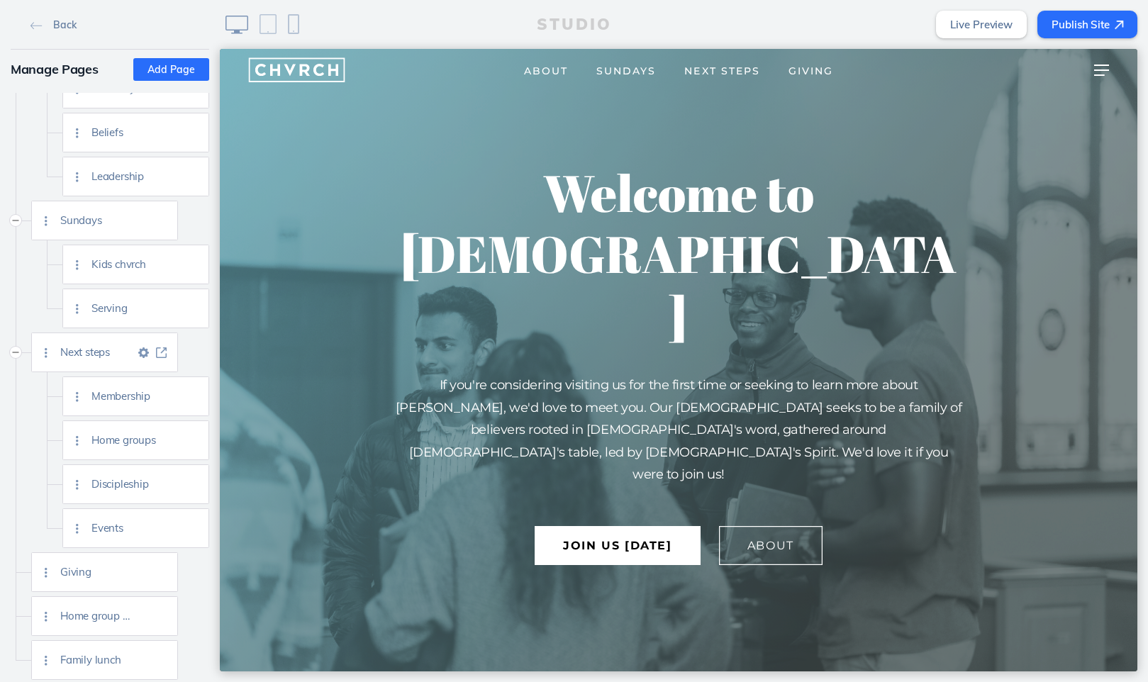
scroll to position [111, 0]
click at [149, 446] on span "Home groups" at bounding box center [128, 443] width 74 height 12
click at [191, 442] on img at bounding box center [192, 443] width 11 height 11
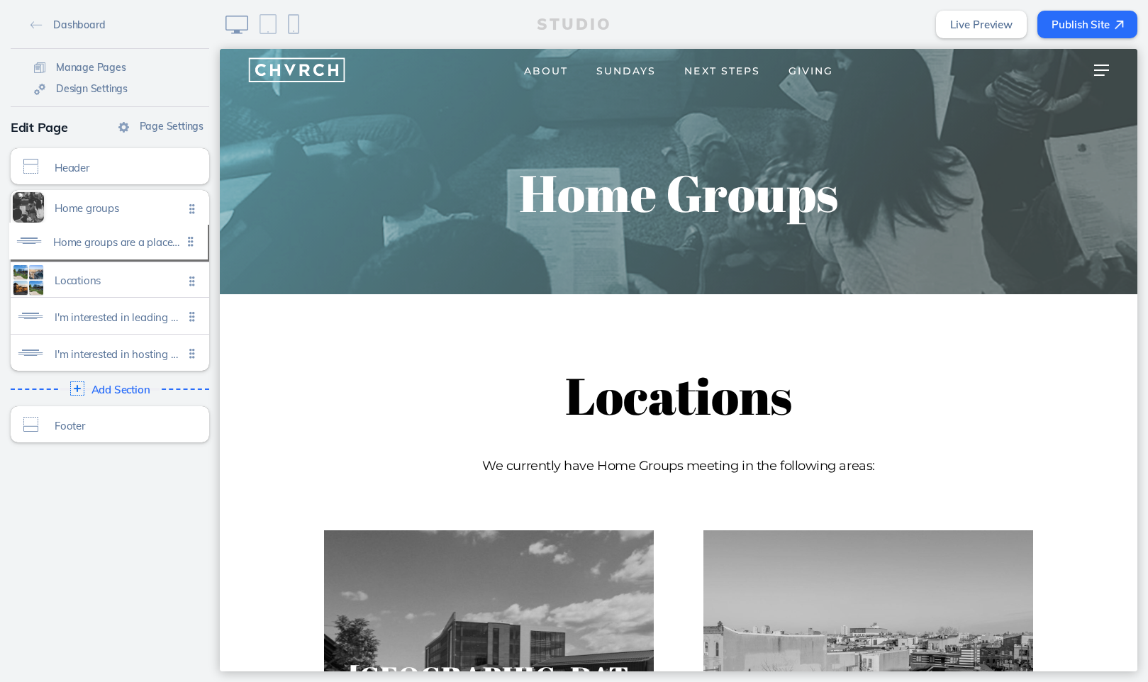
drag, startPoint x: 191, startPoint y: 279, endPoint x: 189, endPoint y: 241, distance: 37.6
click at [189, 241] on ul "Home groups Click to edit Locations Click to edit Home groups are a place to ga…" at bounding box center [110, 280] width 199 height 181
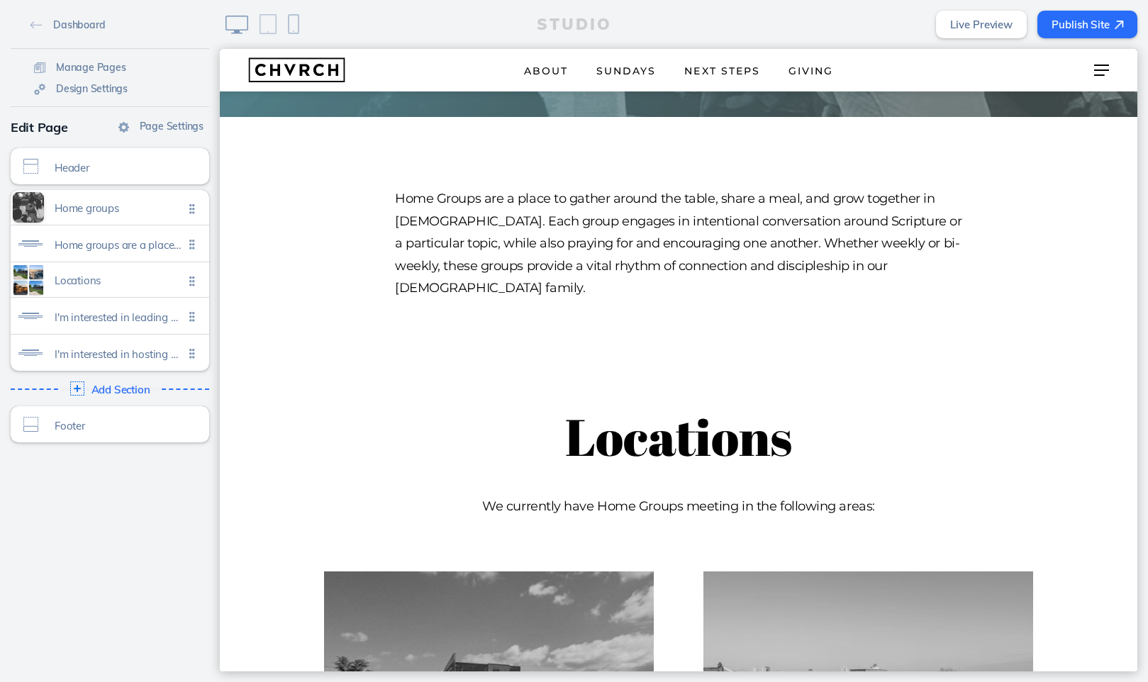
scroll to position [183, 0]
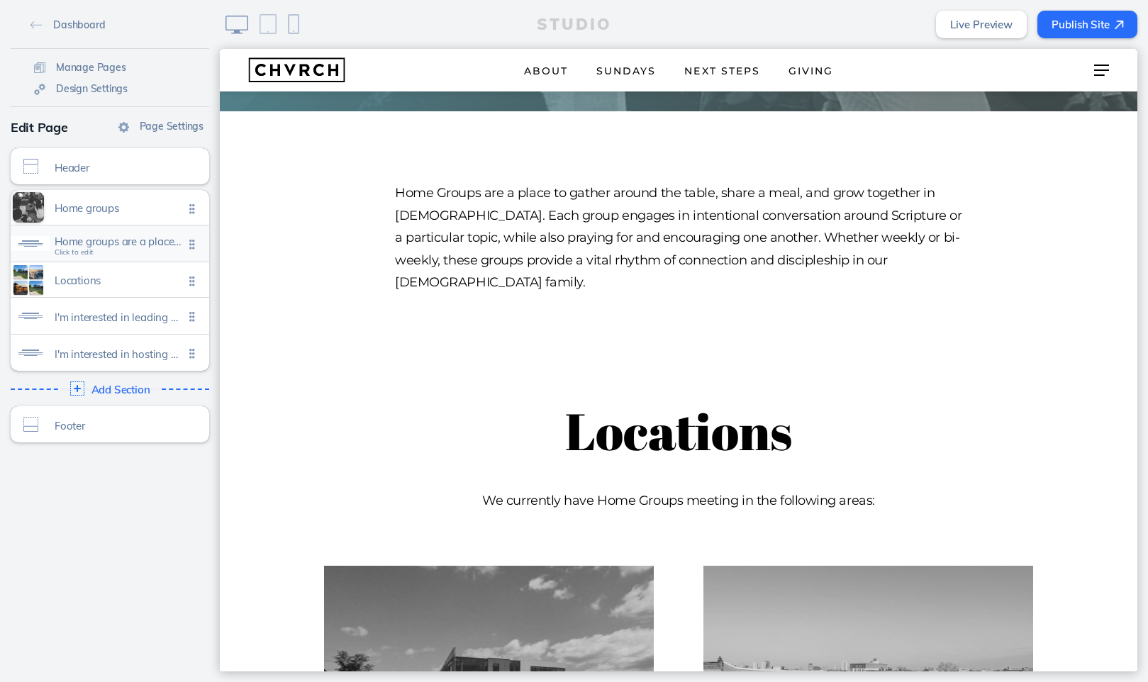
click at [138, 249] on span "Home groups are a place to gather around the table, share a meal, and grow toge…" at bounding box center [119, 245] width 129 height 12
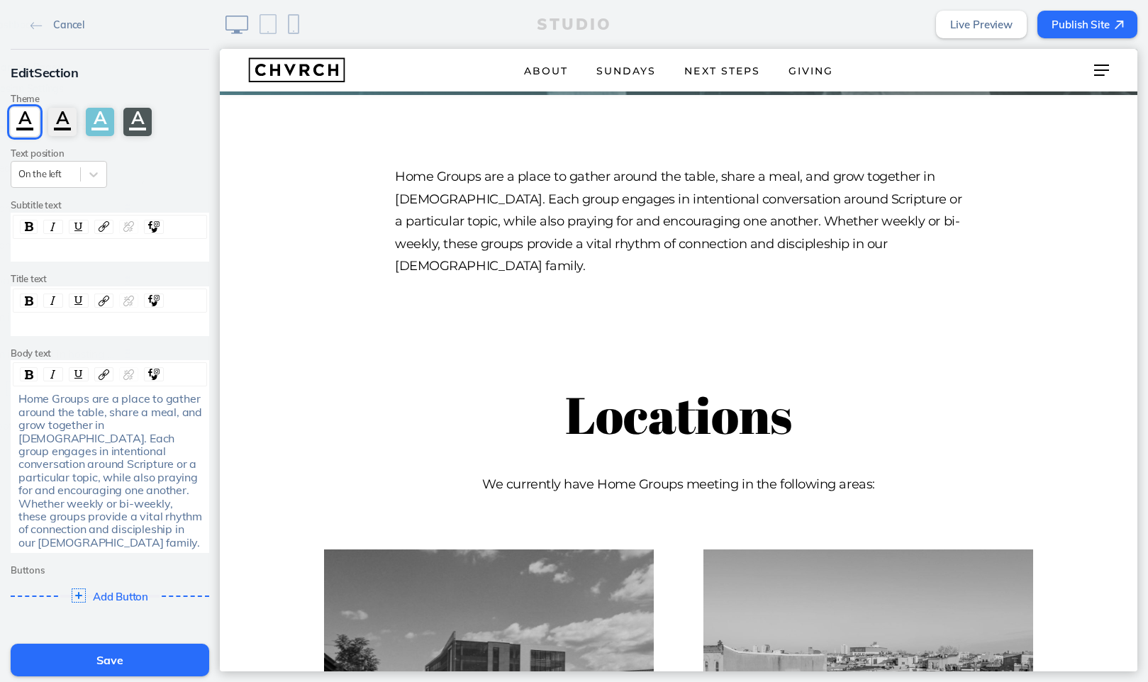
scroll to position [203, 0]
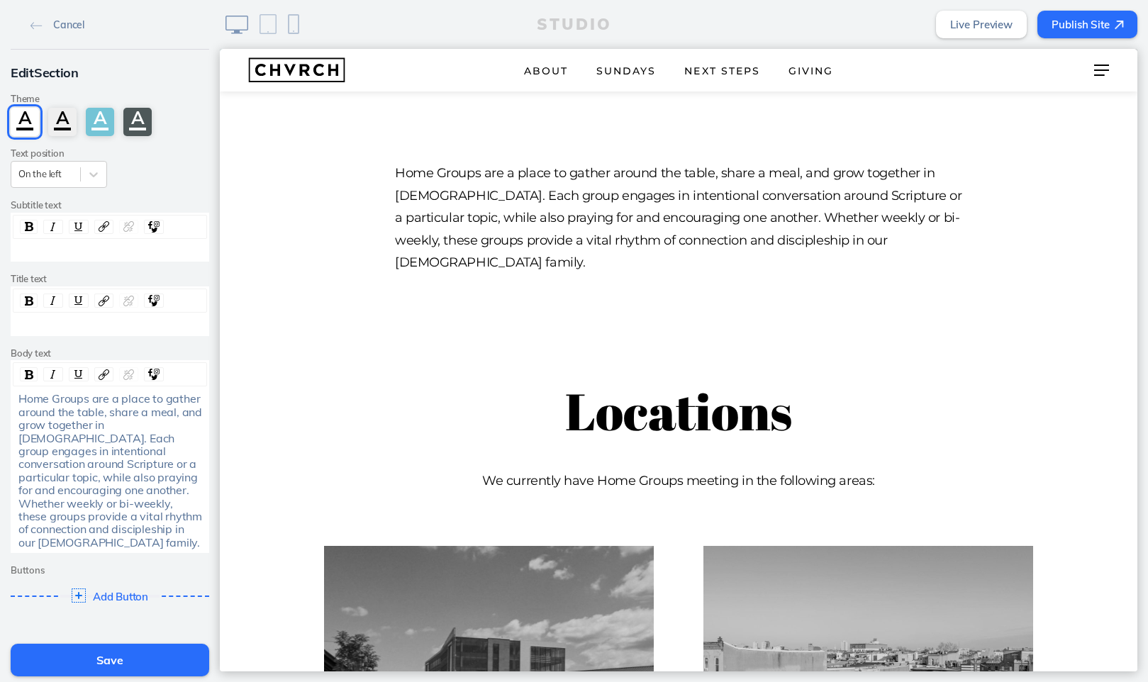
click at [143, 510] on span "Home Groups are a place to gather around the table, share a meal, and grow toge…" at bounding box center [111, 469] width 186 height 157
click at [126, 658] on button "Save" at bounding box center [110, 660] width 199 height 33
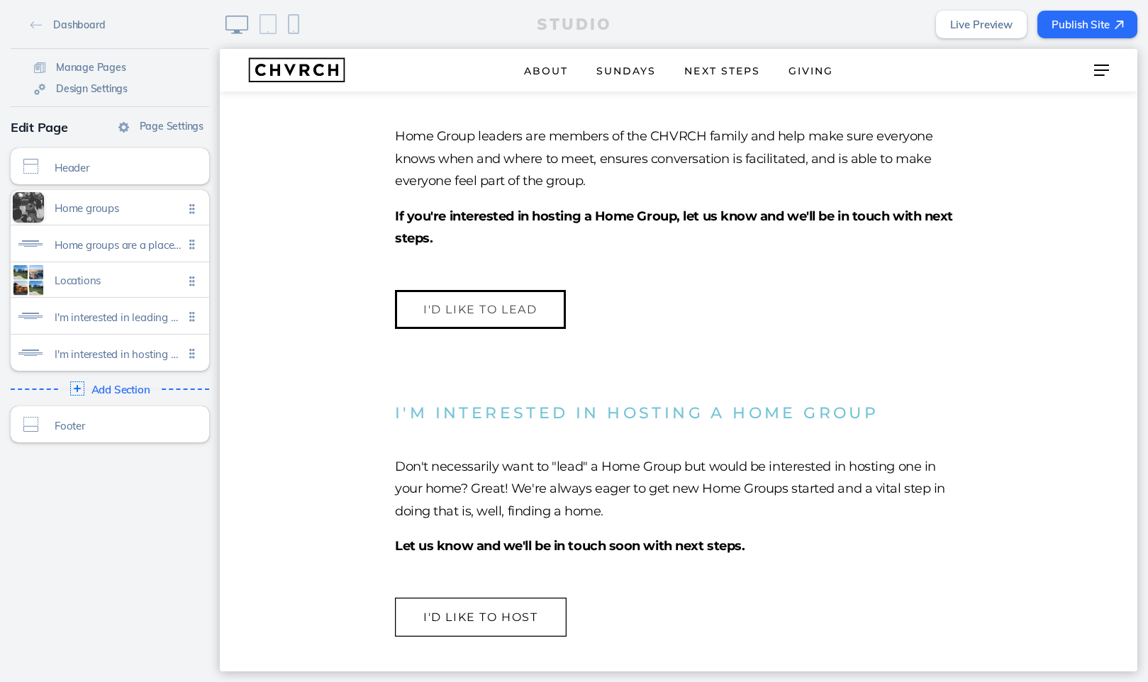
scroll to position [3078, 0]
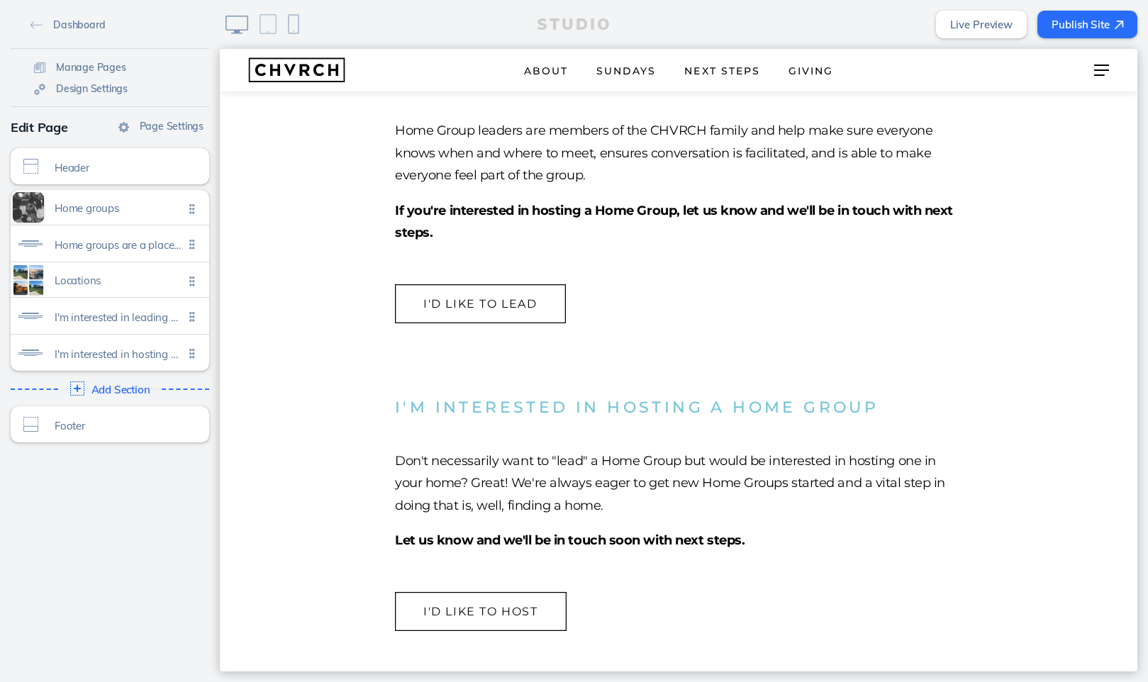
click at [1083, 18] on button "Publish Site" at bounding box center [1087, 25] width 100 height 28
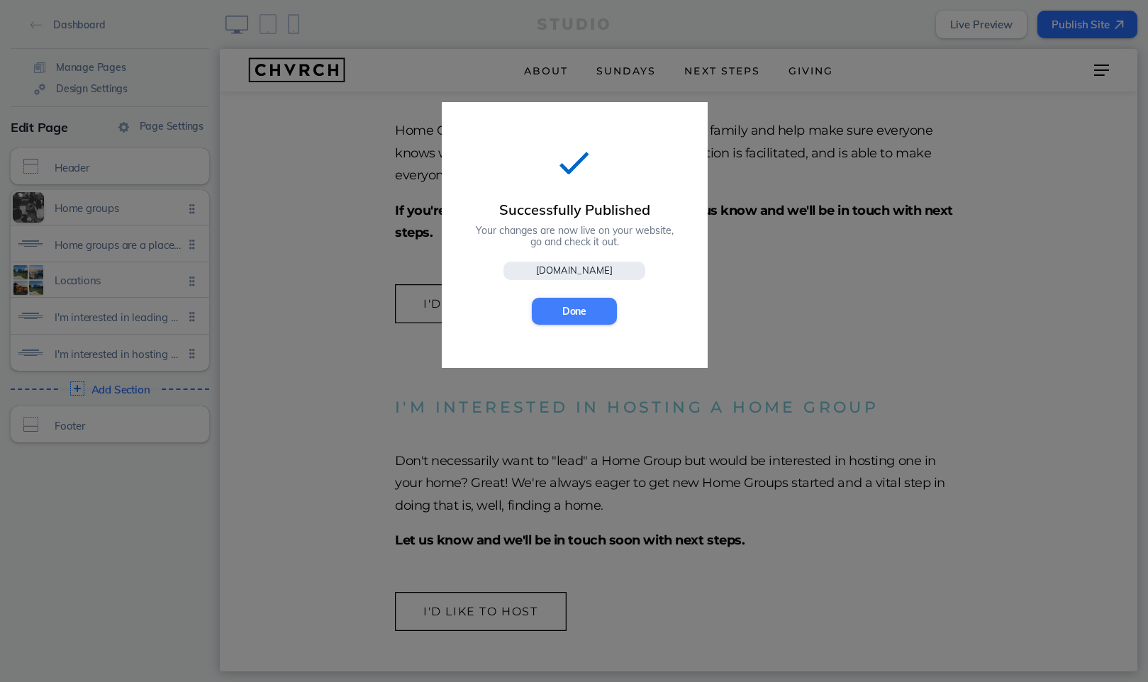
click at [572, 313] on button "Done" at bounding box center [574, 311] width 85 height 27
